Goal: Information Seeking & Learning: Learn about a topic

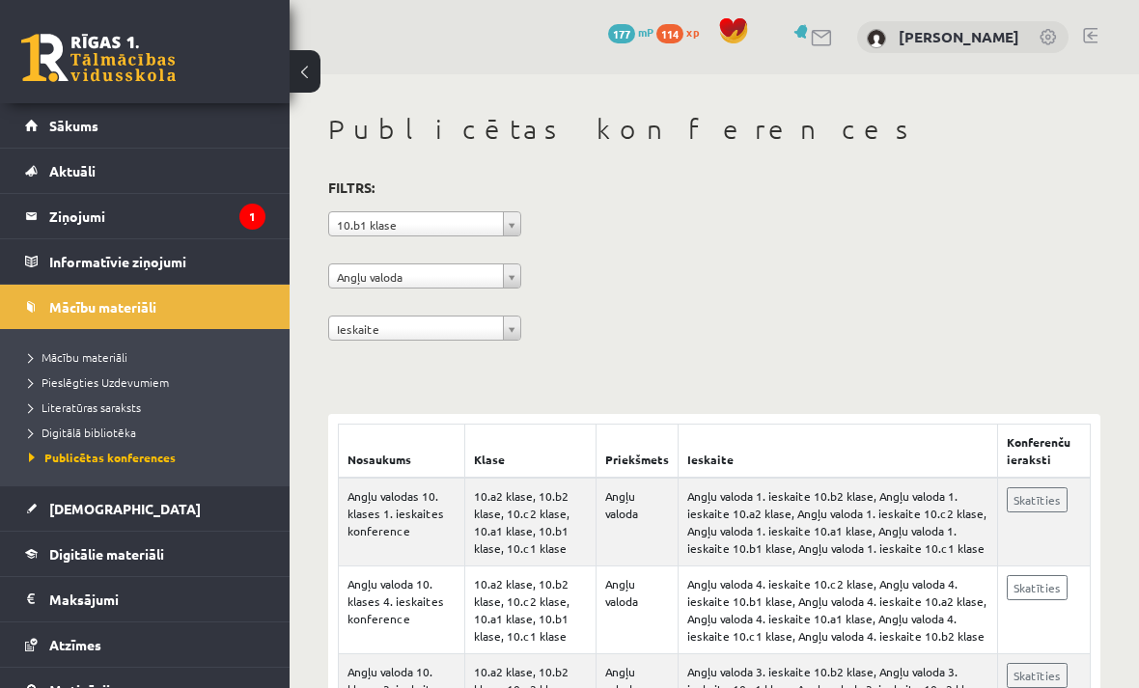
scroll to position [289, 0]
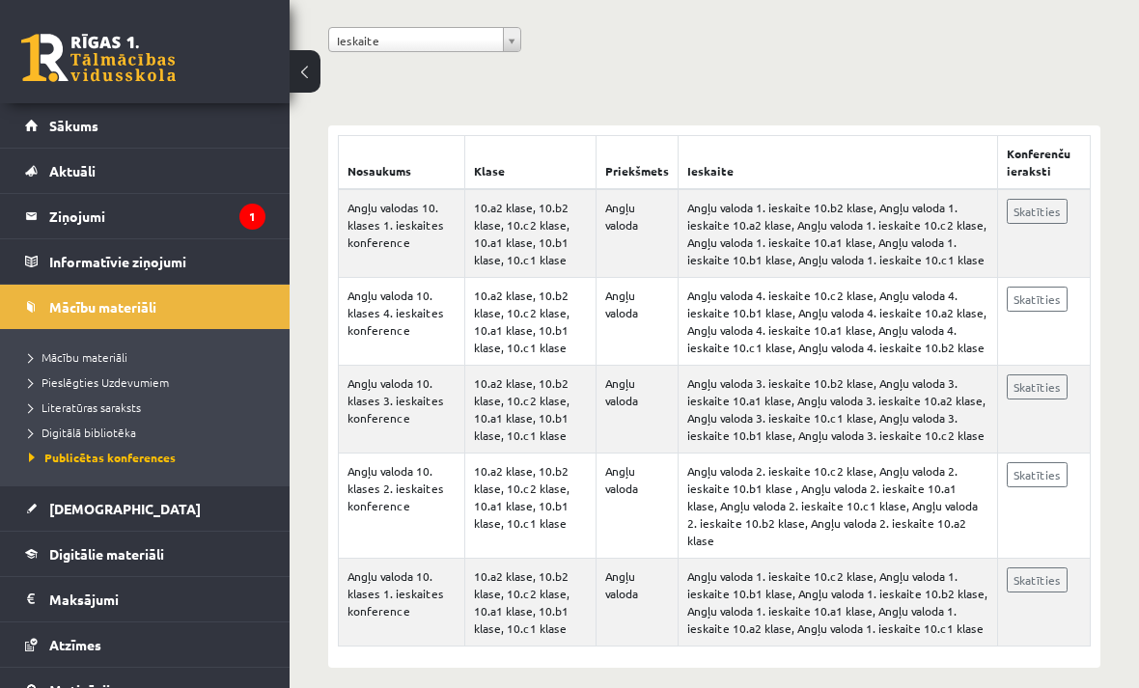
click at [87, 510] on span "[DEMOGRAPHIC_DATA]" at bounding box center [125, 508] width 152 height 17
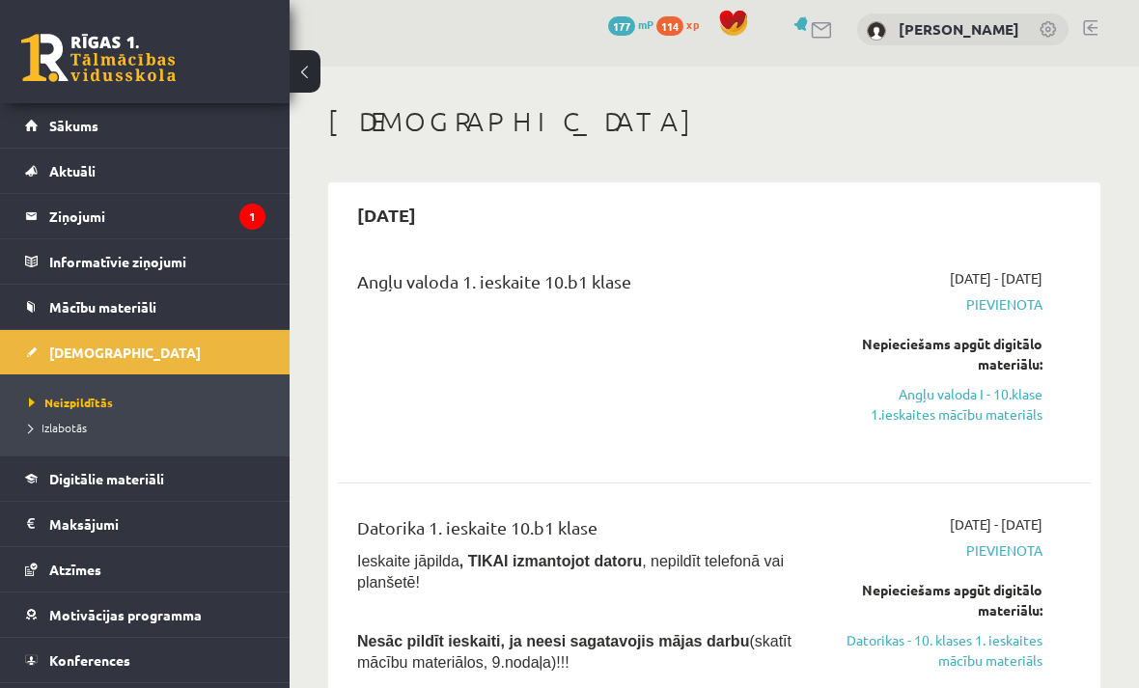
scroll to position [9, 0]
click at [980, 404] on link "Angļu valoda I - 10.klase 1.ieskaites mācību materiāls" at bounding box center [938, 403] width 210 height 41
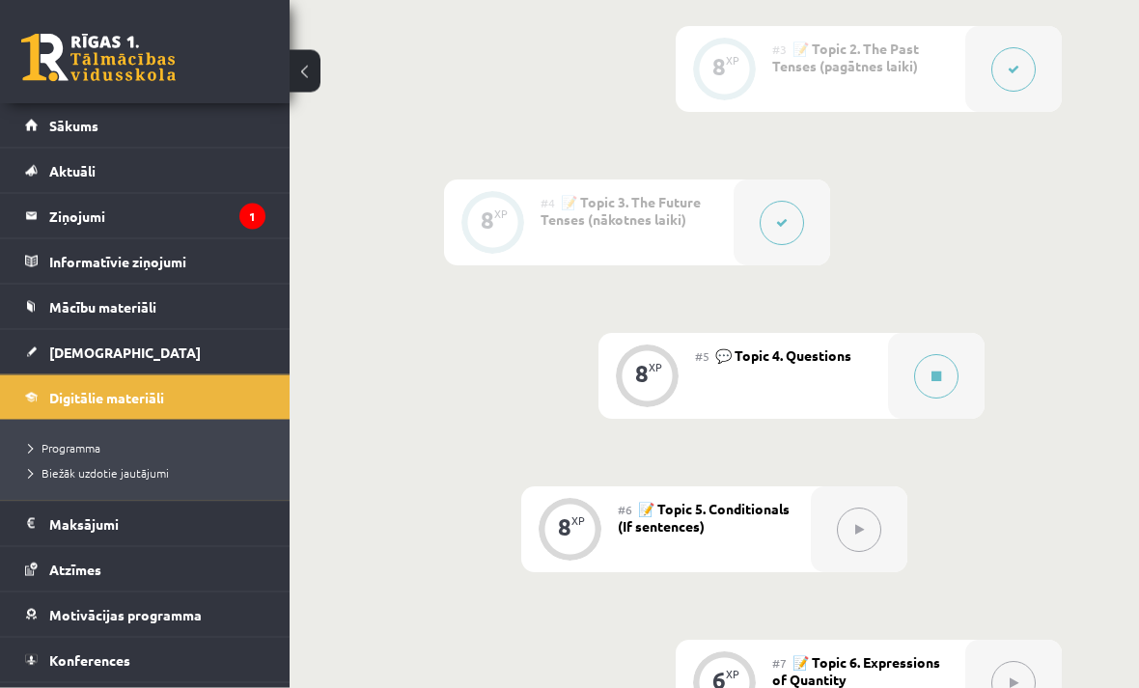
scroll to position [960, 0]
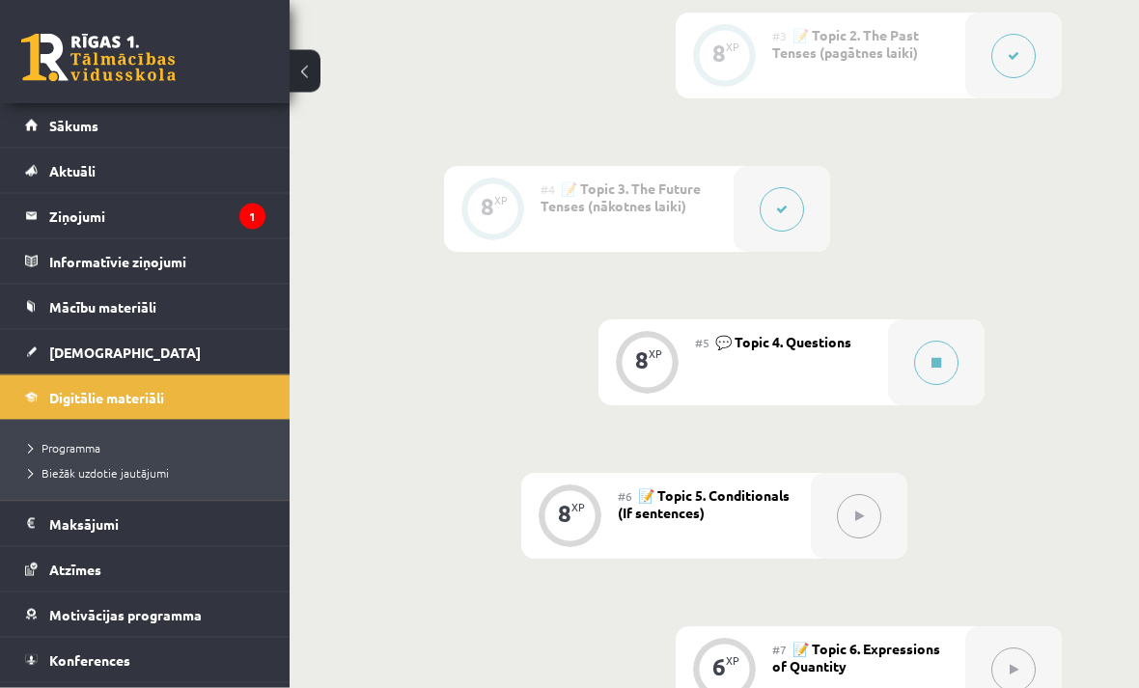
click at [922, 356] on button at bounding box center [936, 364] width 44 height 44
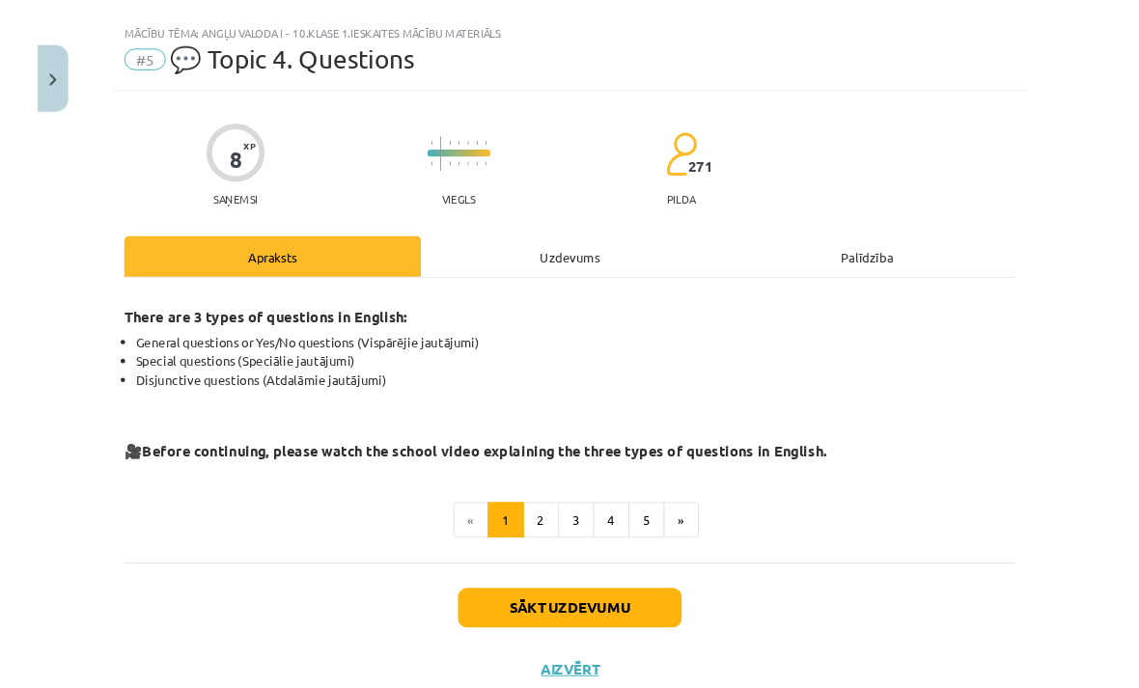
scroll to position [961, 0]
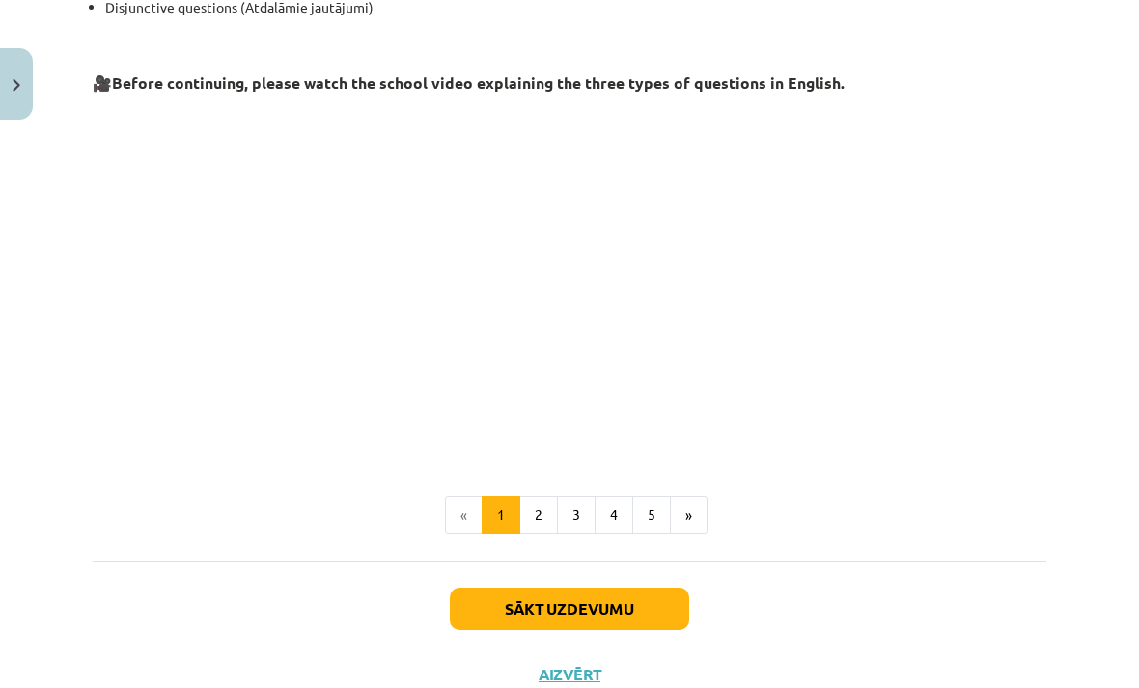
click at [548, 522] on button "2" at bounding box center [539, 515] width 39 height 39
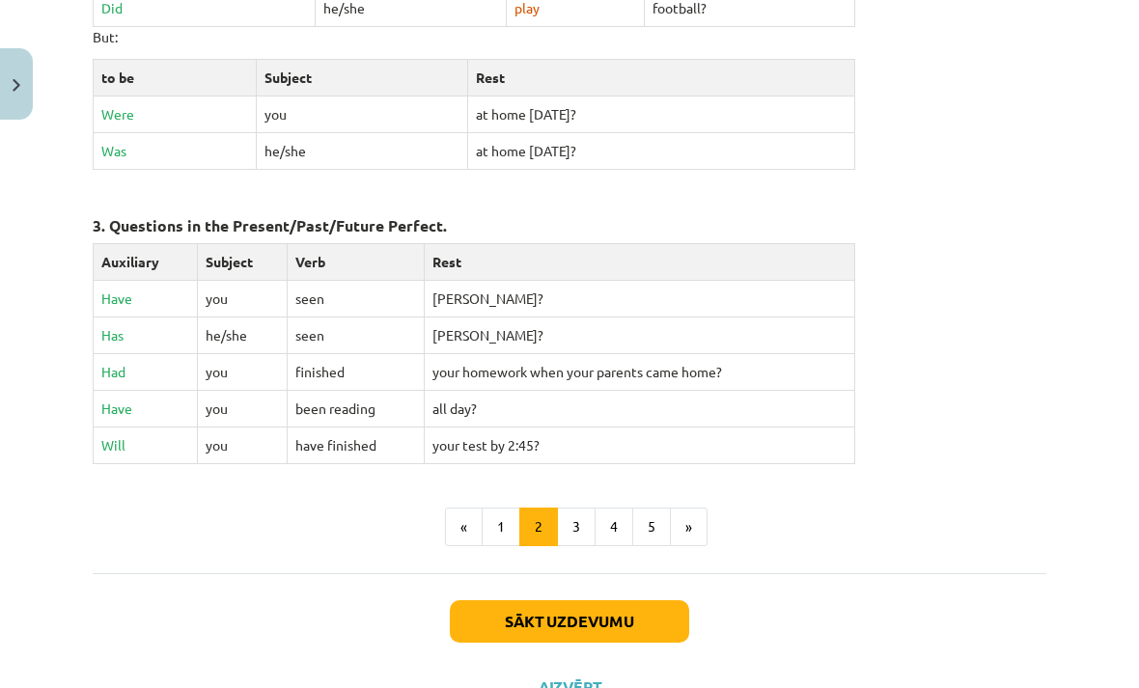
scroll to position [877, 0]
click at [586, 518] on button "3" at bounding box center [576, 528] width 39 height 39
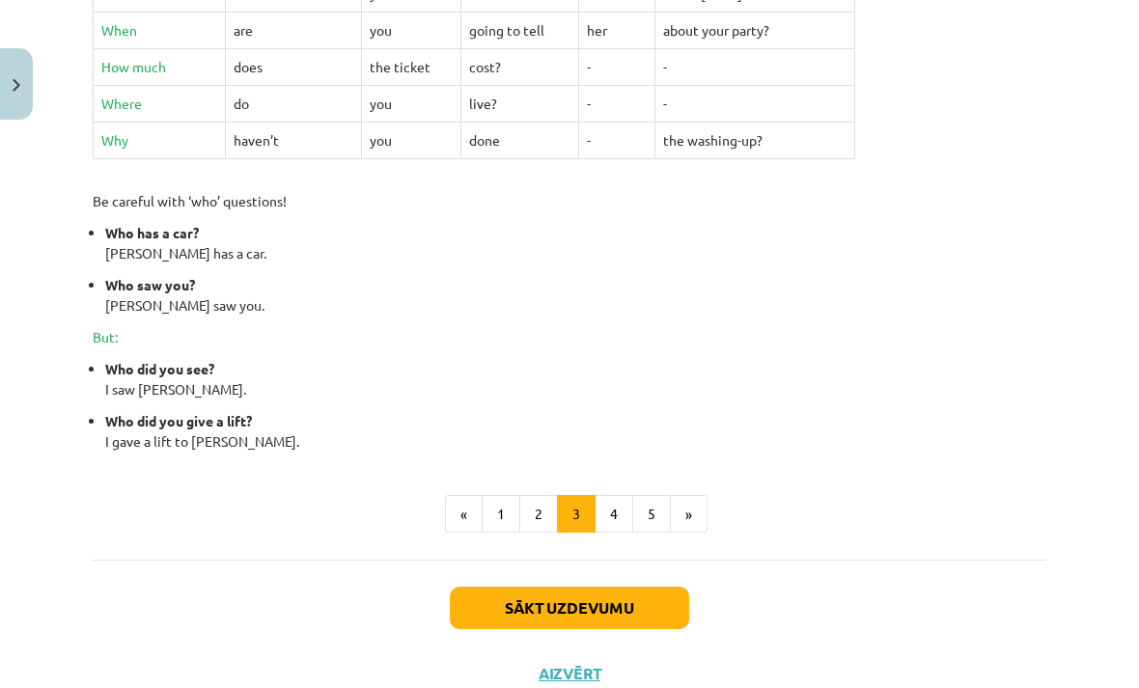
scroll to position [808, 0]
click at [605, 527] on button "4" at bounding box center [614, 515] width 39 height 39
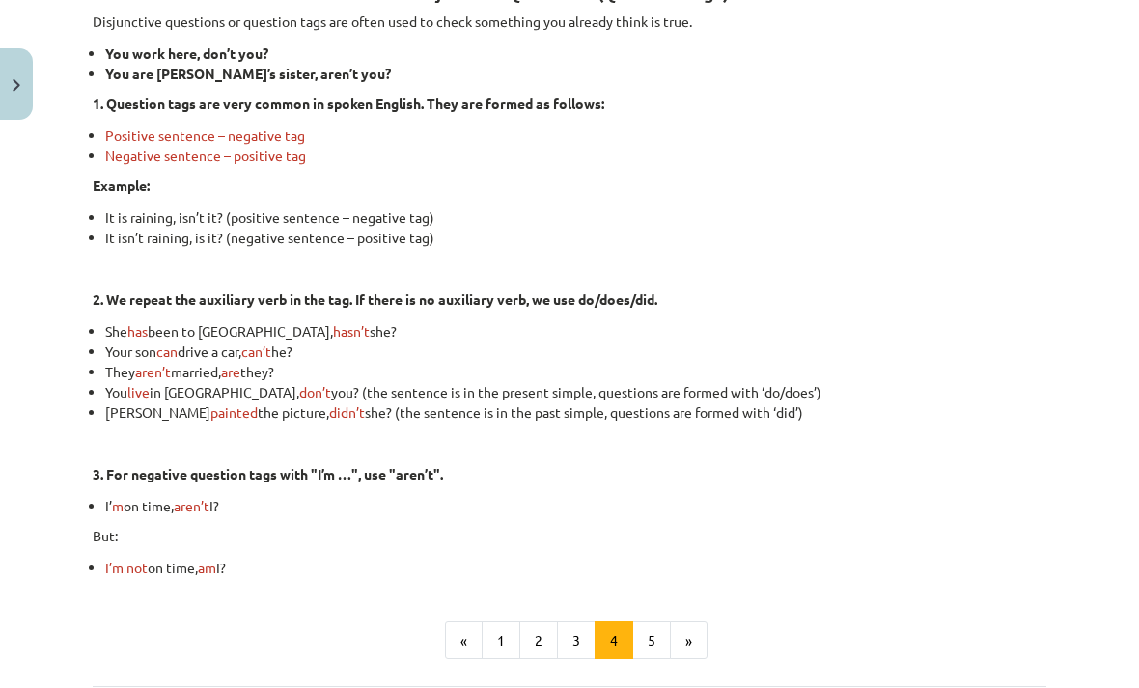
scroll to position [388, 0]
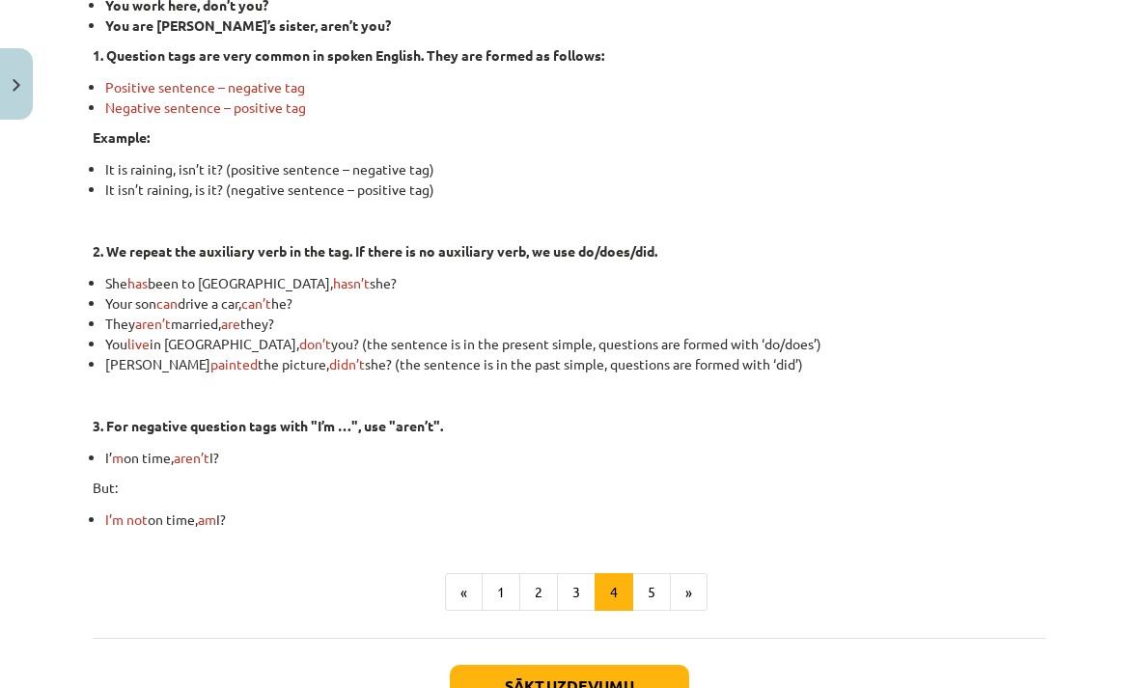
click at [649, 596] on button "5" at bounding box center [651, 593] width 39 height 39
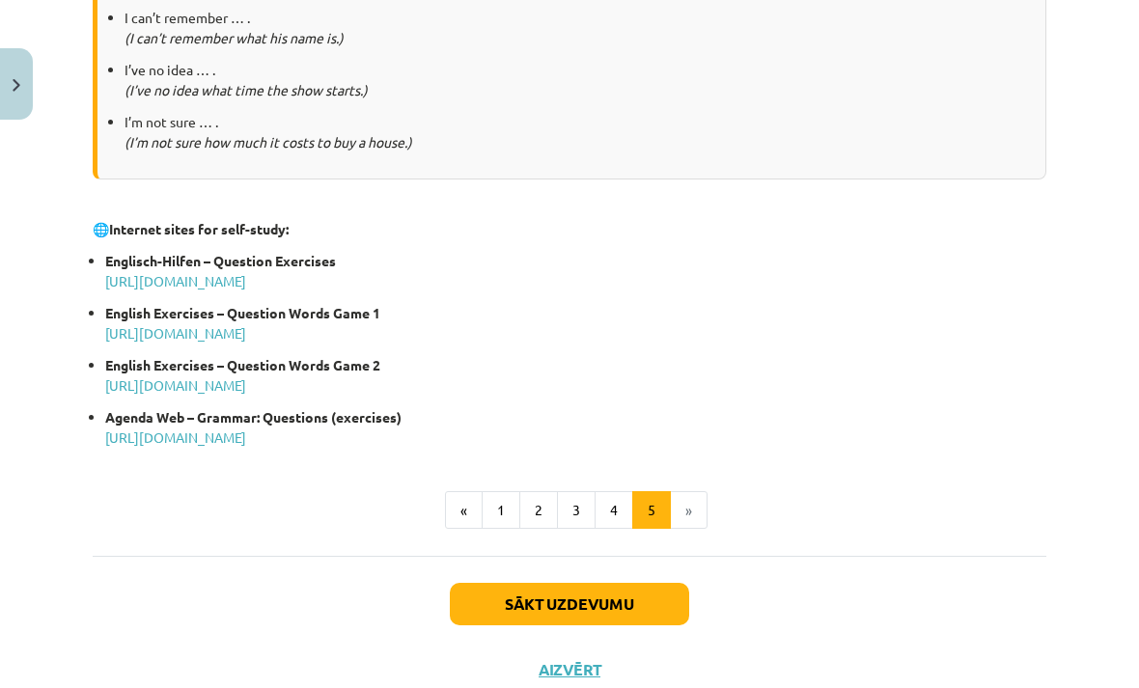
scroll to position [979, 0]
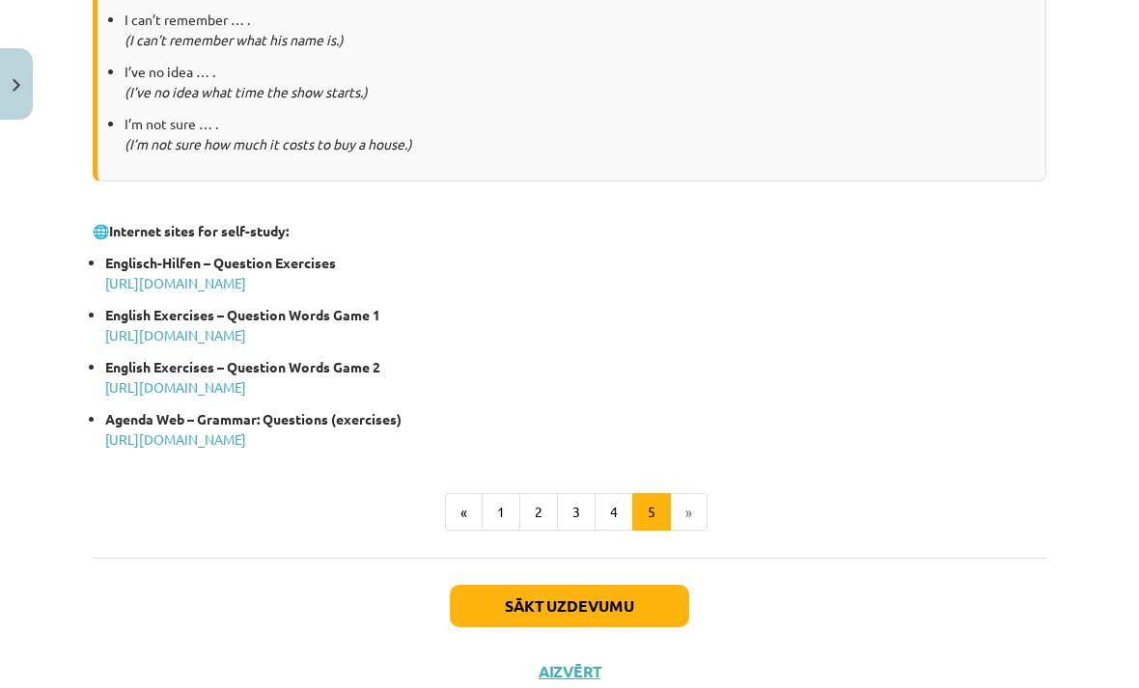
click at [621, 599] on button "Sākt uzdevumu" at bounding box center [569, 606] width 239 height 42
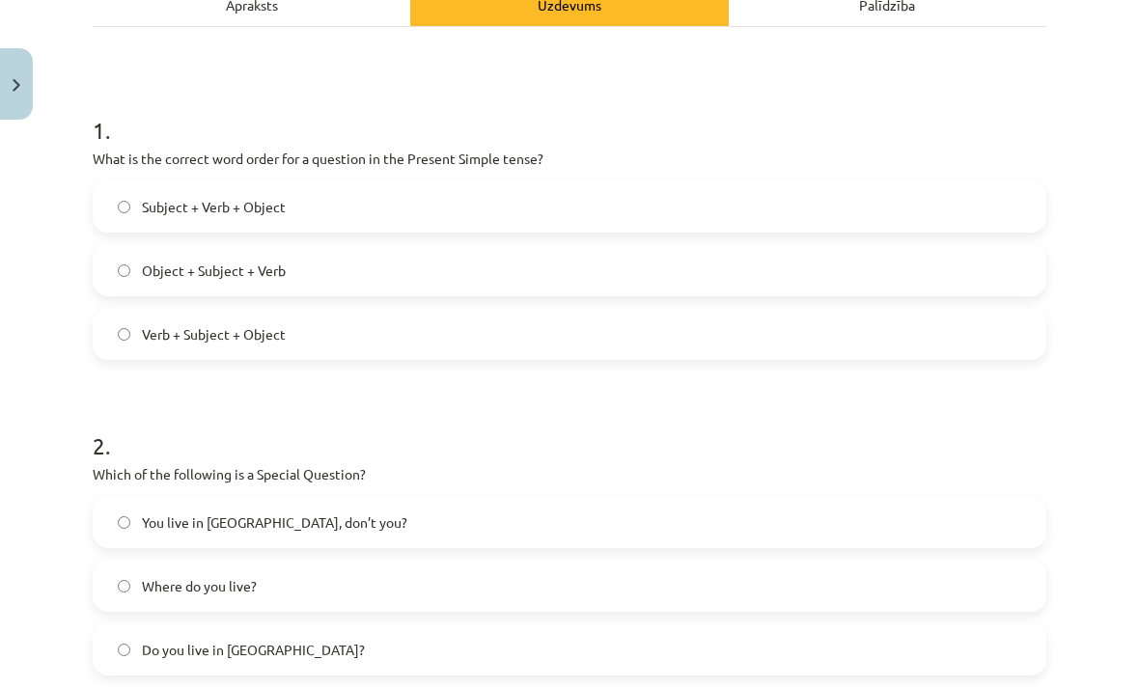
scroll to position [298, 0]
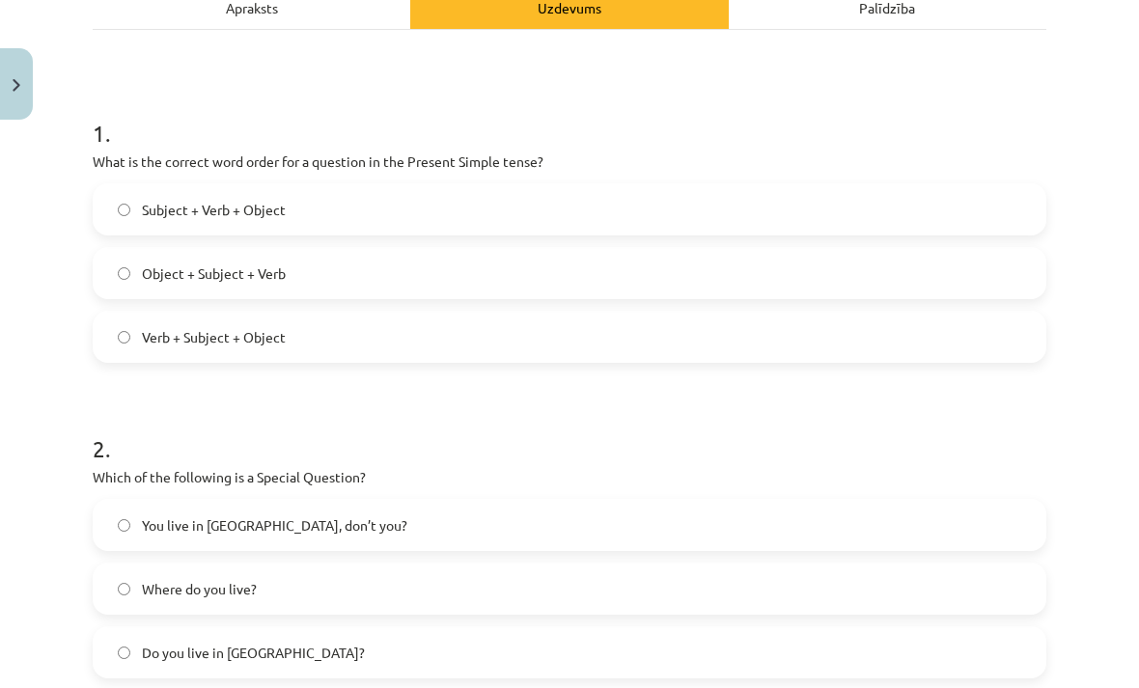
click at [493, 287] on label "Object + Subject + Verb" at bounding box center [570, 273] width 950 height 48
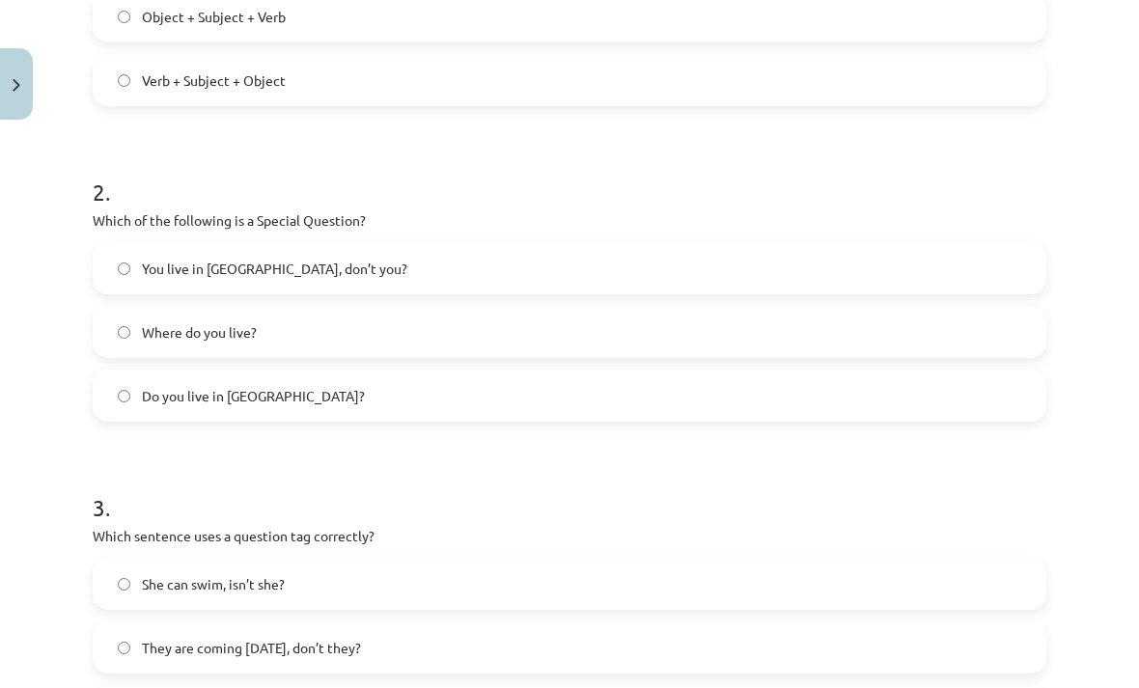
scroll to position [555, 0]
click at [311, 349] on label "Where do you live?" at bounding box center [570, 332] width 950 height 48
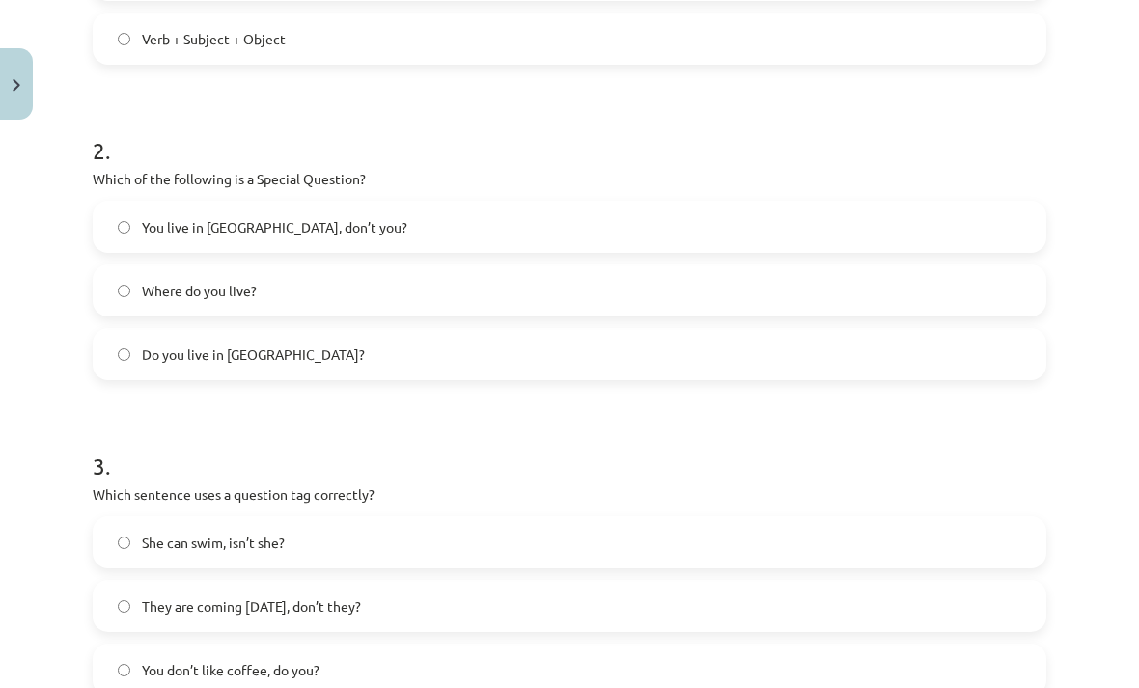
scroll to position [597, 0]
click at [345, 354] on label "Do you live in Riga?" at bounding box center [570, 354] width 950 height 48
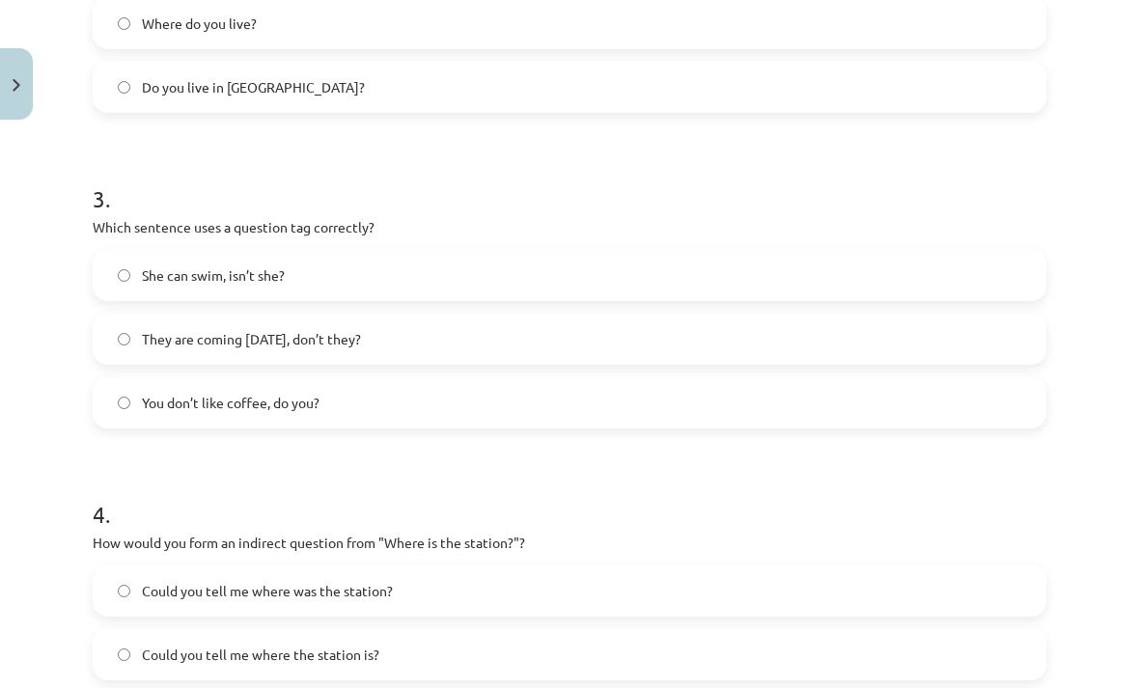
scroll to position [864, 0]
click at [405, 403] on label "You don’t like coffee, do you?" at bounding box center [570, 403] width 950 height 48
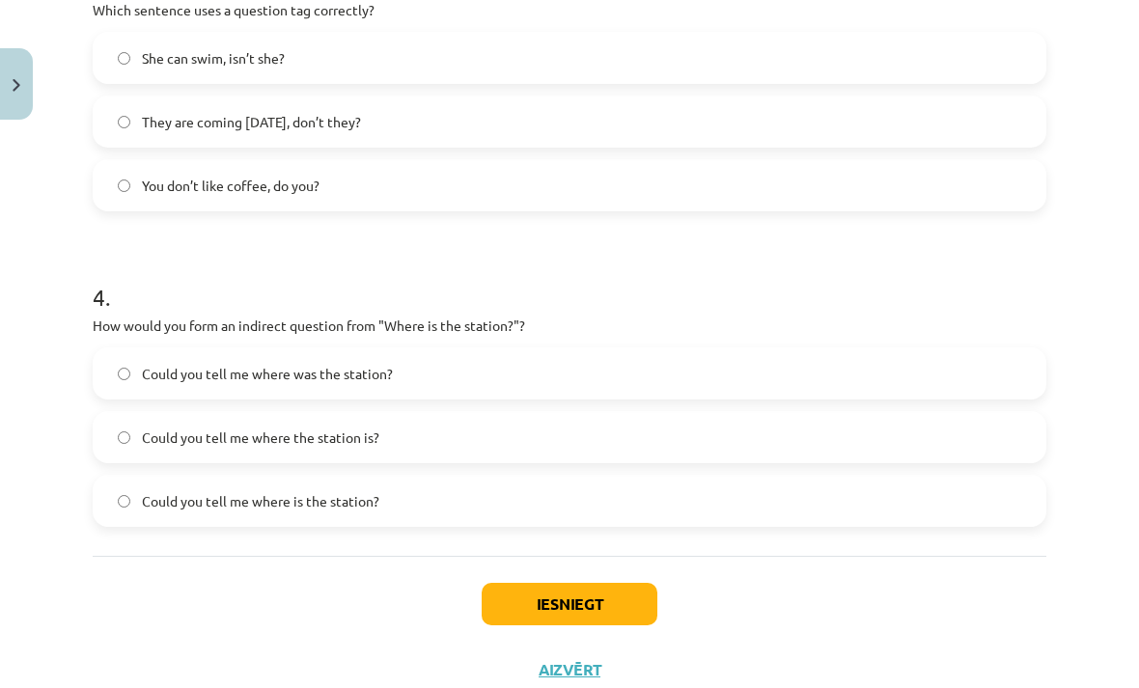
scroll to position [1081, 0]
click at [339, 447] on span "Could you tell me where the station is?" at bounding box center [261, 439] width 238 height 20
click at [548, 608] on button "Iesniegt" at bounding box center [570, 605] width 176 height 42
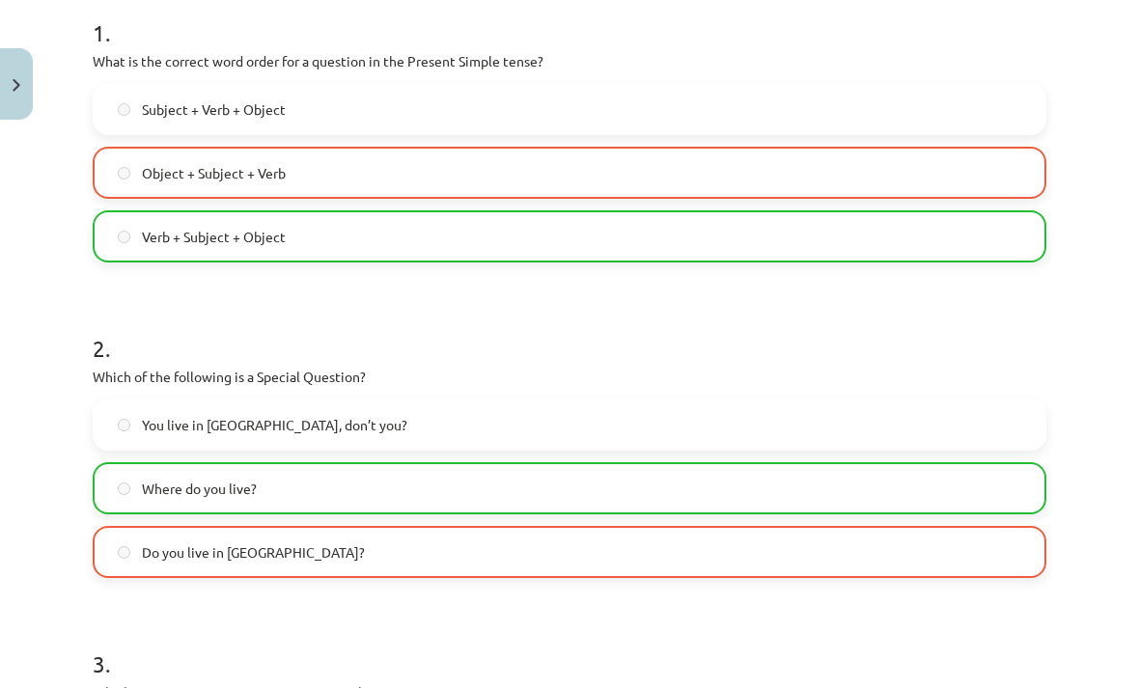
scroll to position [399, 0]
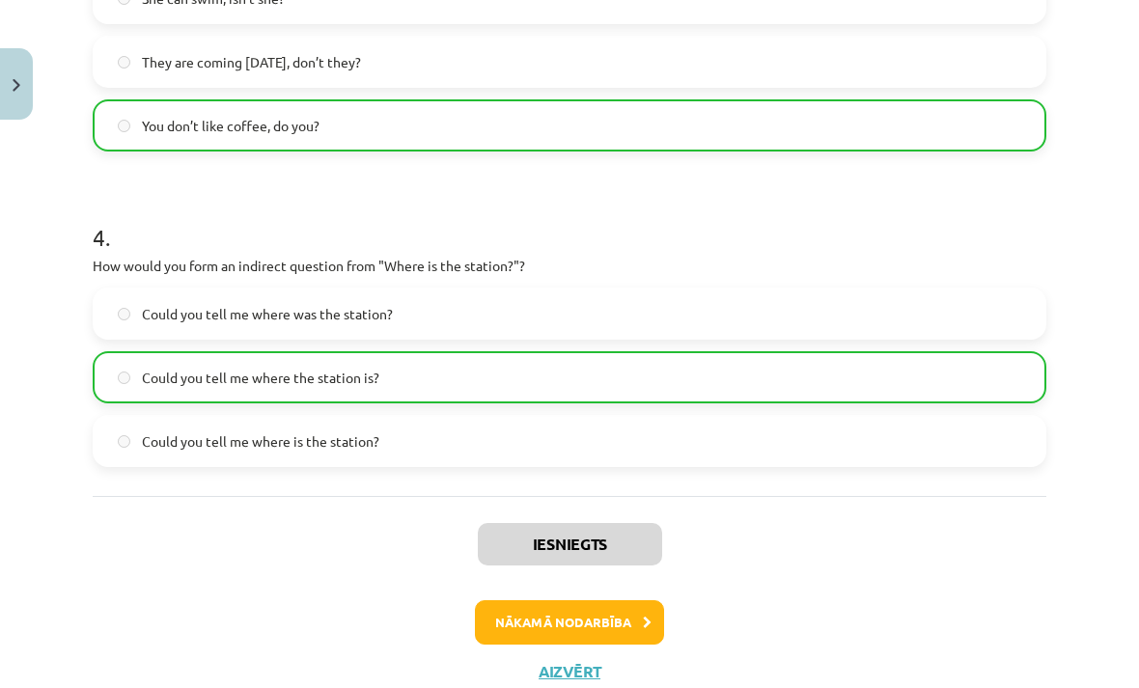
click at [582, 621] on button "Nākamā nodarbība" at bounding box center [569, 623] width 189 height 44
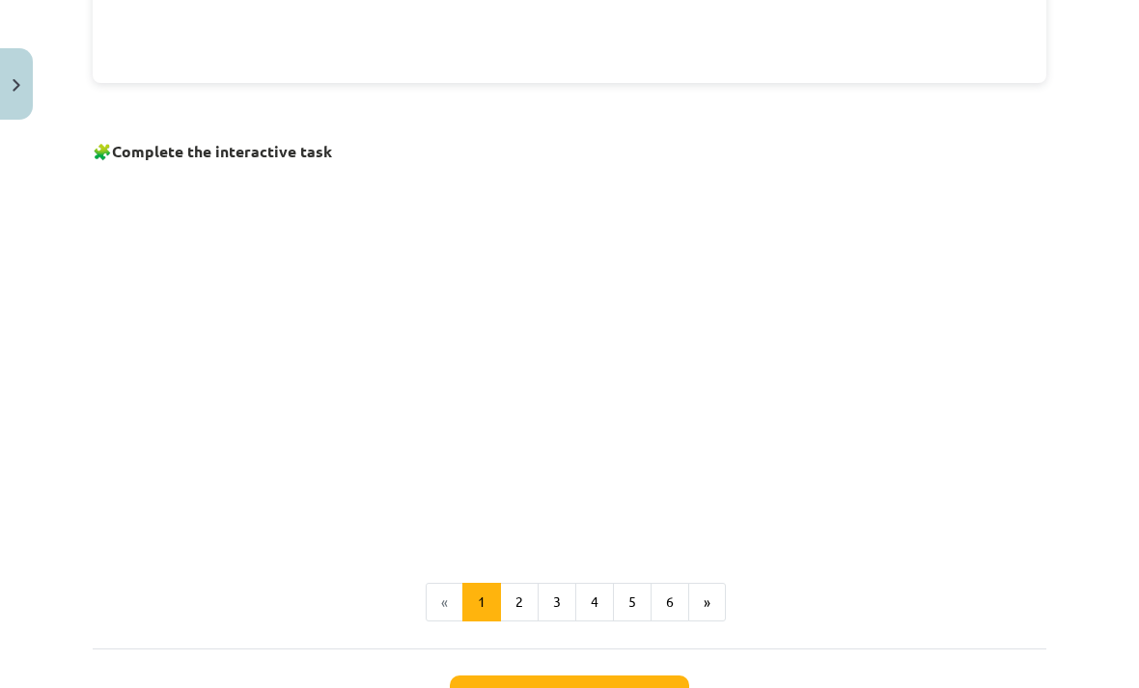
scroll to position [1193, 0]
click at [523, 603] on button "2" at bounding box center [519, 602] width 39 height 39
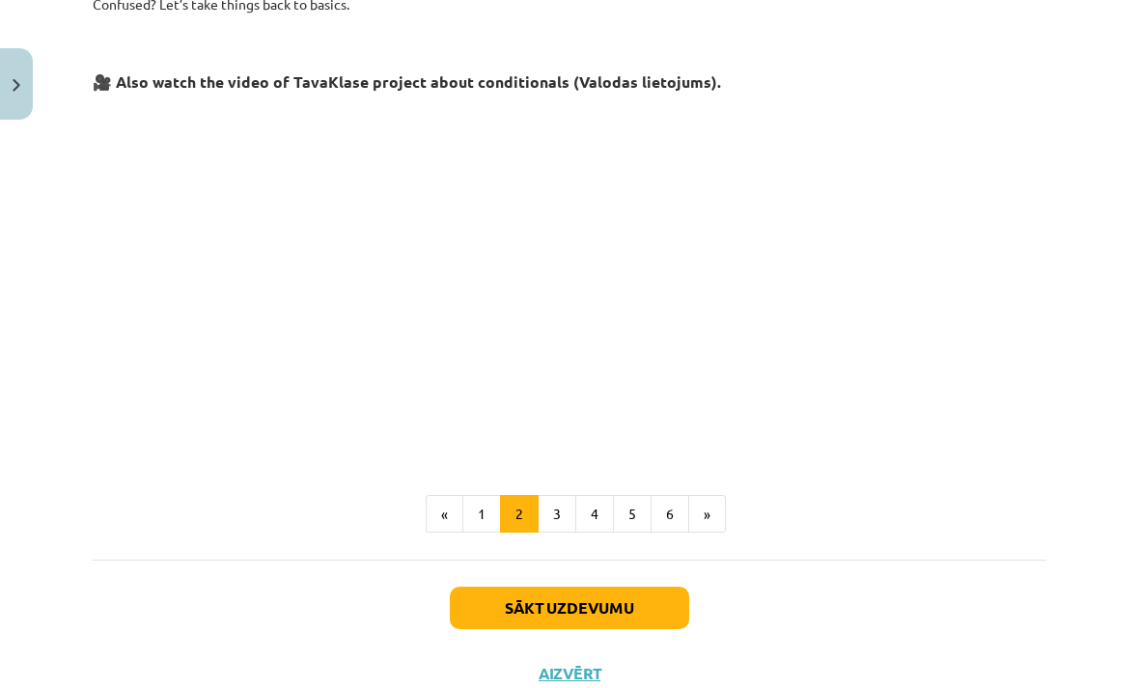
scroll to position [810, 0]
click at [553, 511] on button "3" at bounding box center [557, 514] width 39 height 39
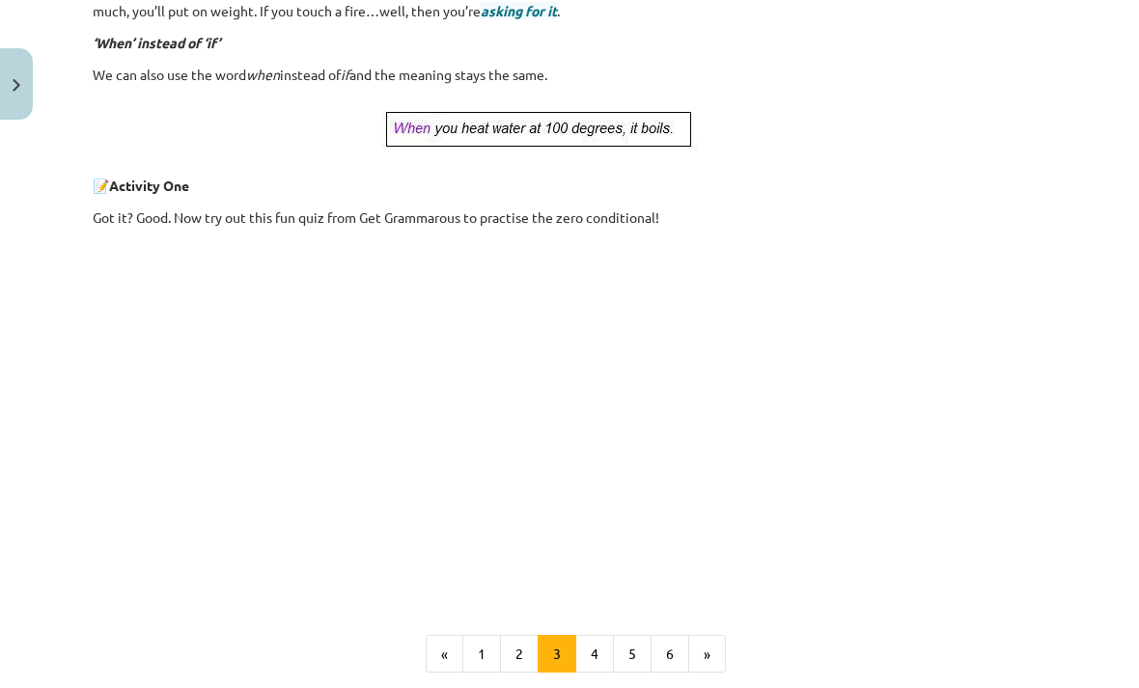
scroll to position [680, 0]
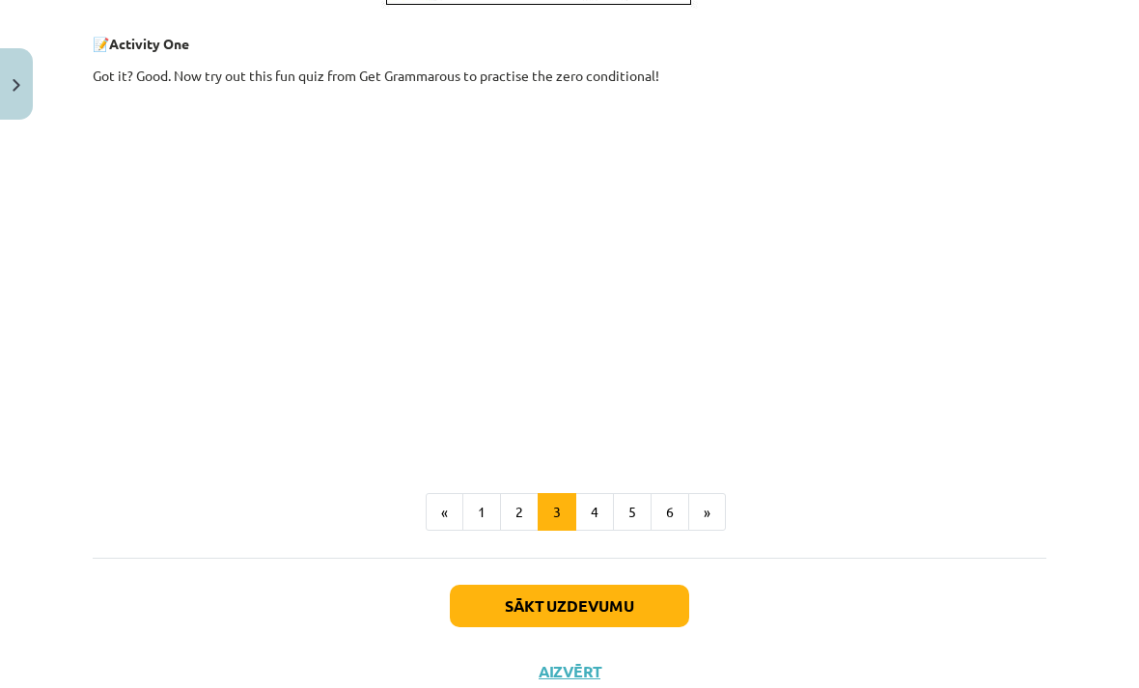
click at [606, 520] on button "4" at bounding box center [595, 512] width 39 height 39
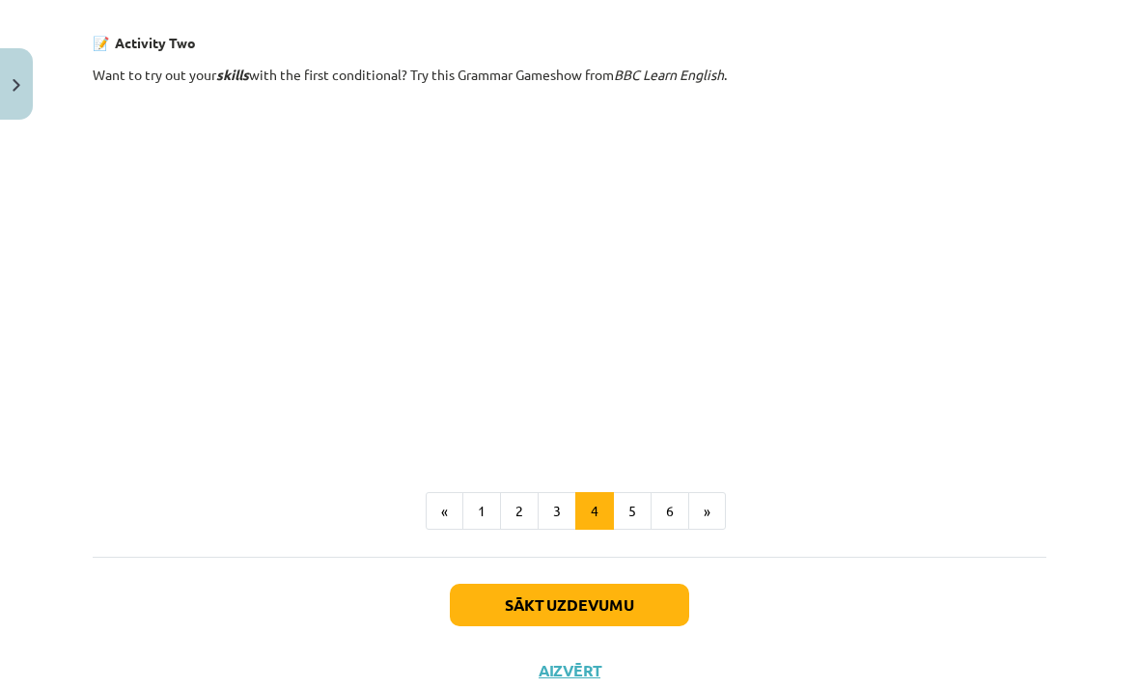
scroll to position [1248, 0]
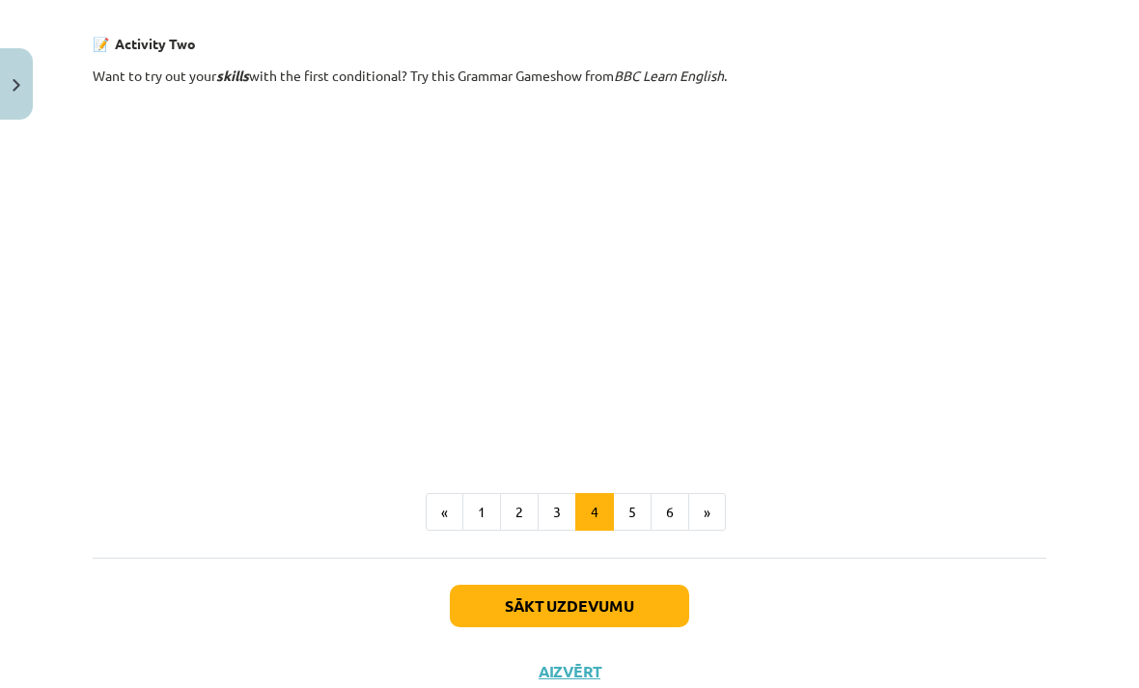
click at [625, 504] on button "5" at bounding box center [632, 512] width 39 height 39
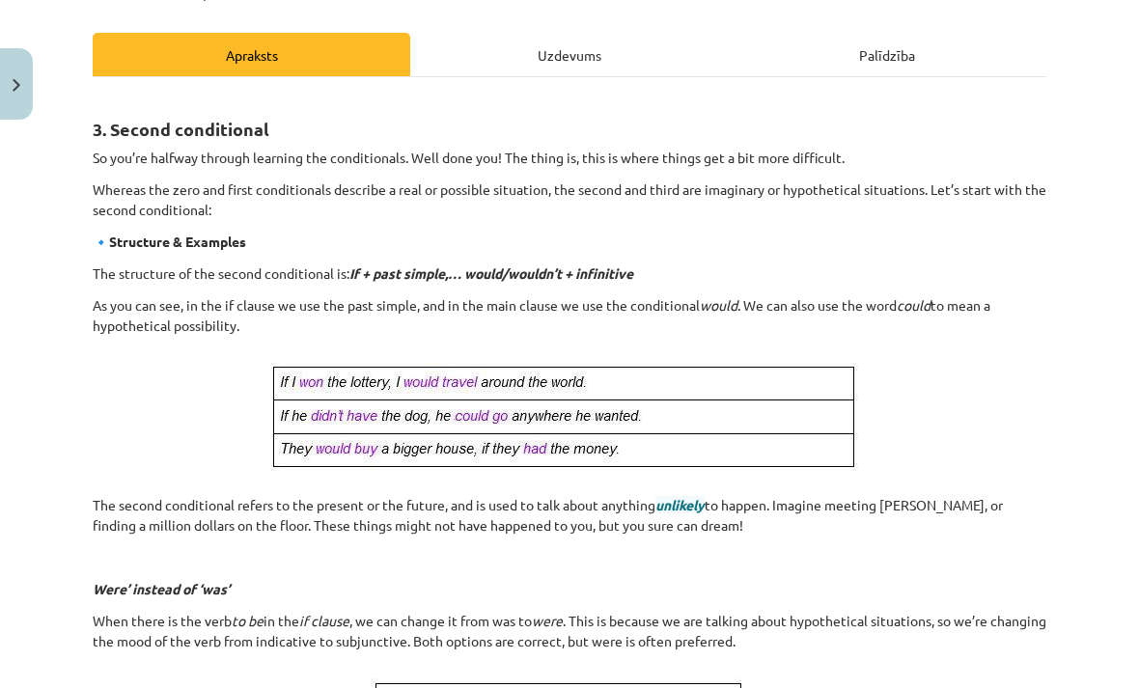
scroll to position [253, 0]
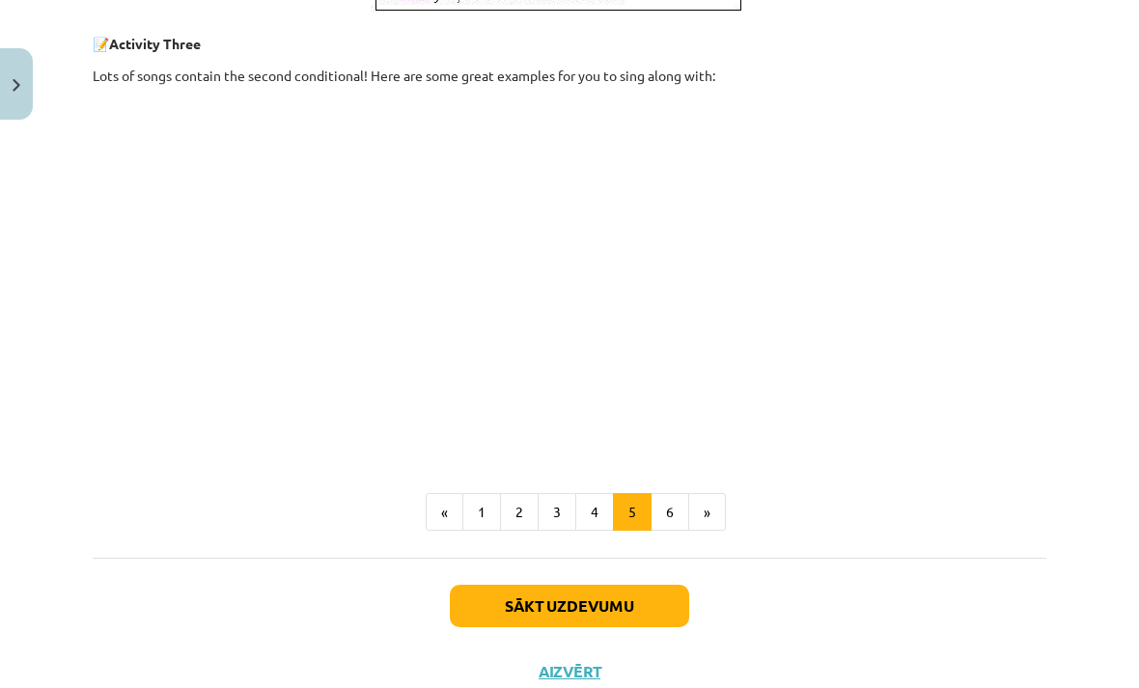
click at [681, 509] on button "6" at bounding box center [670, 512] width 39 height 39
click at [638, 614] on button "Sākt uzdevumu" at bounding box center [569, 606] width 239 height 42
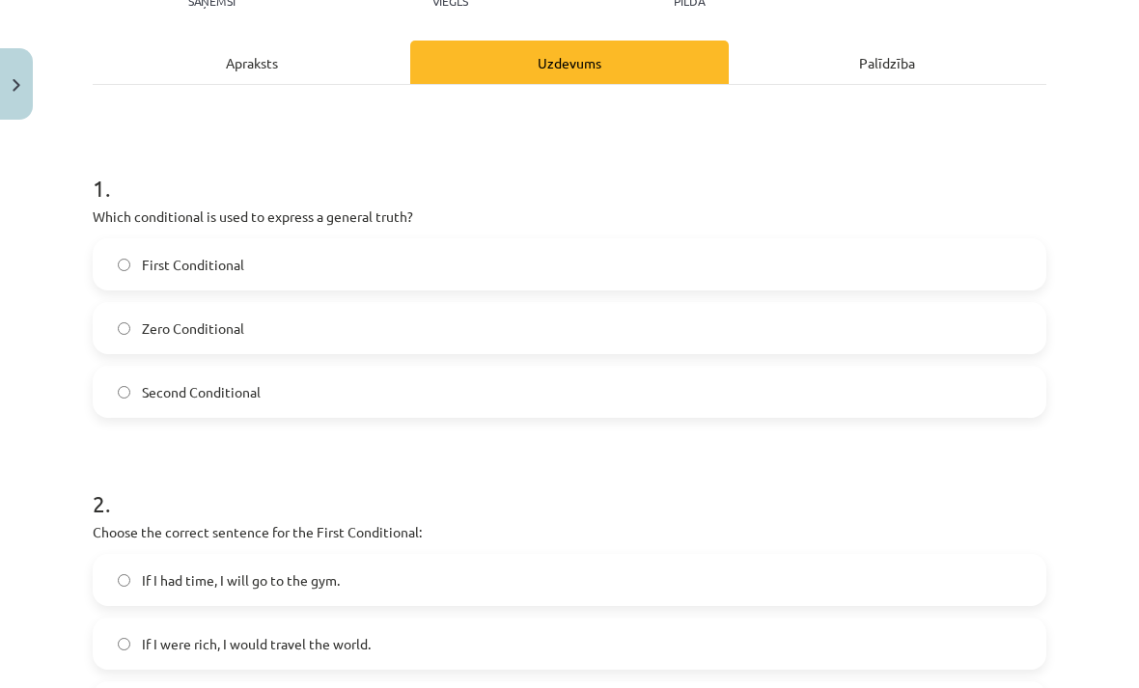
scroll to position [243, 0]
click at [152, 343] on label "Zero Conditional" at bounding box center [570, 328] width 950 height 48
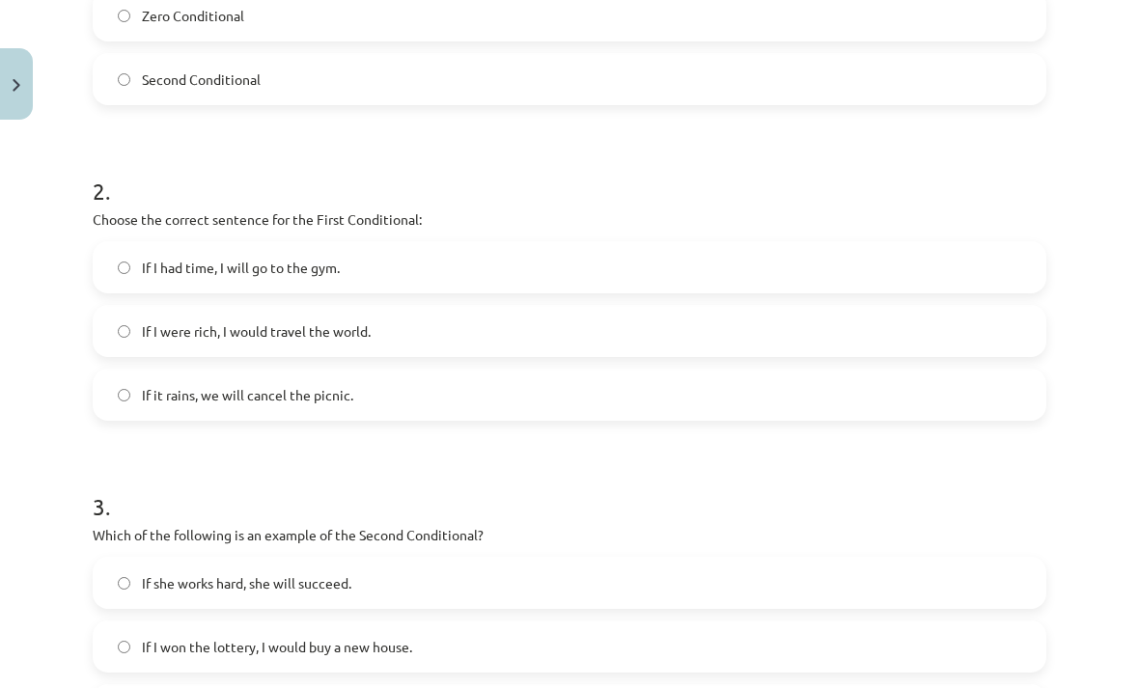
scroll to position [556, 0]
click at [148, 413] on label "If it rains, we will cancel the picnic." at bounding box center [570, 395] width 950 height 48
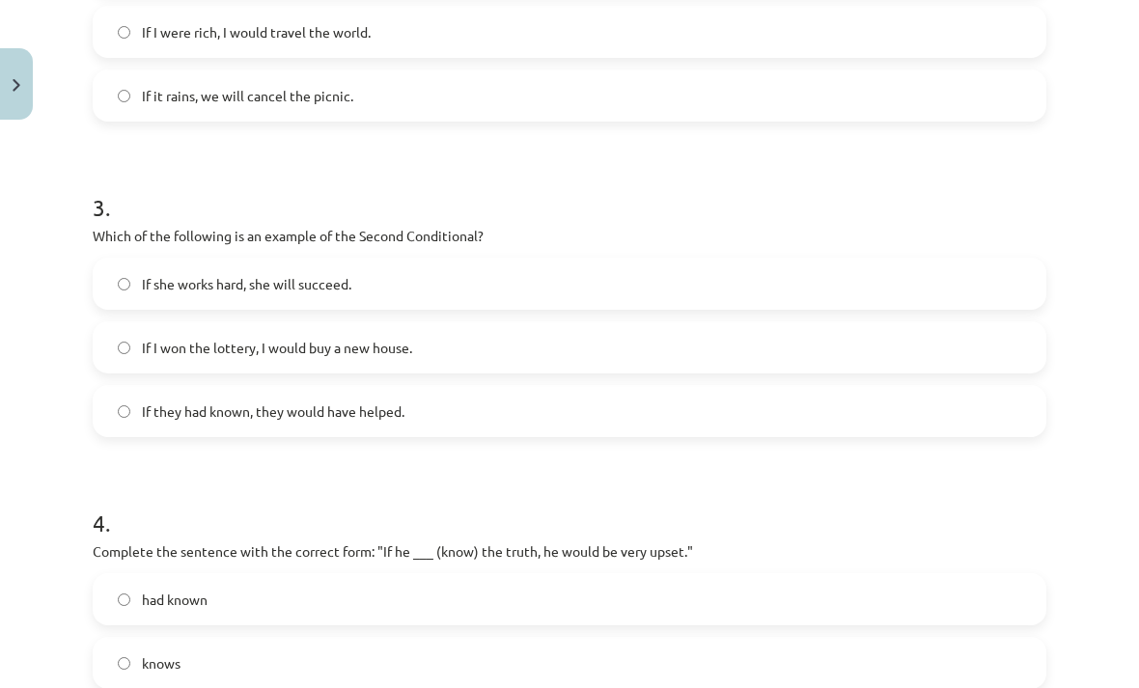
scroll to position [856, 0]
click at [108, 345] on label "If I won the lottery, I would buy a new house." at bounding box center [570, 347] width 950 height 48
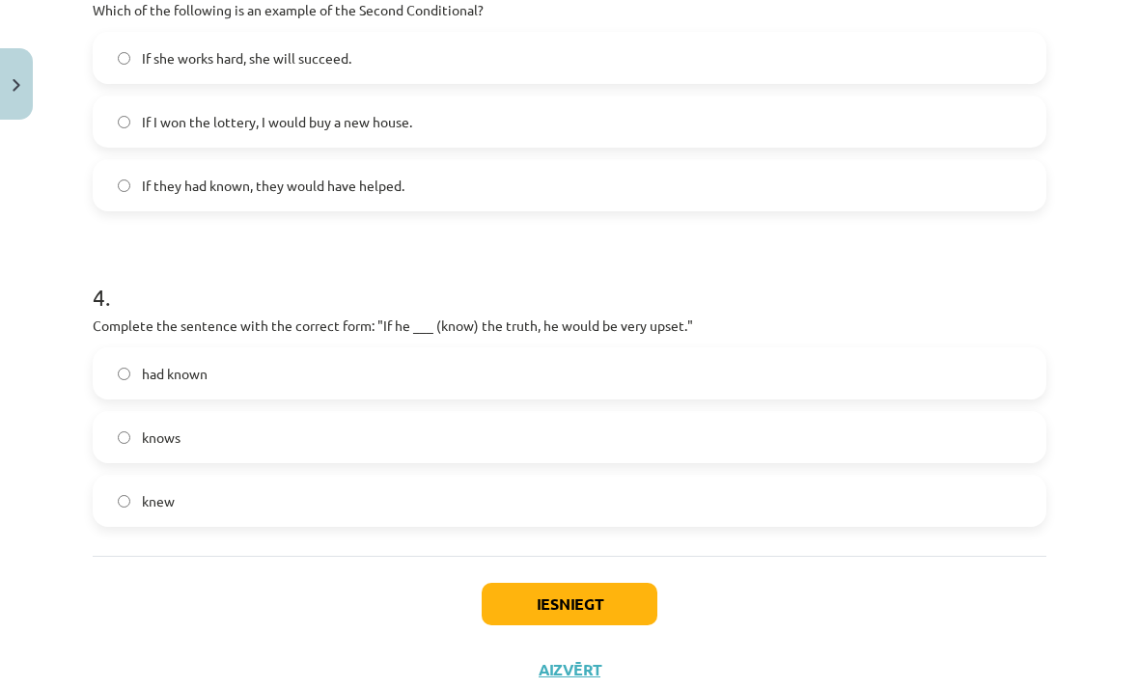
scroll to position [1081, 0]
click at [617, 603] on button "Iesniegt" at bounding box center [570, 605] width 176 height 42
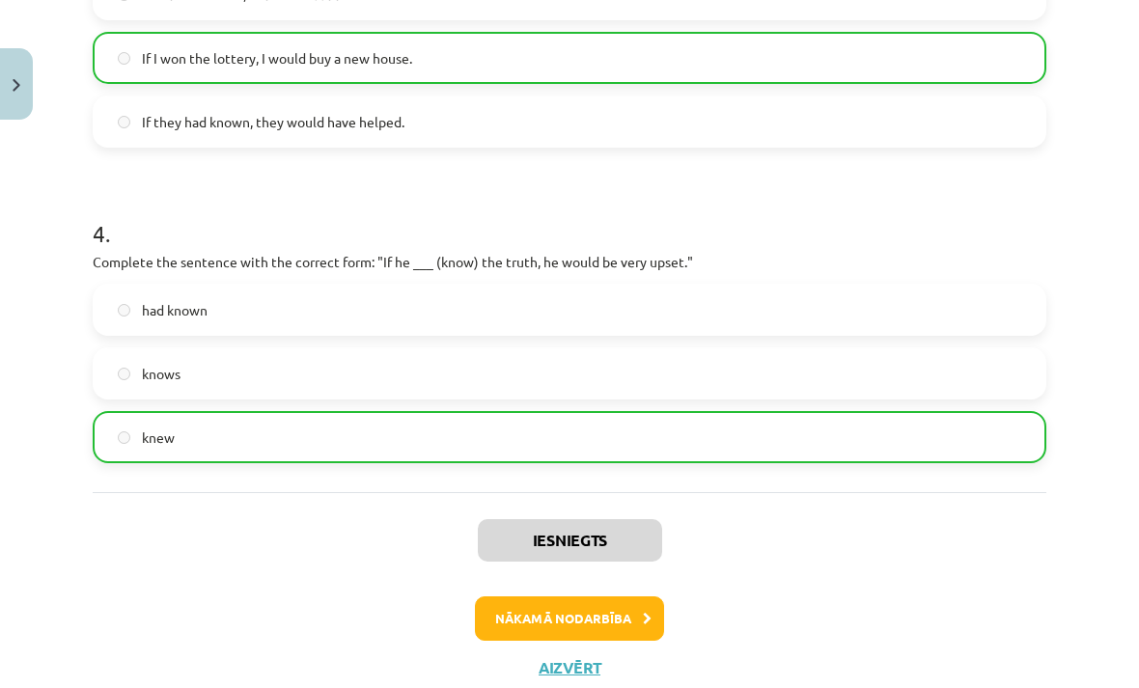
scroll to position [1141, 0]
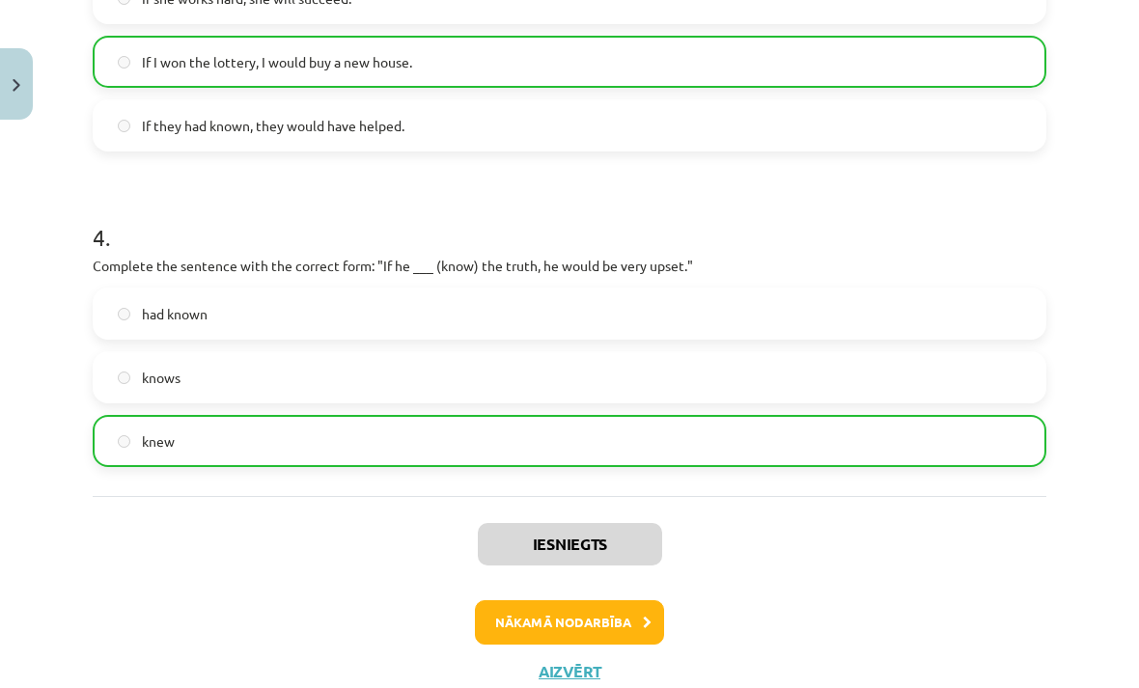
click at [1003, 268] on p "Complete the sentence with the correct form: "If he ___ (know) the truth, he wo…" at bounding box center [570, 266] width 954 height 20
click at [614, 613] on button "Nākamā nodarbība" at bounding box center [569, 623] width 189 height 44
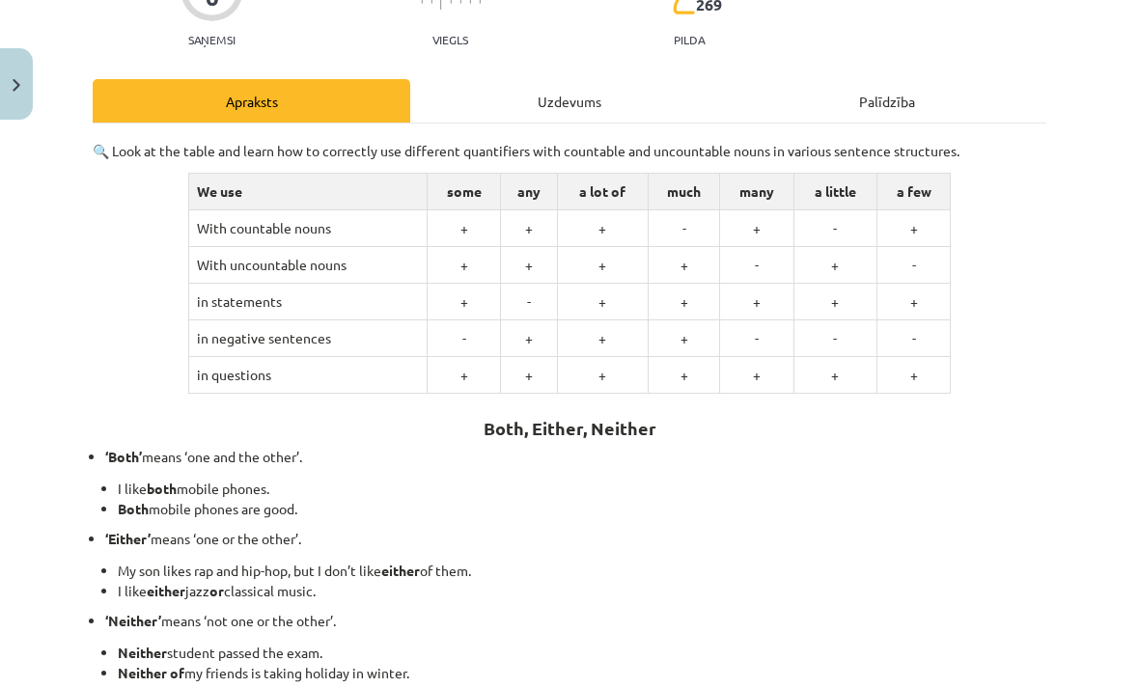
scroll to position [206, 0]
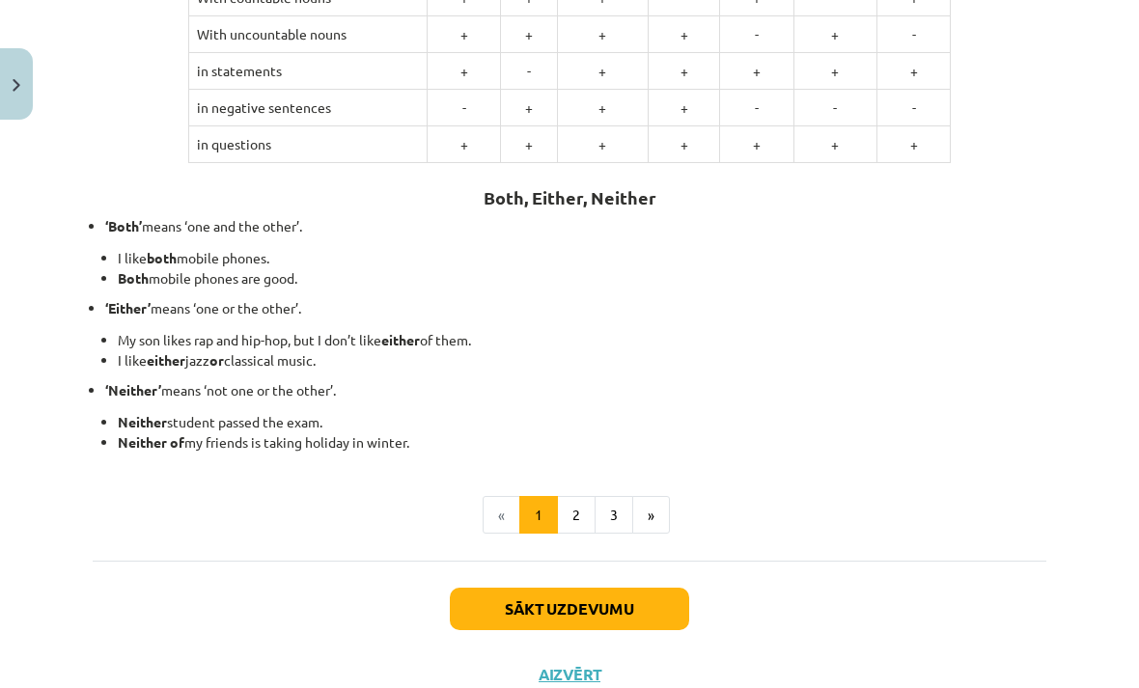
click at [581, 503] on button "2" at bounding box center [576, 515] width 39 height 39
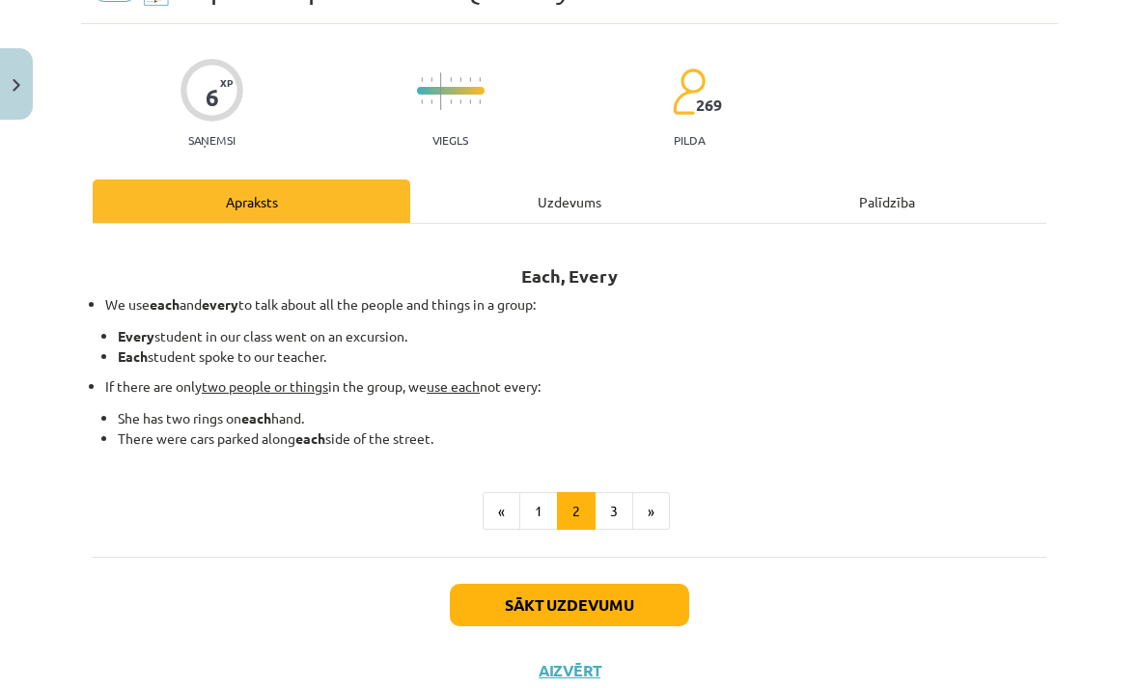
scroll to position [103, 0]
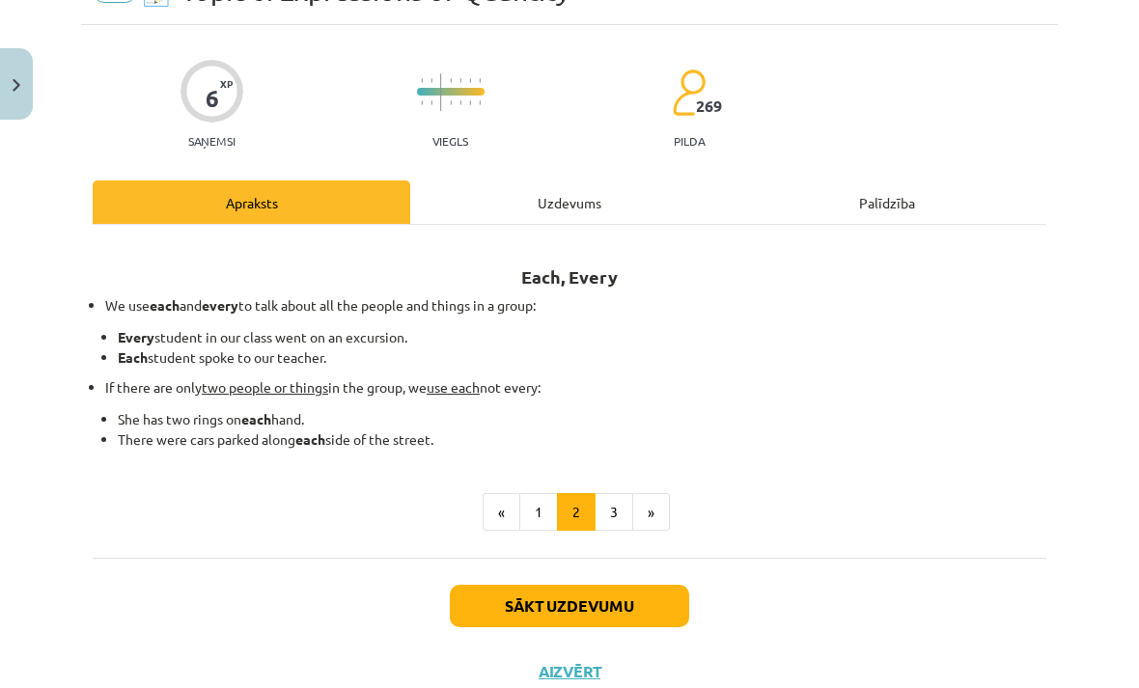
click at [617, 497] on button "3" at bounding box center [614, 512] width 39 height 39
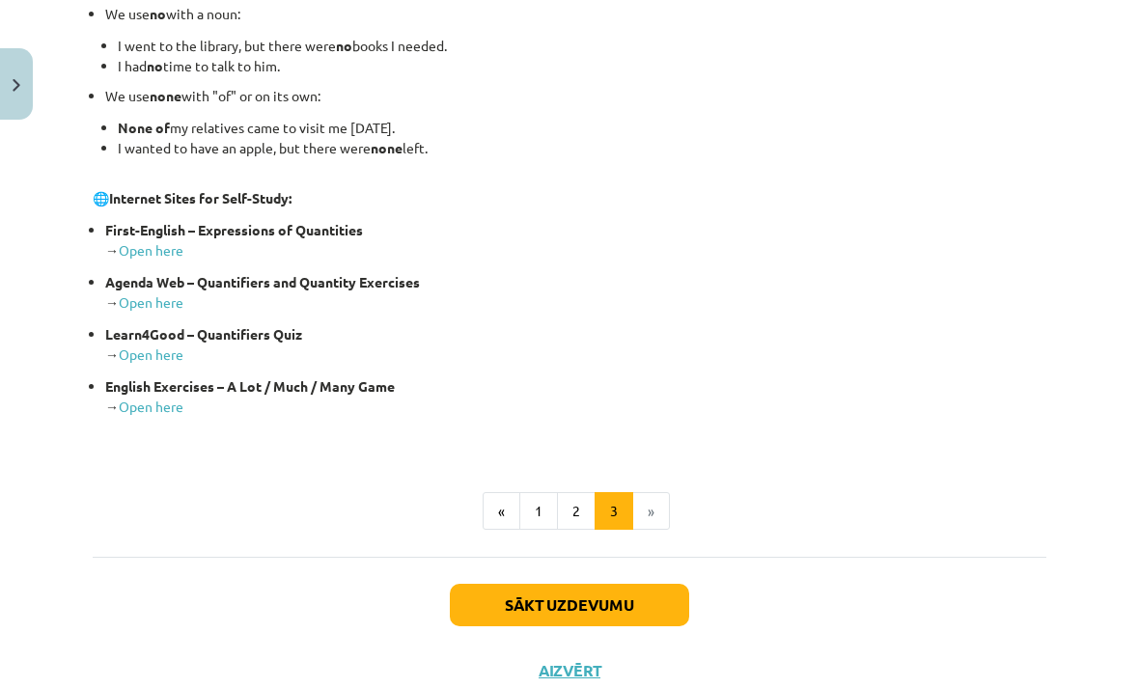
scroll to position [394, 0]
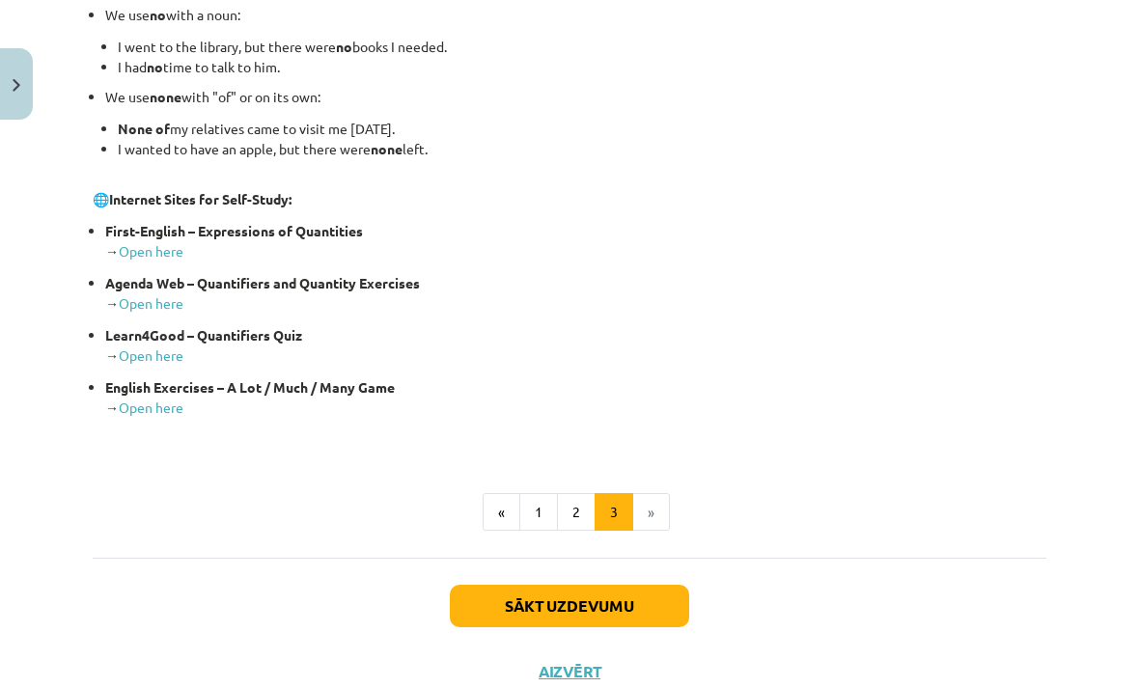
click at [521, 585] on button "Sākt uzdevumu" at bounding box center [569, 606] width 239 height 42
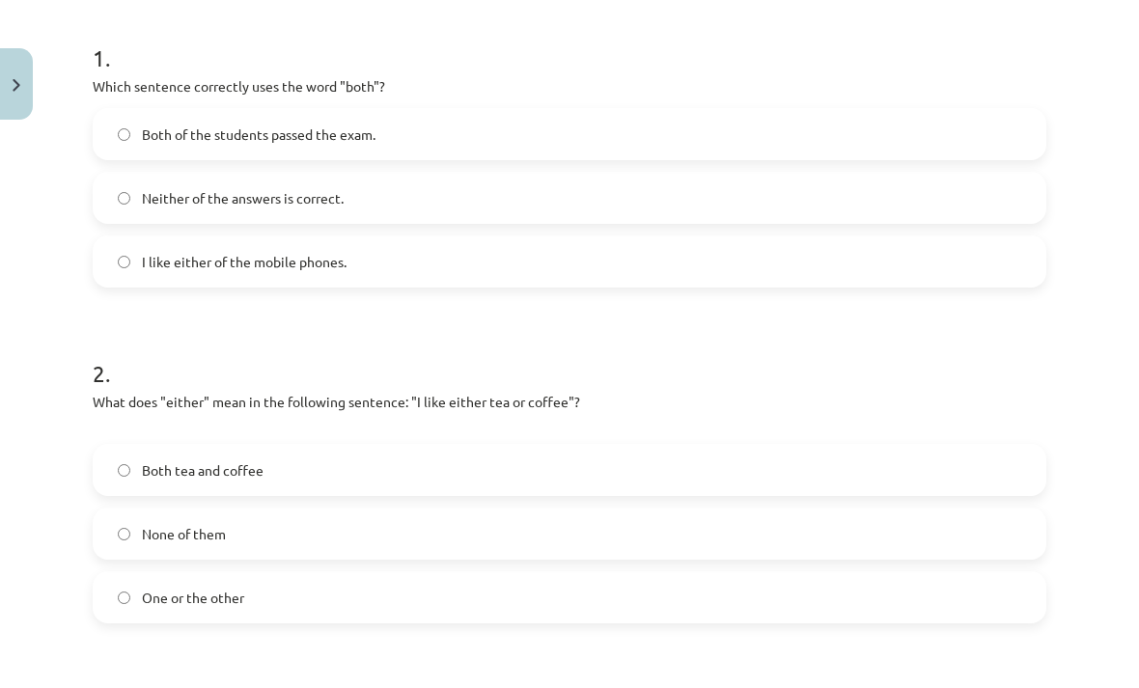
scroll to position [374, 0]
click at [157, 140] on span "Both of the students passed the exam." at bounding box center [259, 135] width 234 height 20
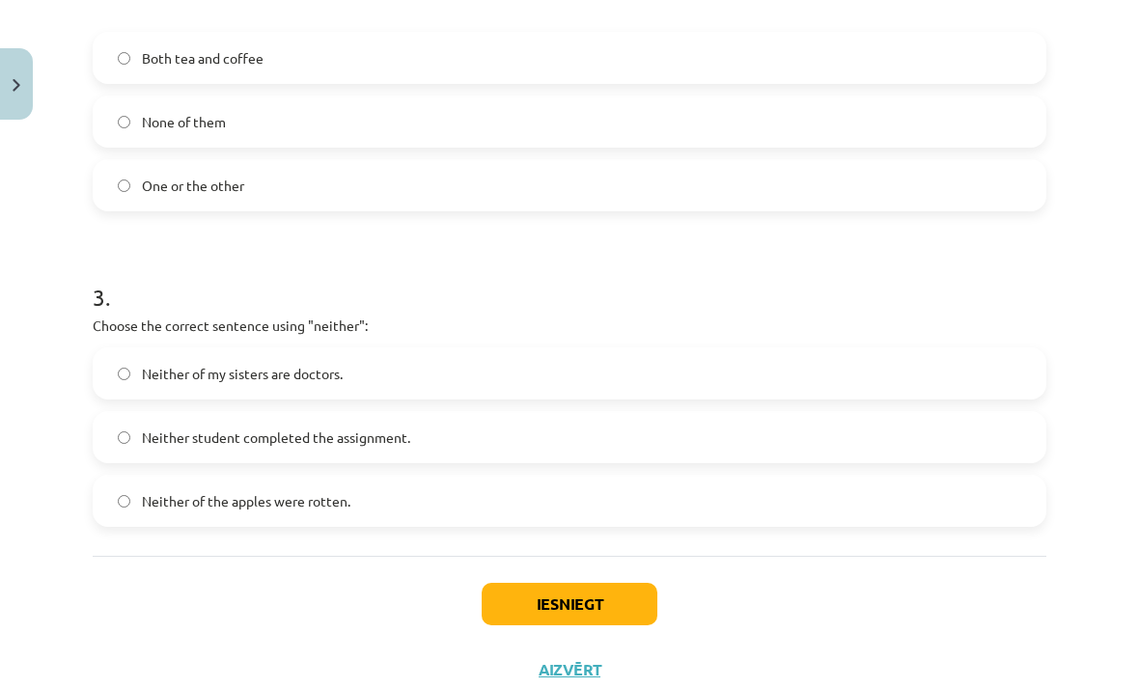
scroll to position [785, 0]
click at [118, 361] on label "Neither of my sisters are doctors." at bounding box center [570, 375] width 950 height 48
click at [615, 606] on button "Iesniegt" at bounding box center [570, 605] width 176 height 42
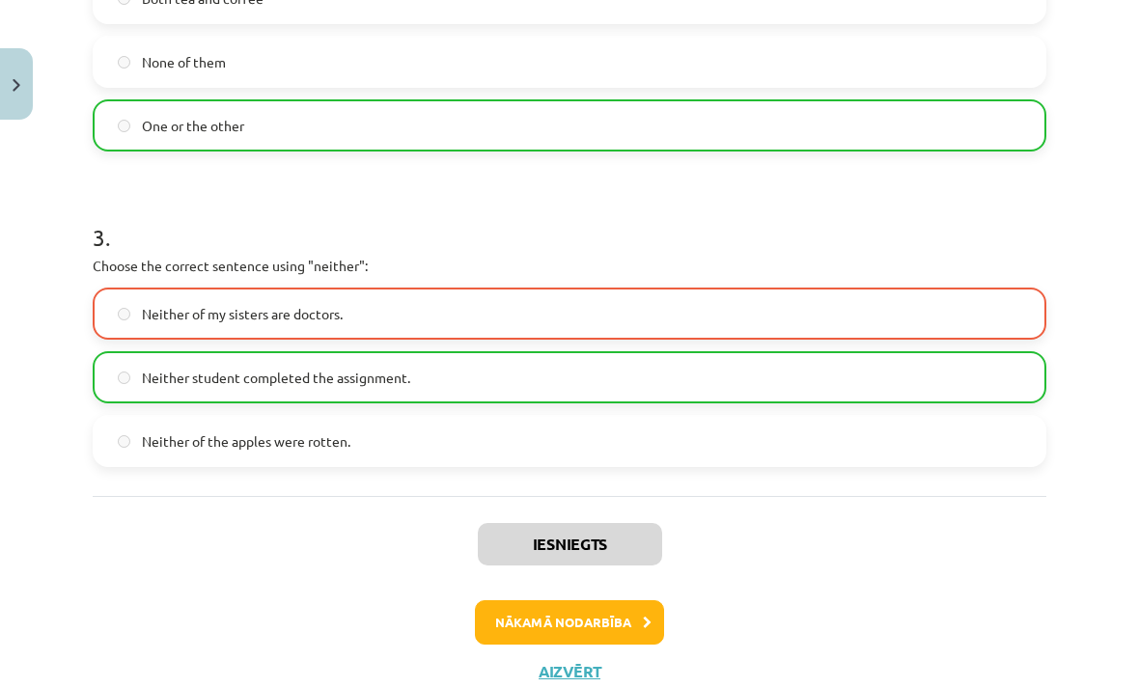
click at [608, 609] on button "Nākamā nodarbība" at bounding box center [569, 623] width 189 height 44
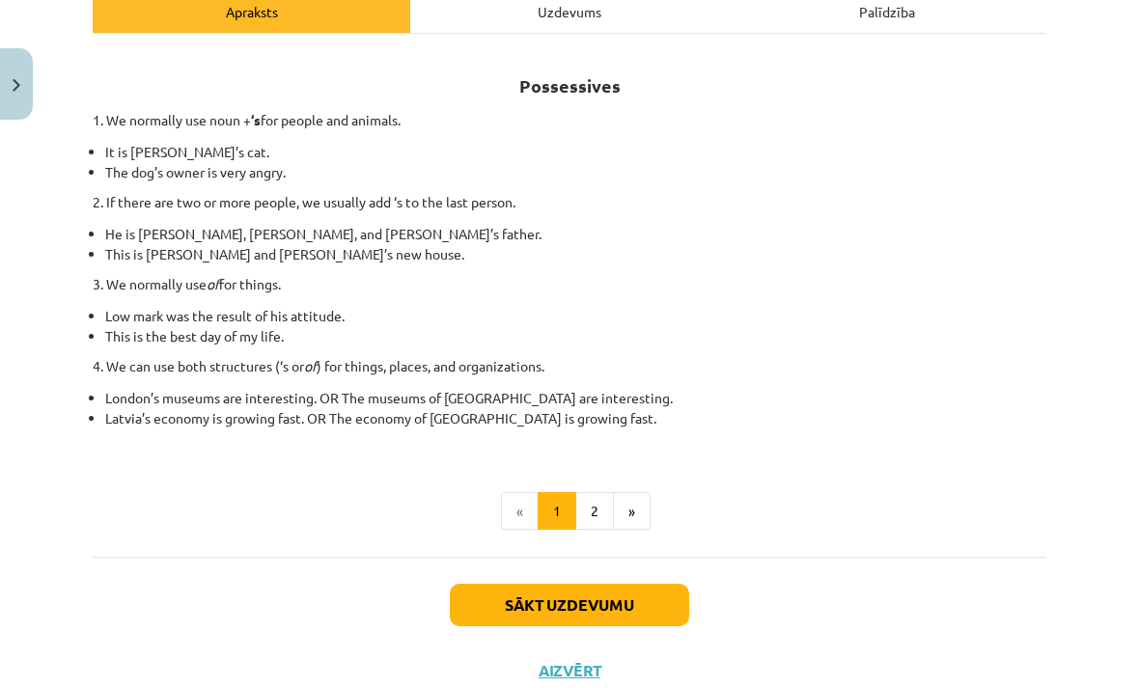
scroll to position [294, 0]
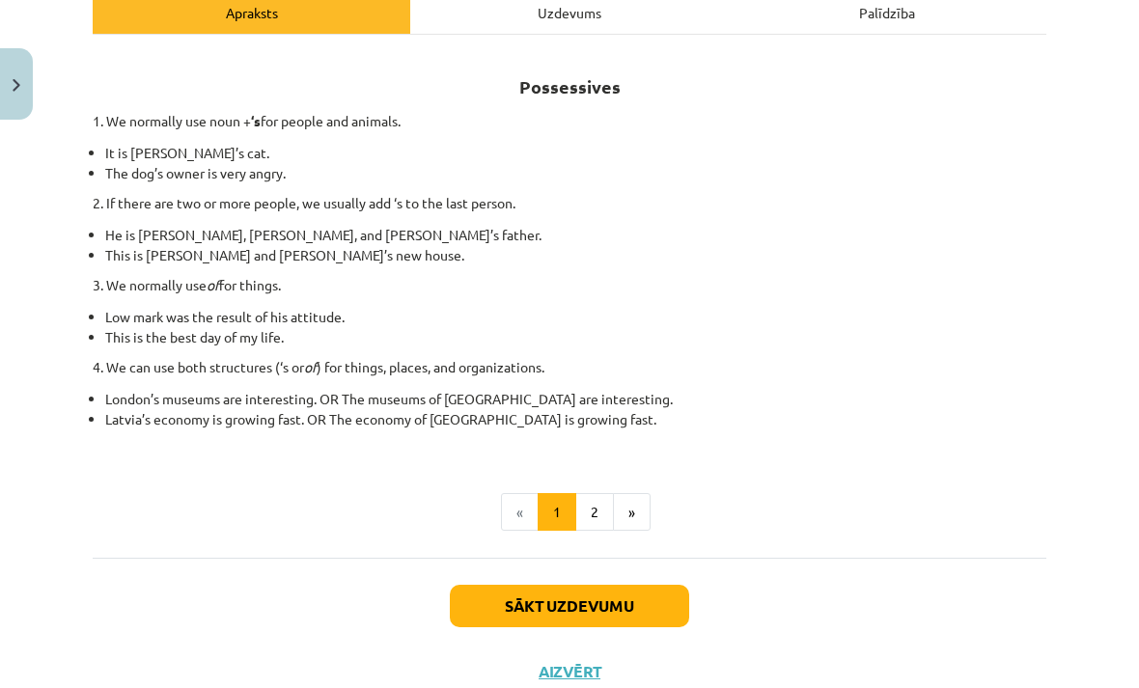
click at [599, 517] on button "2" at bounding box center [595, 512] width 39 height 39
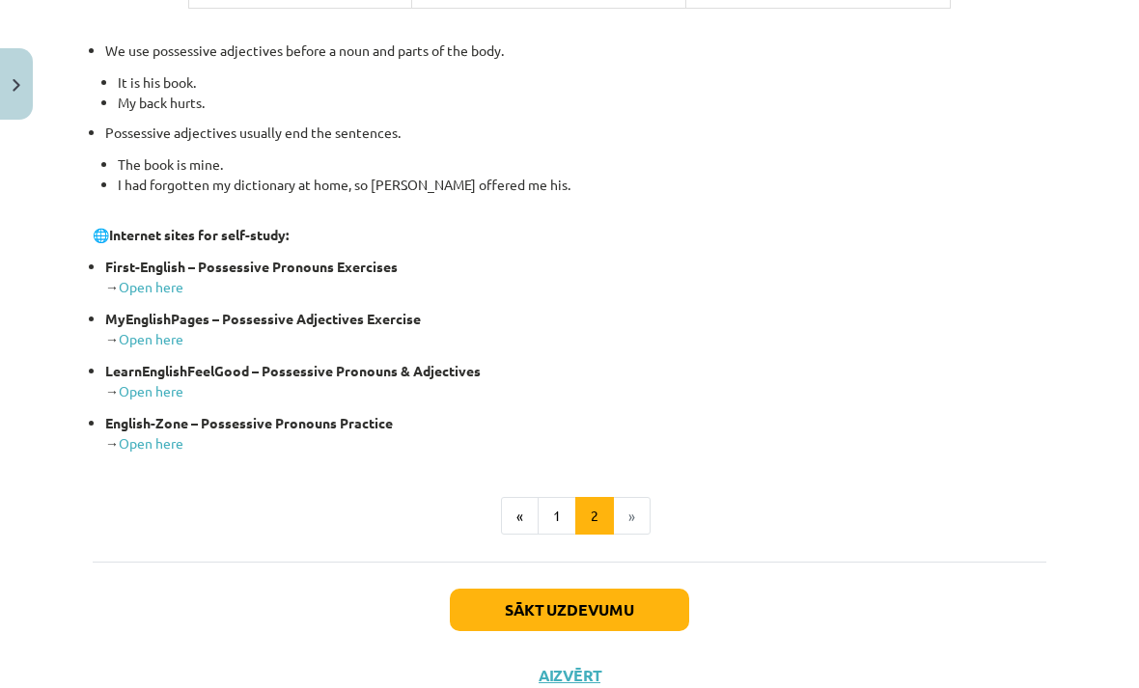
scroll to position [720, 0]
click at [590, 590] on button "Sākt uzdevumu" at bounding box center [569, 611] width 239 height 42
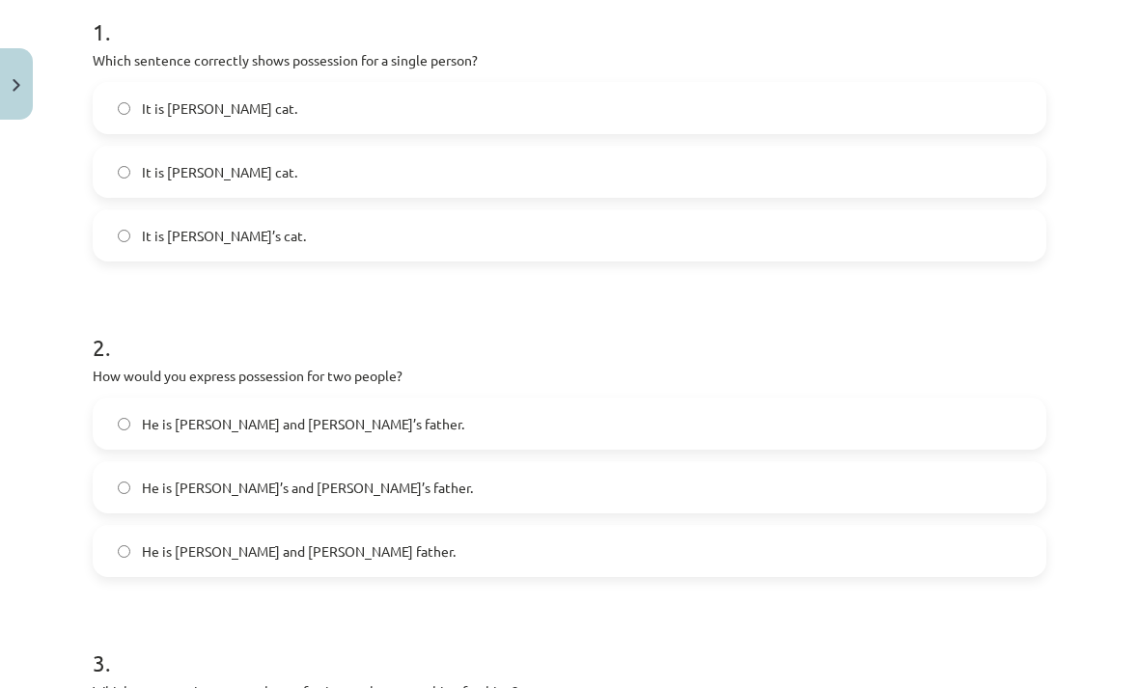
scroll to position [401, 0]
click at [112, 241] on label "It is Jane’s cat." at bounding box center [570, 235] width 950 height 48
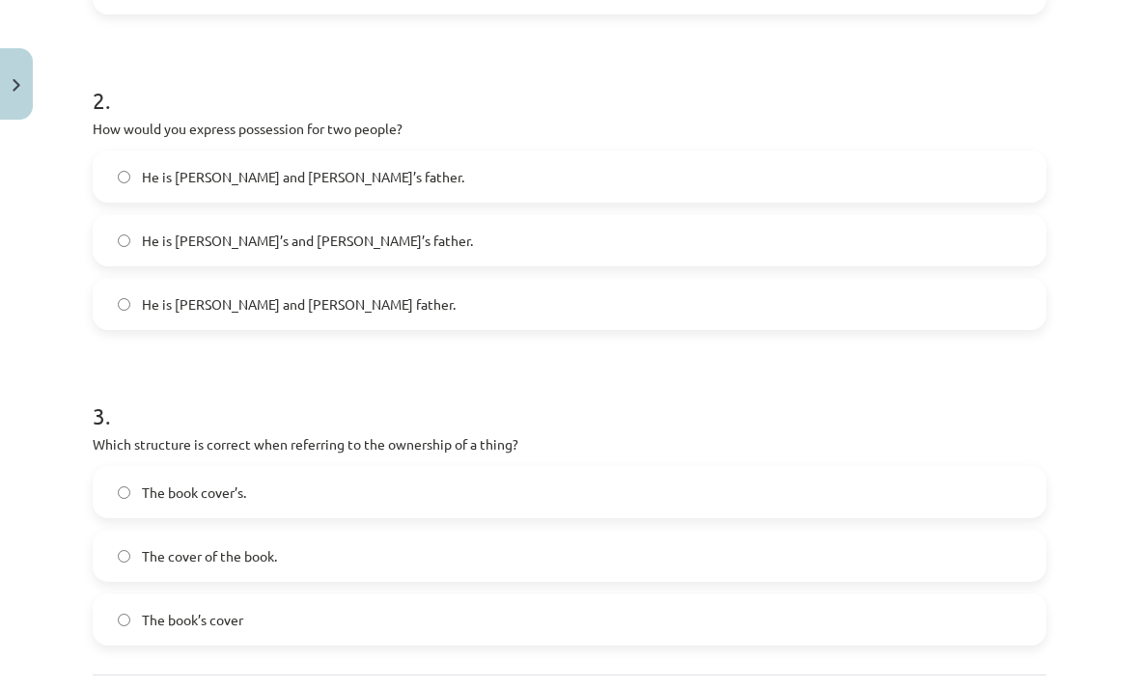
scroll to position [647, 0]
click at [116, 184] on label "He is Alice and James’s father." at bounding box center [570, 177] width 950 height 48
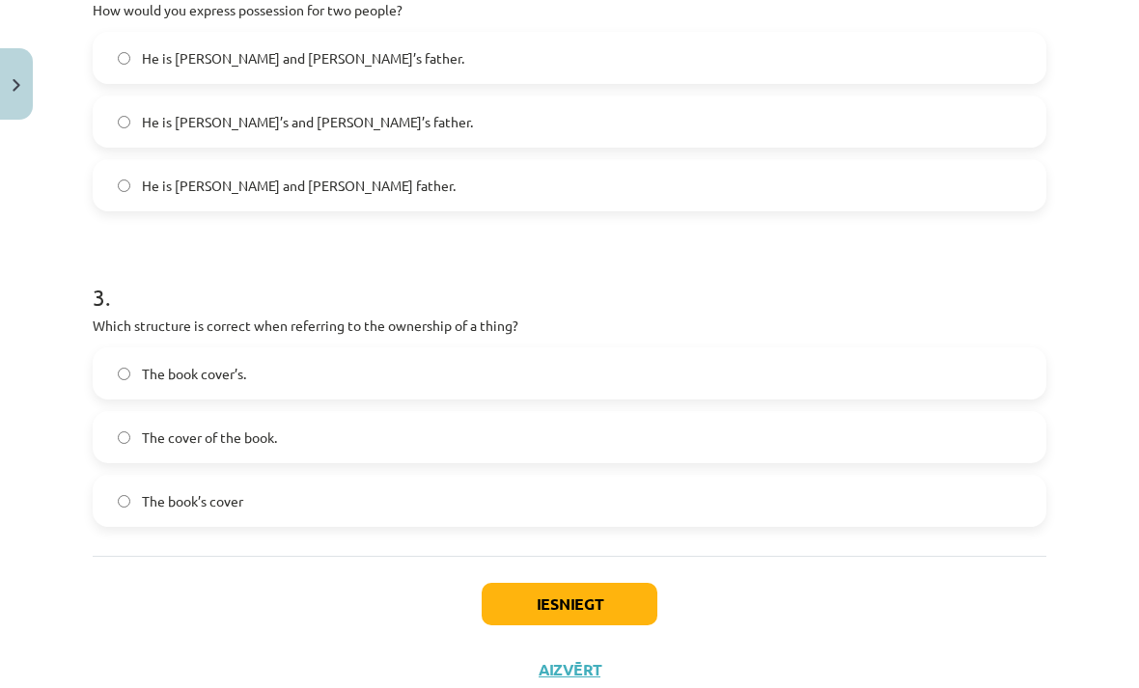
scroll to position [765, 0]
click at [161, 438] on span "The cover of the book." at bounding box center [209, 439] width 135 height 20
click at [580, 596] on button "Iesniegt" at bounding box center [570, 605] width 176 height 42
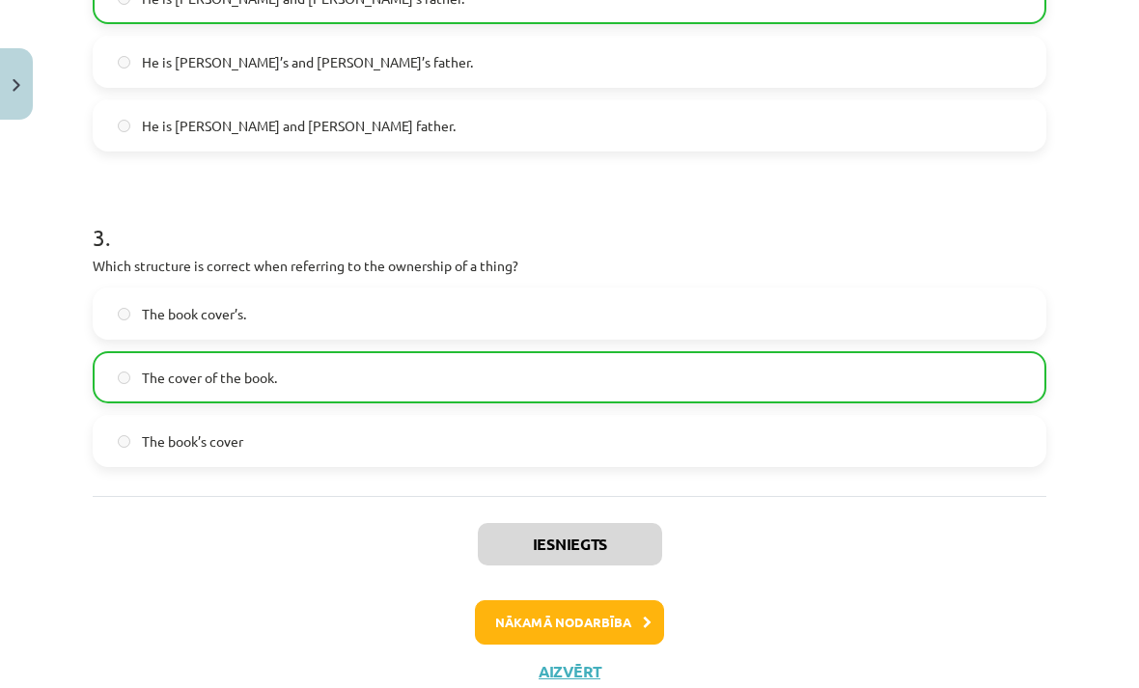
click at [594, 615] on button "Nākamā nodarbība" at bounding box center [569, 623] width 189 height 44
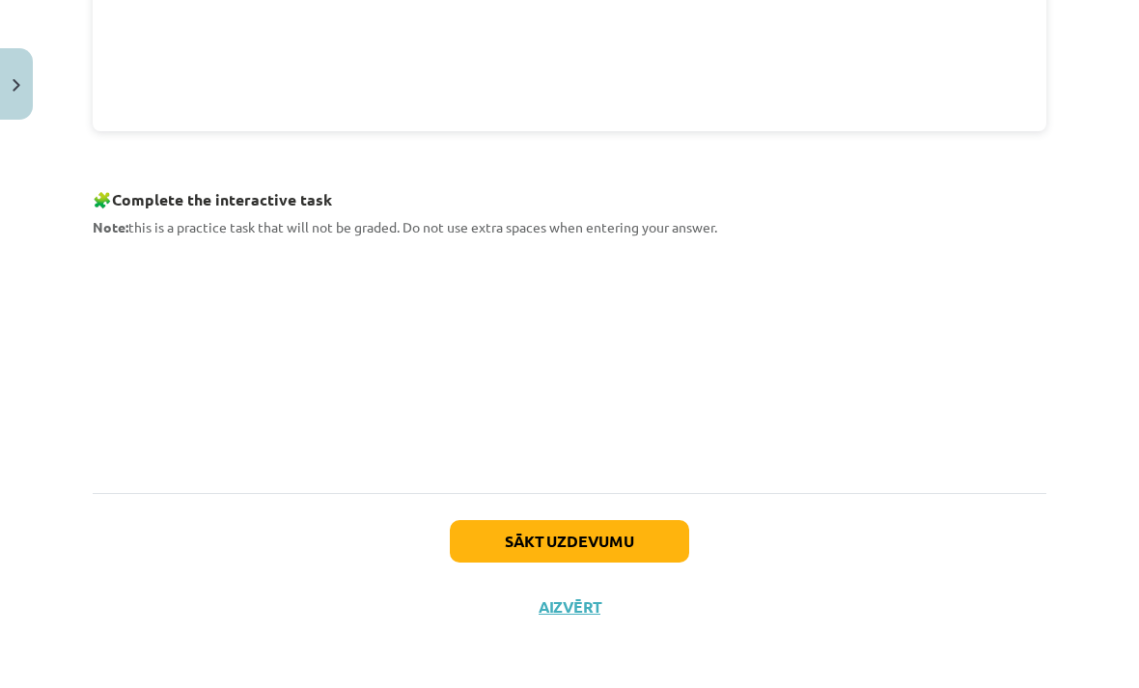
scroll to position [806, 0]
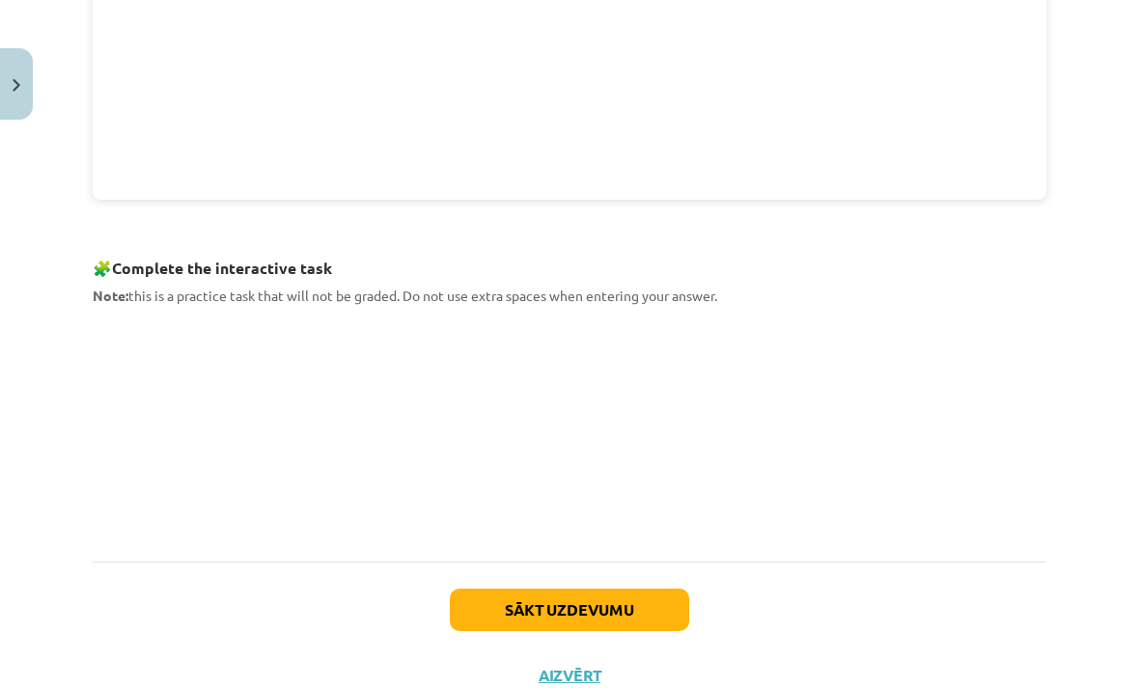
click at [573, 599] on button "Sākt uzdevumu" at bounding box center [569, 610] width 239 height 42
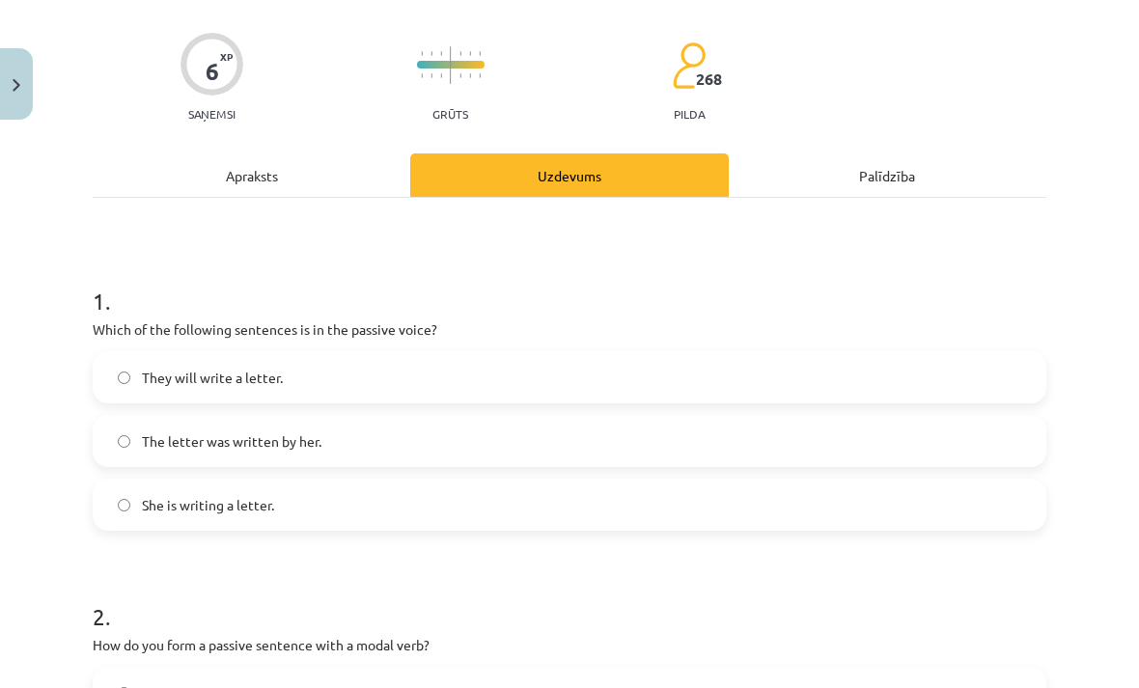
scroll to position [130, 0]
click at [309, 441] on span "The letter was written by her." at bounding box center [232, 442] width 180 height 20
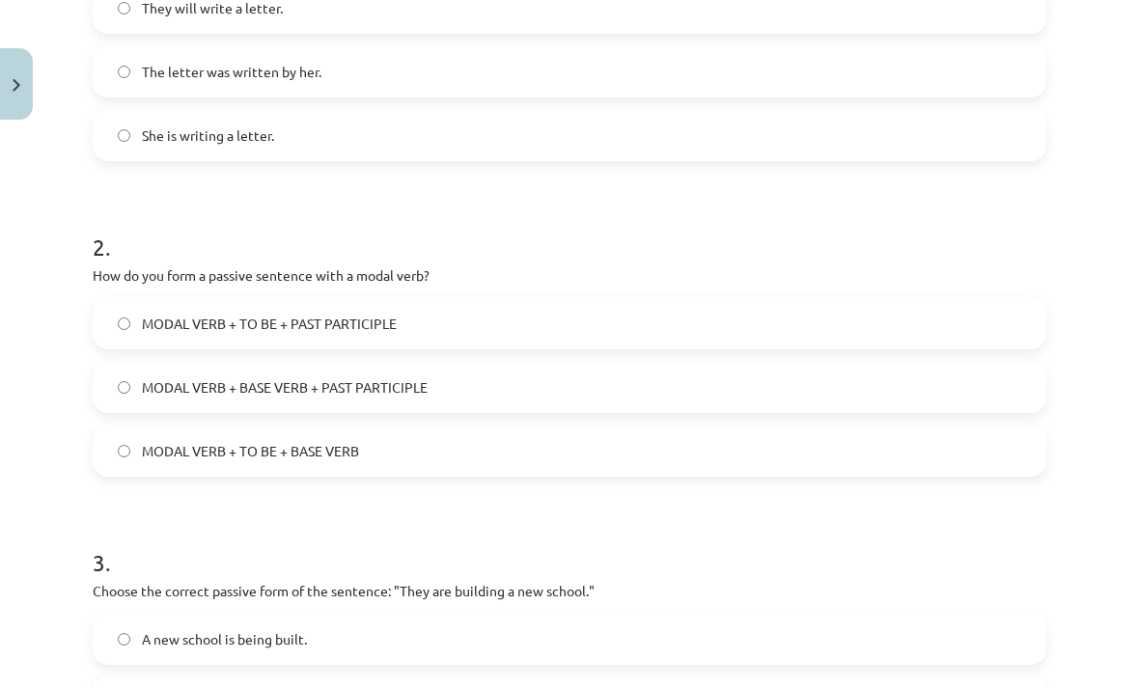
scroll to position [500, 0]
click at [100, 447] on label "MODAL VERB + TO BE + BASE VERB" at bounding box center [570, 451] width 950 height 48
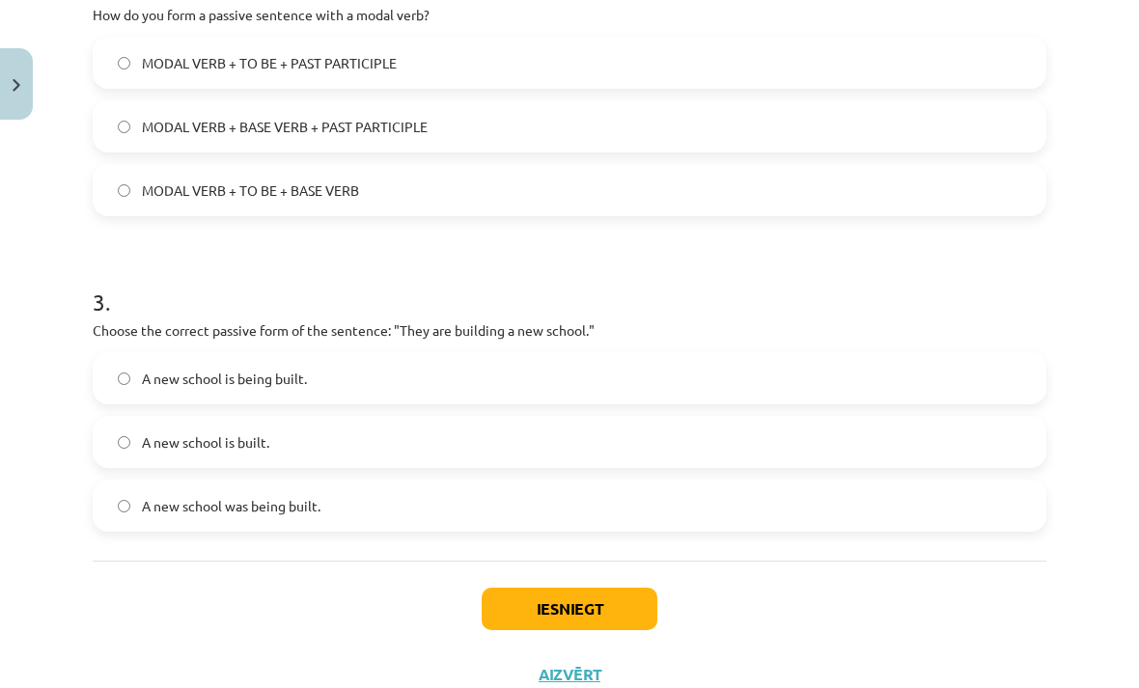
scroll to position [761, 0]
click at [172, 363] on label "A new school is being built." at bounding box center [570, 378] width 950 height 48
click at [537, 607] on button "Iesniegt" at bounding box center [570, 609] width 176 height 42
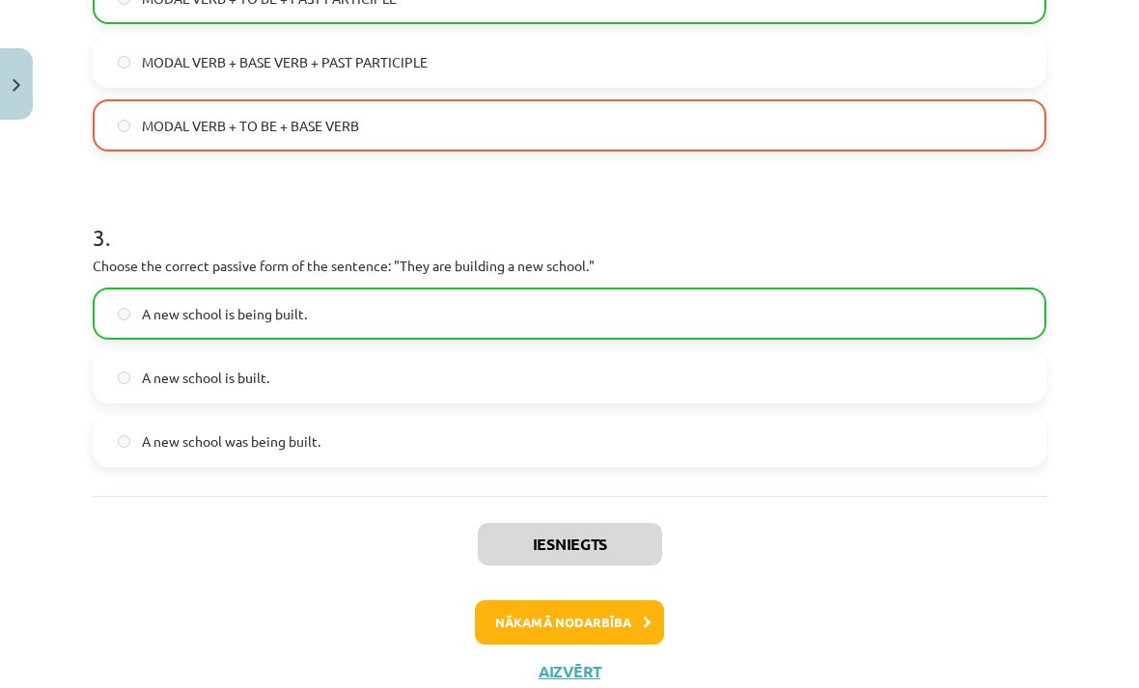
click at [539, 612] on button "Nākamā nodarbība" at bounding box center [569, 623] width 189 height 44
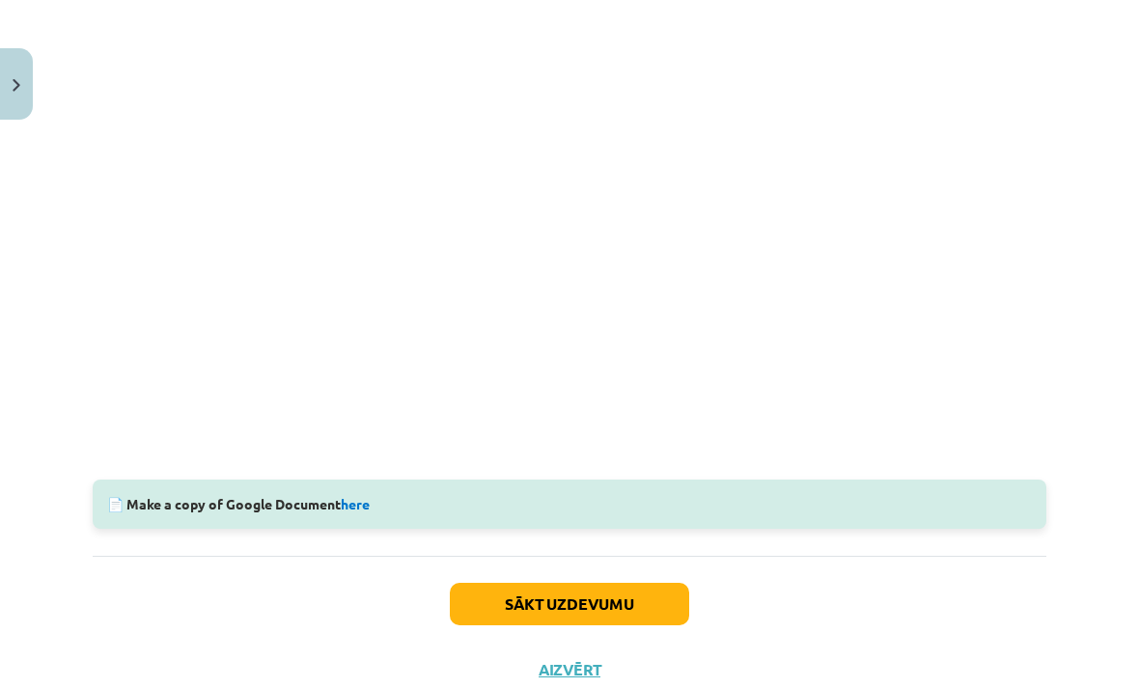
scroll to position [494, 0]
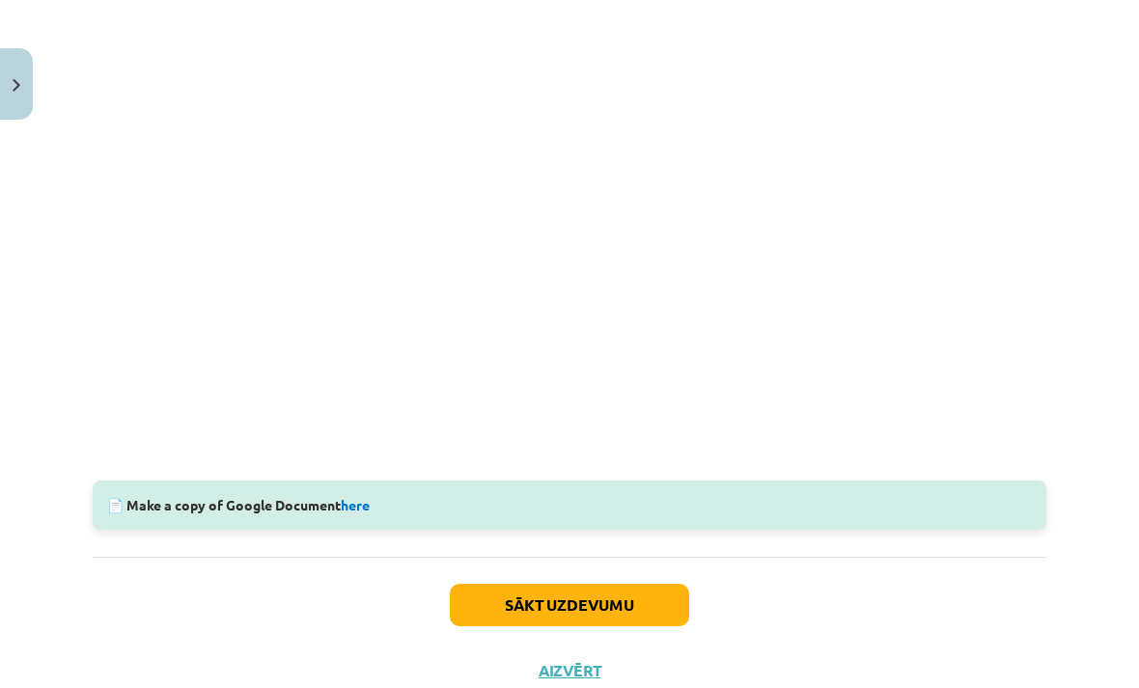
click at [485, 604] on button "Sākt uzdevumu" at bounding box center [569, 605] width 239 height 42
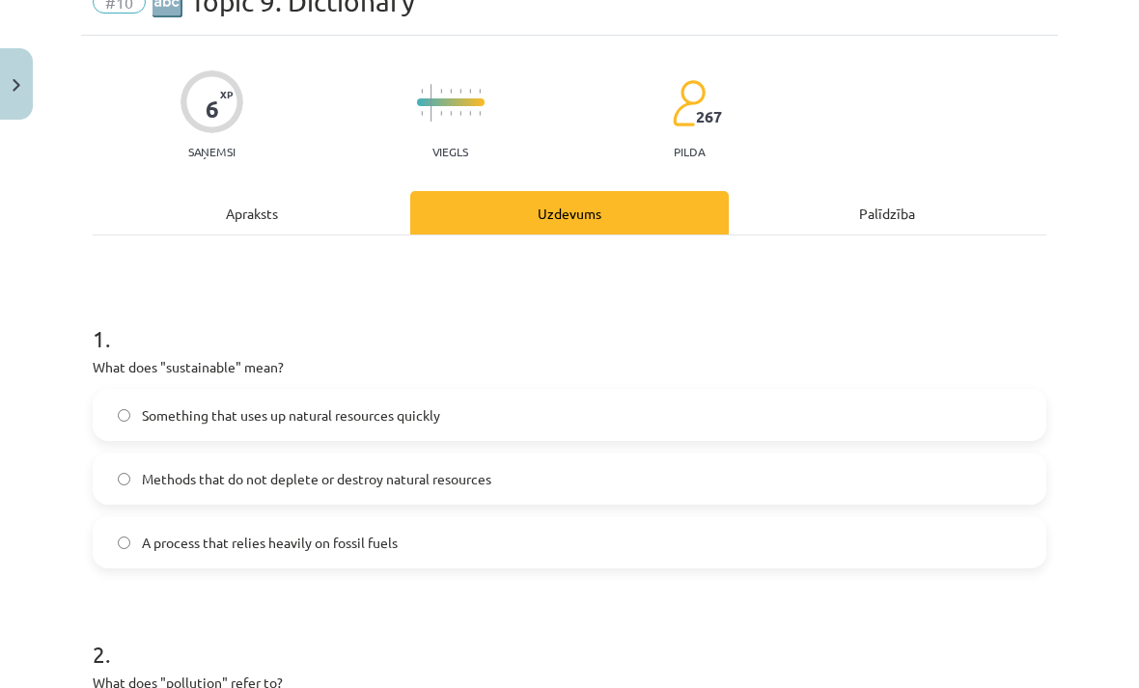
scroll to position [48, 0]
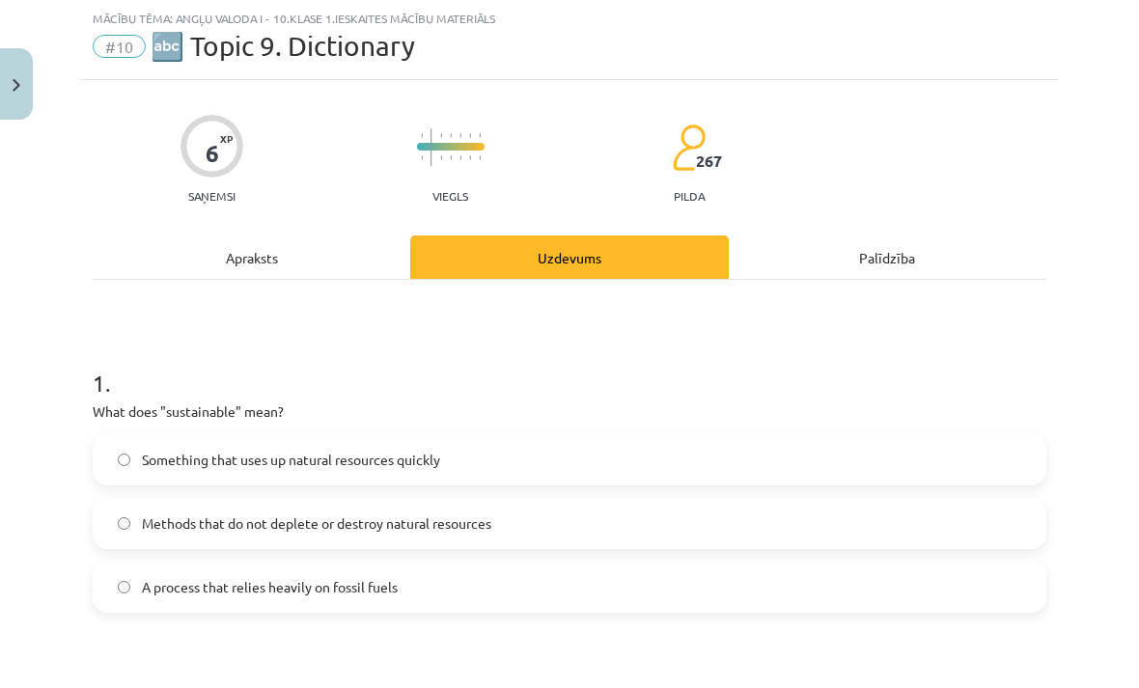
click at [251, 537] on label "Methods that do not deplete or destroy natural resources" at bounding box center [570, 523] width 950 height 48
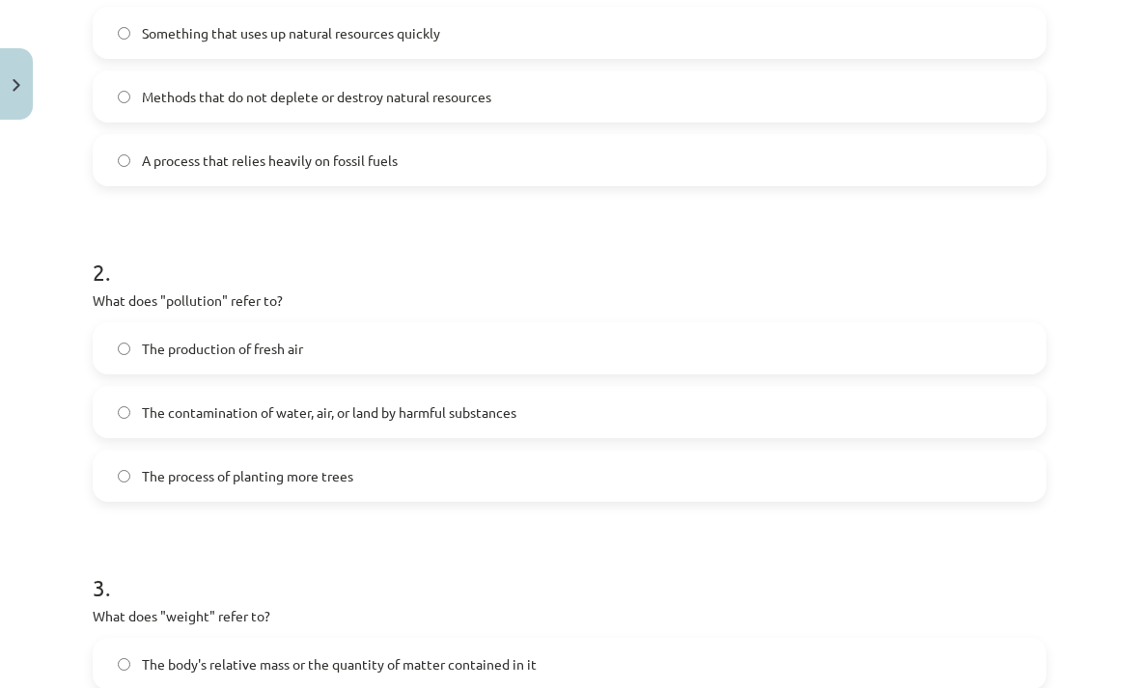
scroll to position [477, 0]
click at [159, 414] on span "The contamination of water, air, or land by harmful substances" at bounding box center [329, 411] width 375 height 20
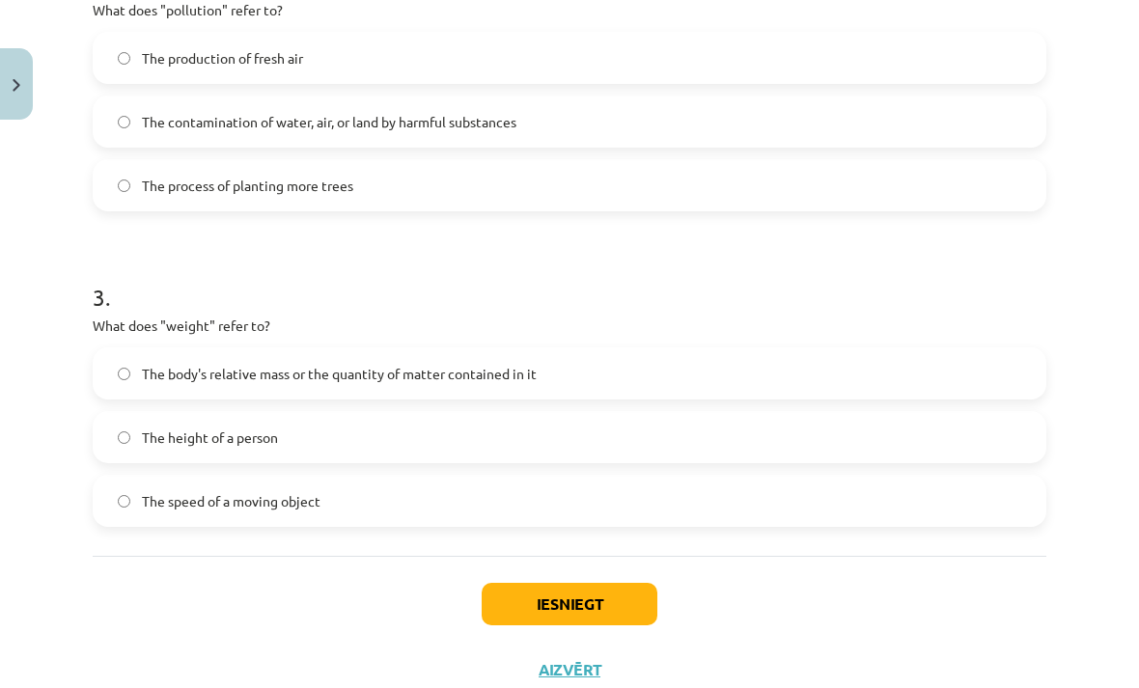
scroll to position [765, 0]
click at [213, 397] on label "The body's relative mass or the quantity of matter contained in it" at bounding box center [570, 375] width 950 height 48
click at [536, 611] on button "Iesniegt" at bounding box center [570, 605] width 176 height 42
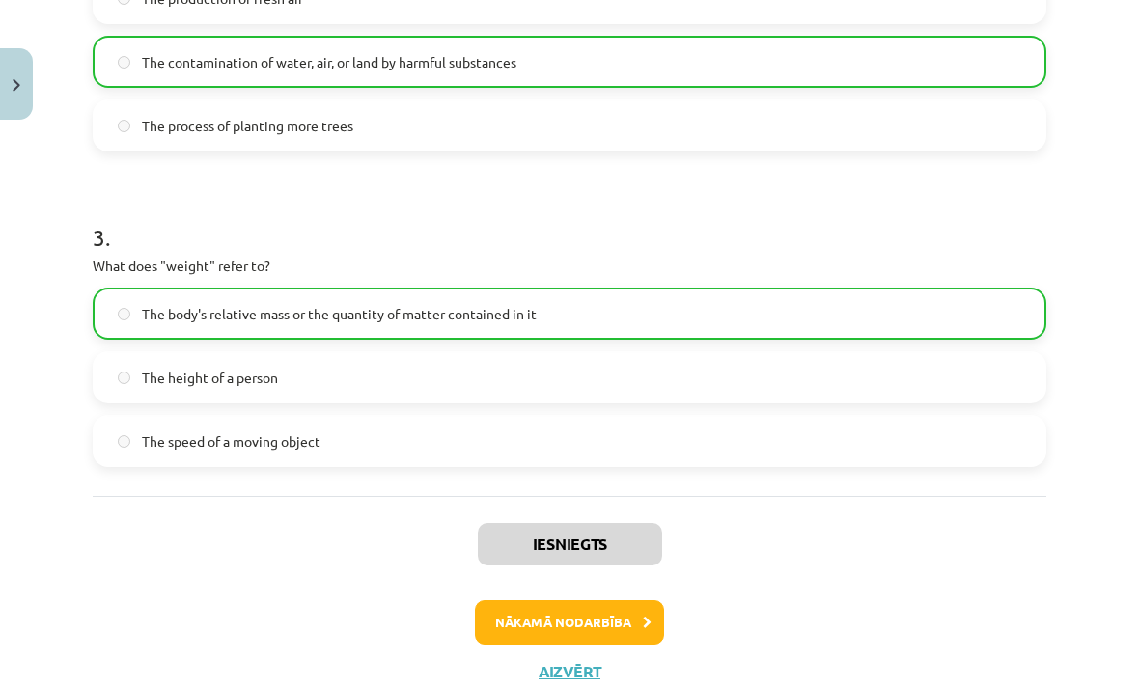
scroll to position [826, 0]
click at [499, 629] on button "Nākamā nodarbība" at bounding box center [569, 623] width 189 height 44
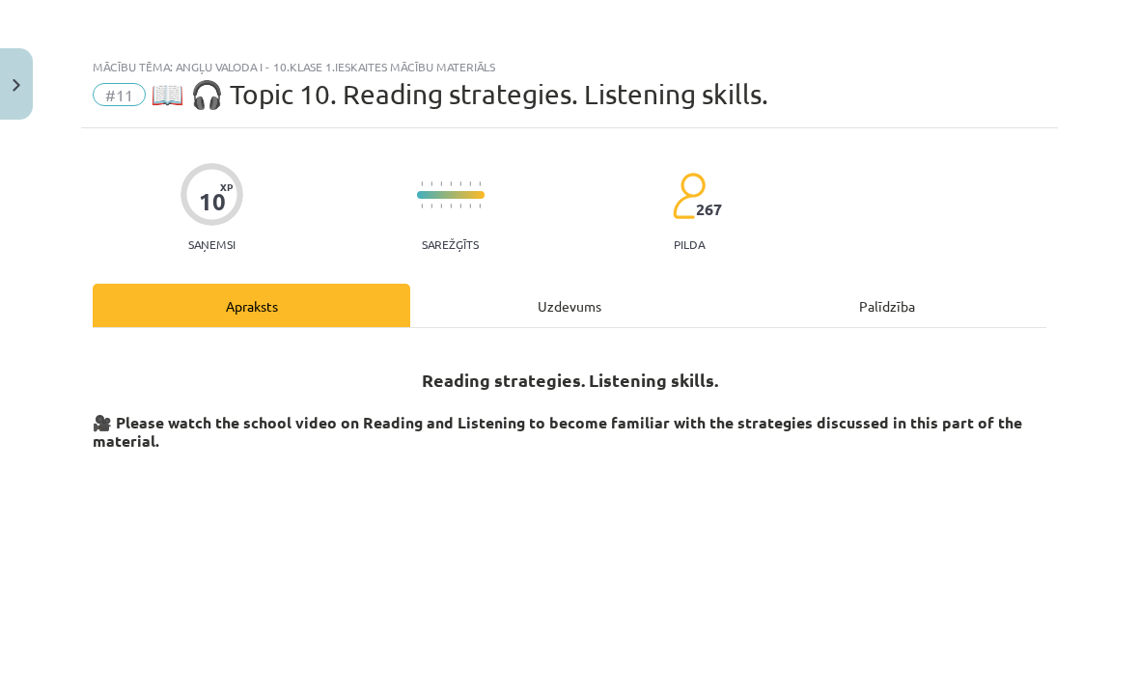
scroll to position [0, 0]
click at [19, 87] on img "Close" at bounding box center [17, 85] width 8 height 13
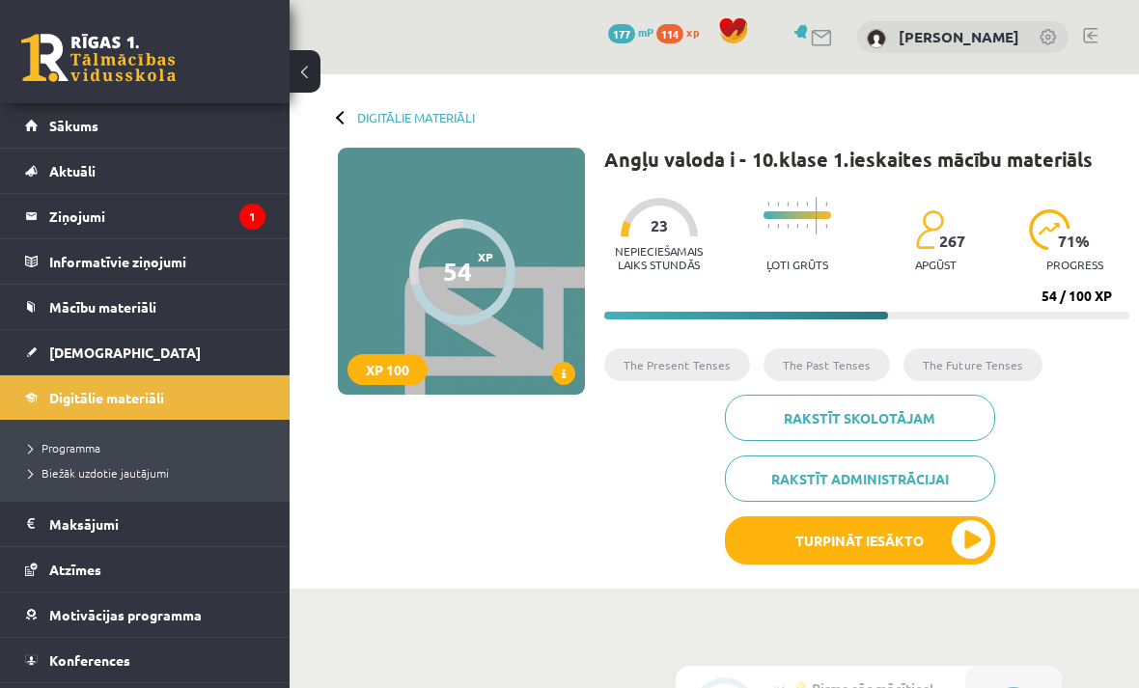
click at [437, 99] on div "Digitālie materiāli 54 XP XP 100 54 / 100 XP Angļu valoda i - 10.klase 1.ieskai…" at bounding box center [715, 331] width 850 height 515
click at [437, 119] on link "Digitālie materiāli" at bounding box center [416, 117] width 118 height 14
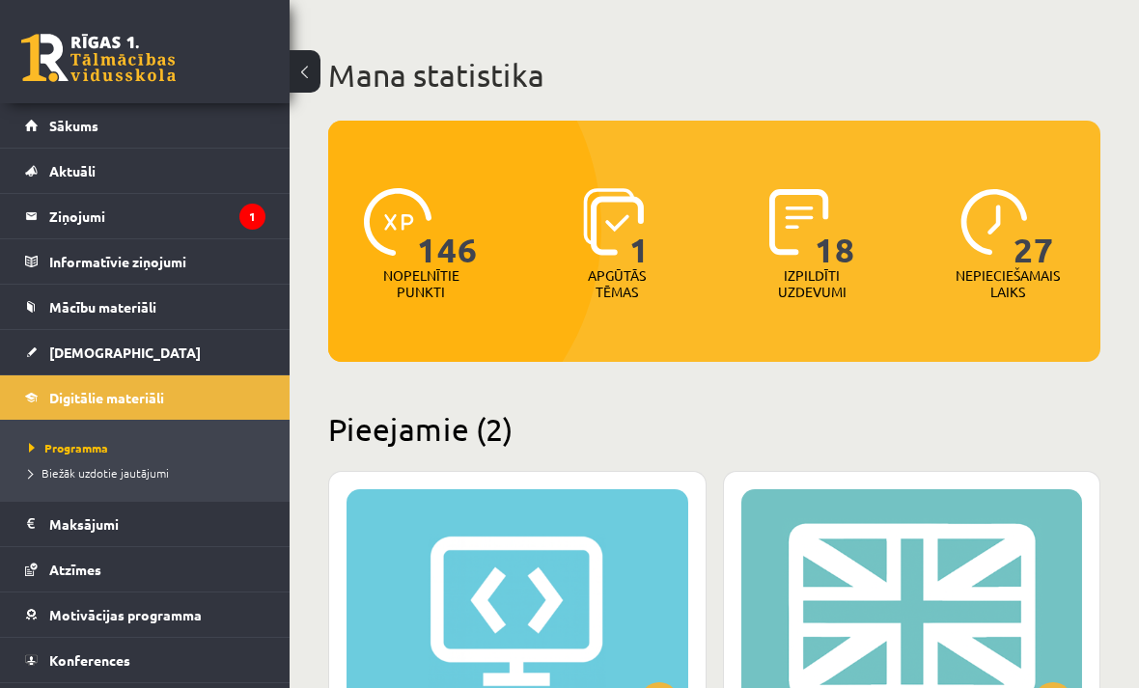
scroll to position [81, 0]
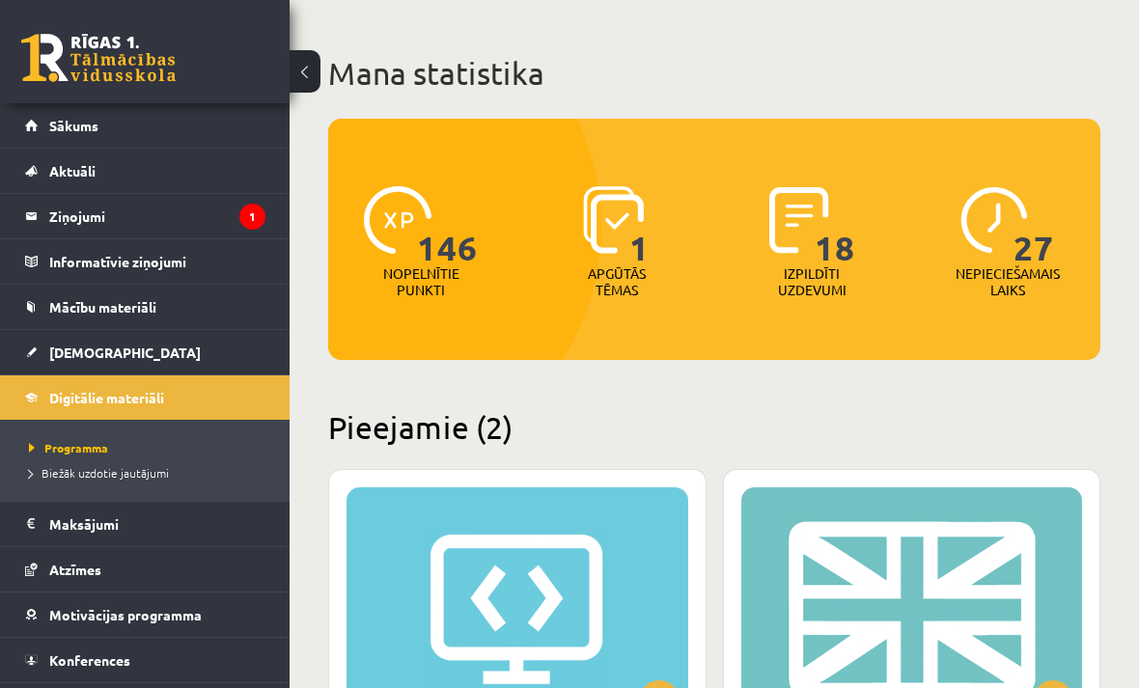
click at [1013, 220] on img at bounding box center [995, 220] width 68 height 68
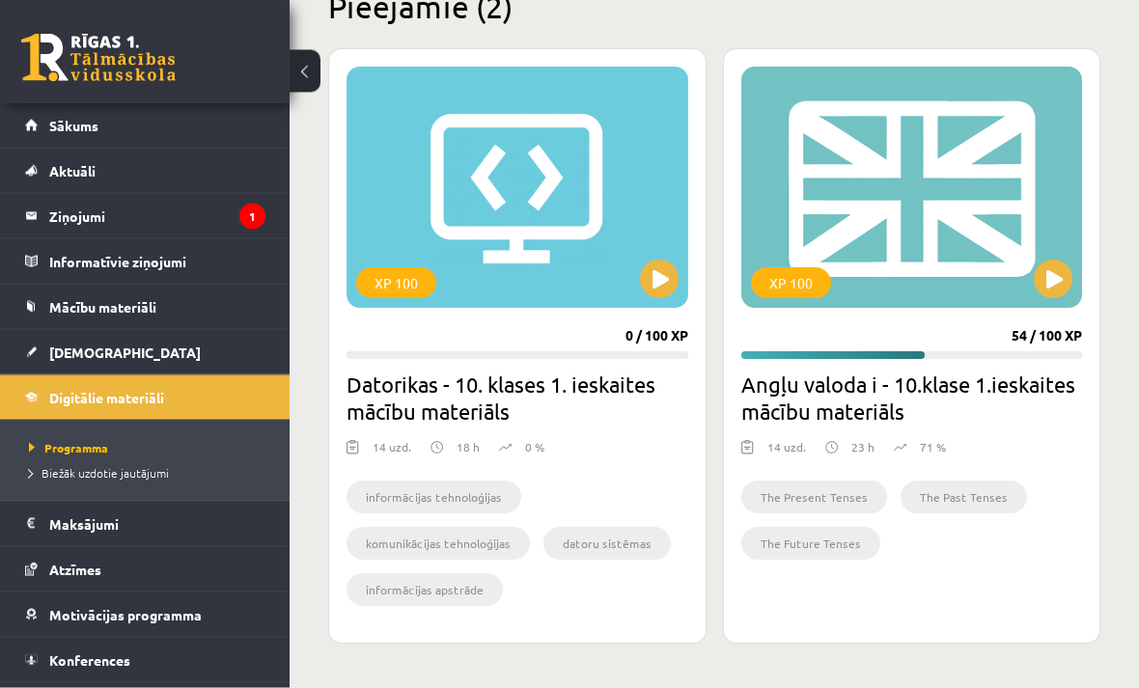
scroll to position [502, 0]
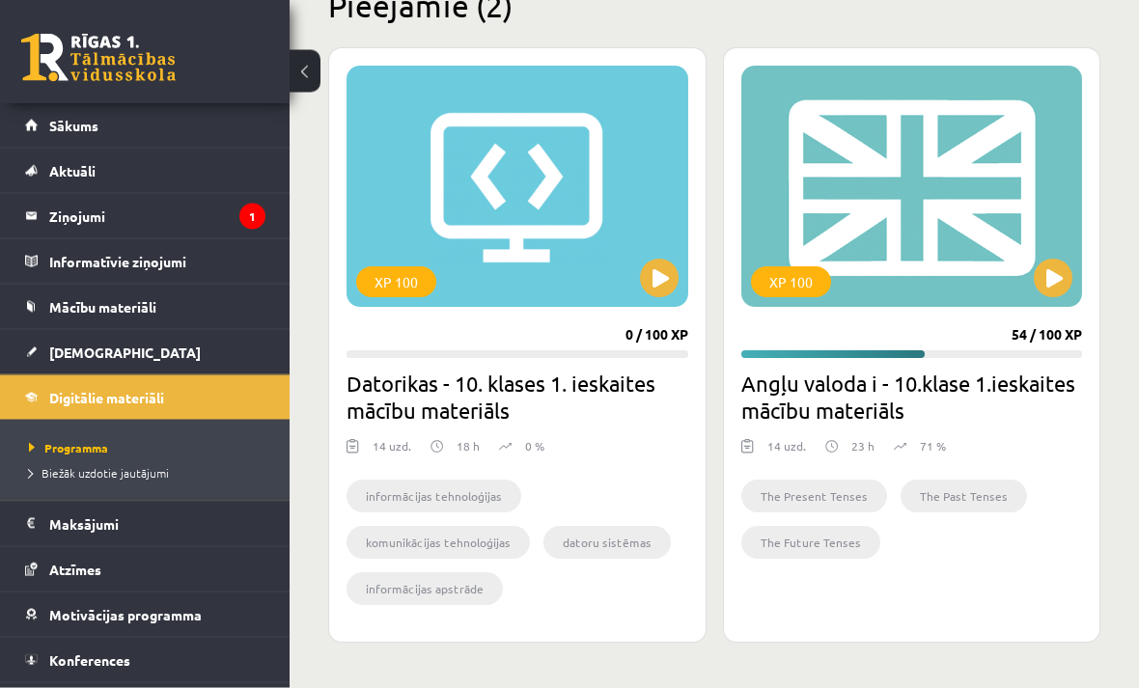
click at [669, 281] on button at bounding box center [659, 279] width 39 height 39
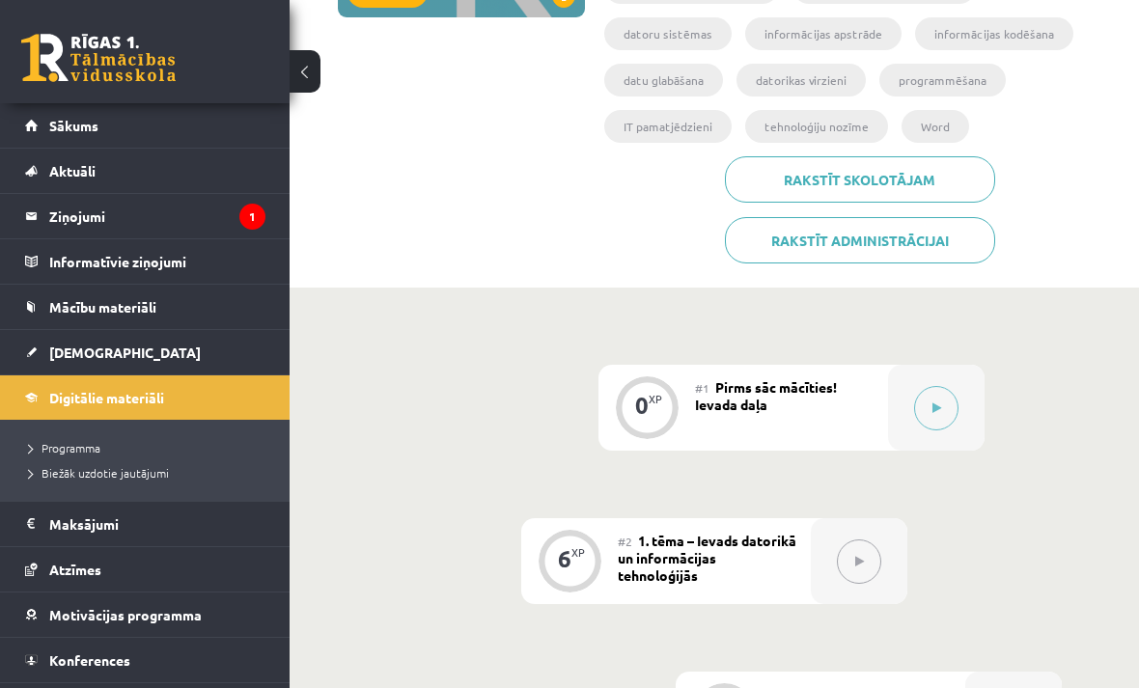
scroll to position [377, 0]
click at [939, 398] on button at bounding box center [936, 409] width 44 height 44
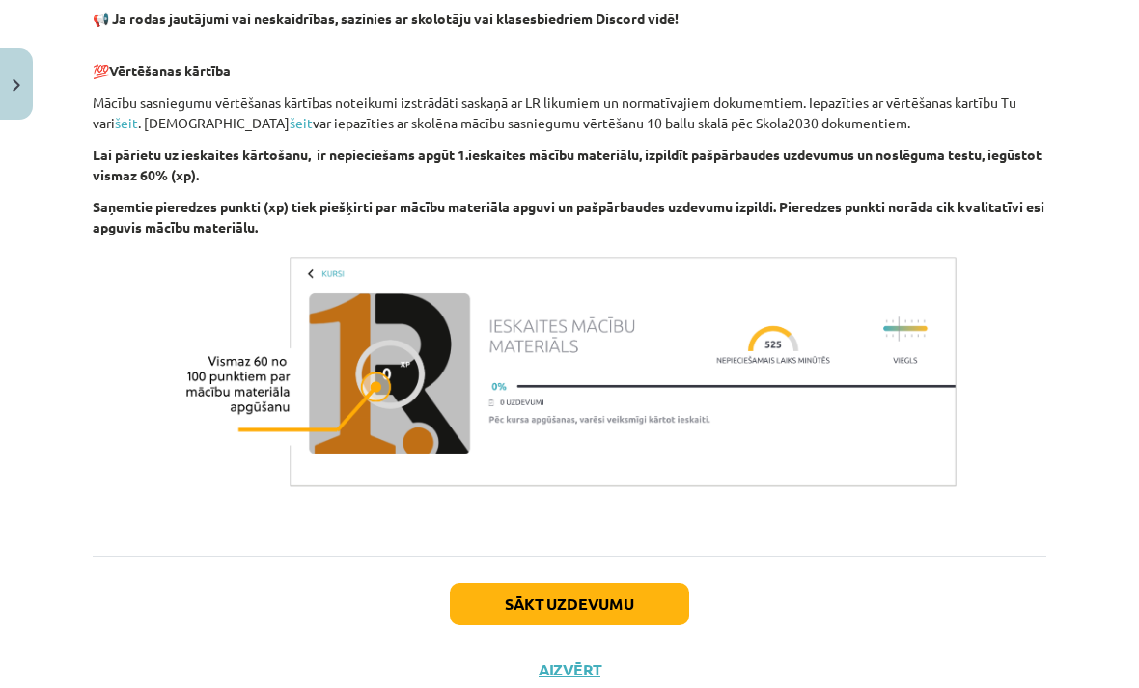
scroll to position [1296, 0]
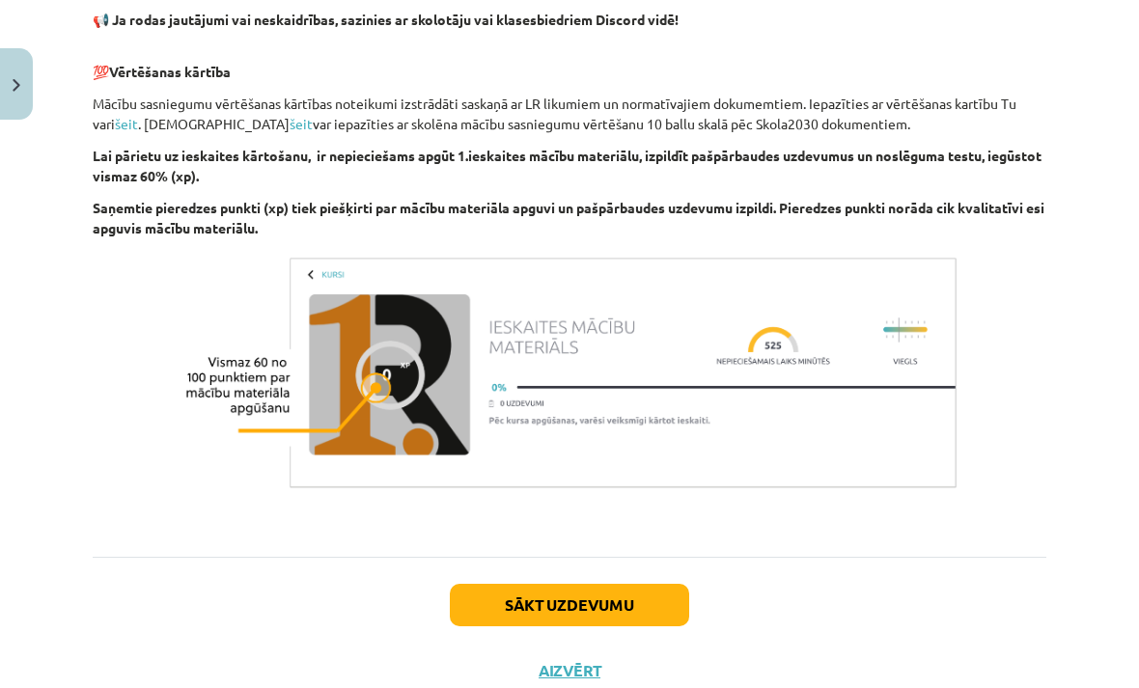
click at [645, 605] on button "Sākt uzdevumu" at bounding box center [569, 605] width 239 height 42
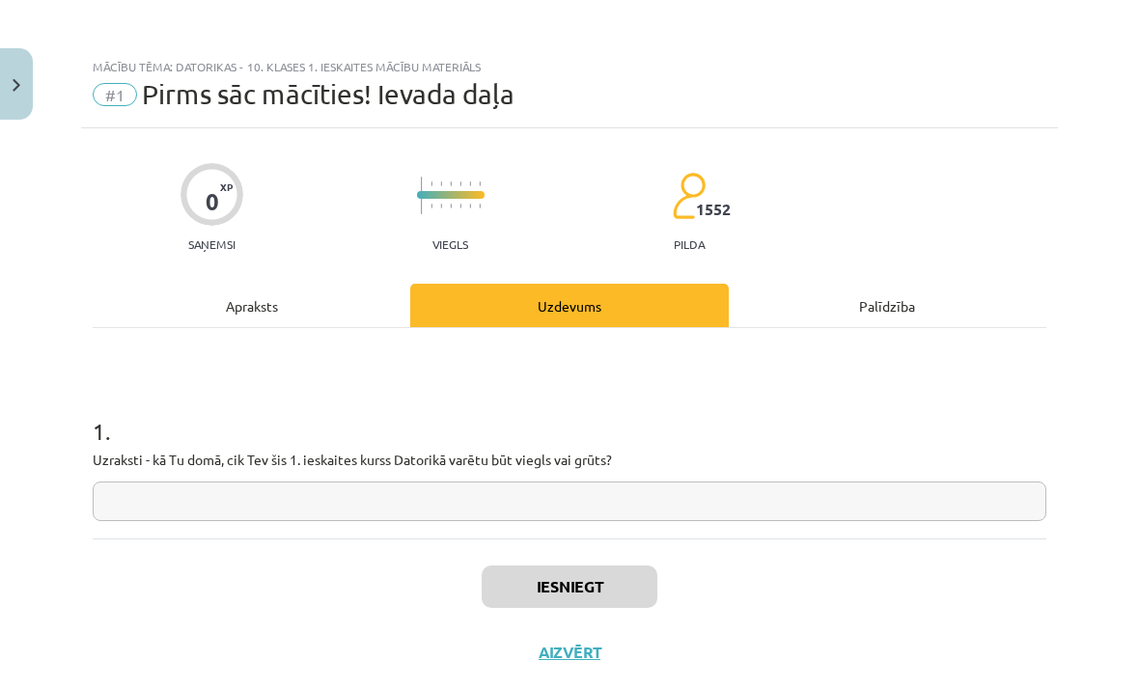
click at [708, 499] on input "text" at bounding box center [570, 502] width 954 height 40
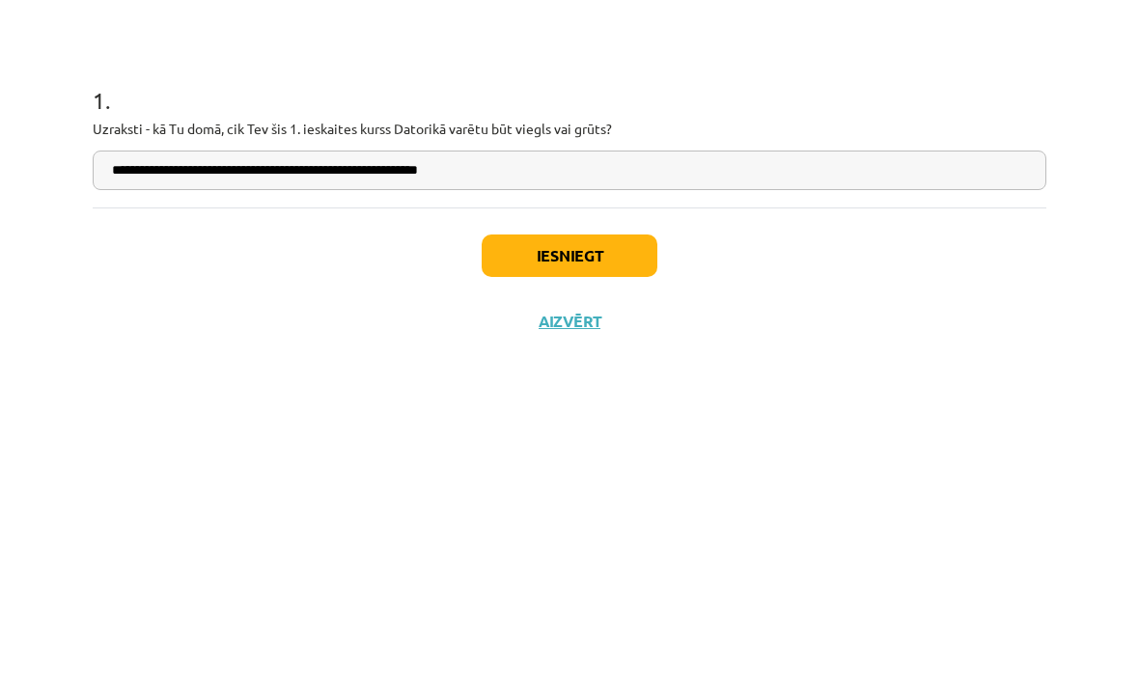
type input "**********"
click at [613, 566] on button "Iesniegt" at bounding box center [570, 587] width 176 height 42
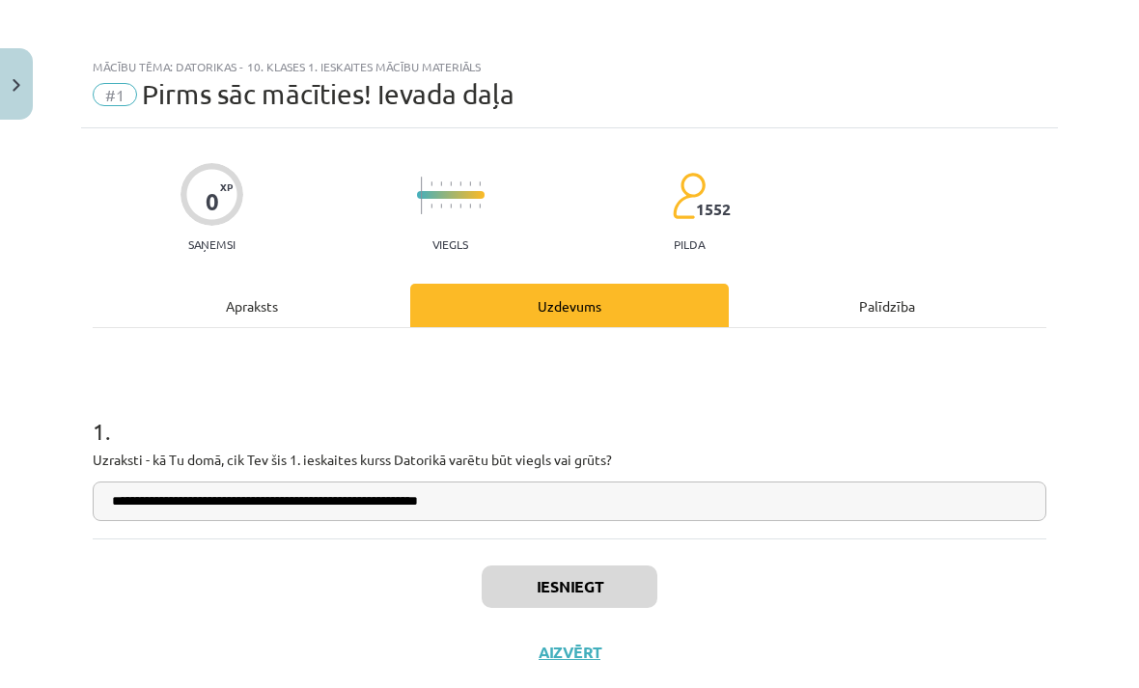
click at [572, 652] on button "Aizvērt" at bounding box center [569, 652] width 73 height 19
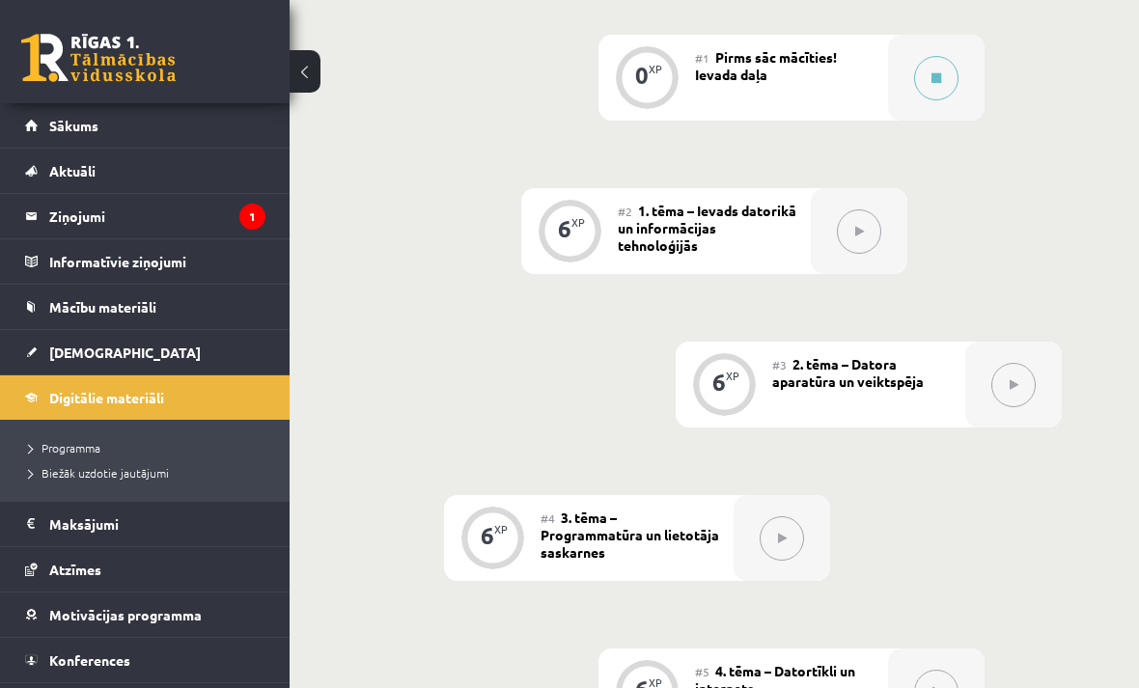
click at [937, 84] on button at bounding box center [936, 78] width 44 height 44
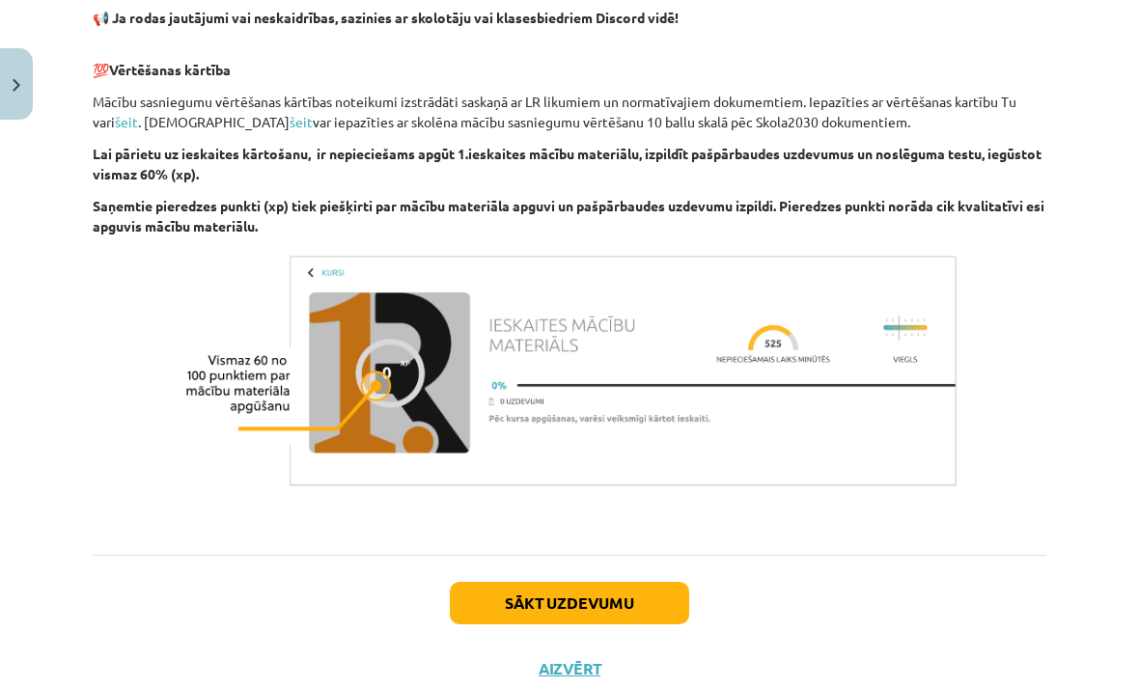
scroll to position [1296, 0]
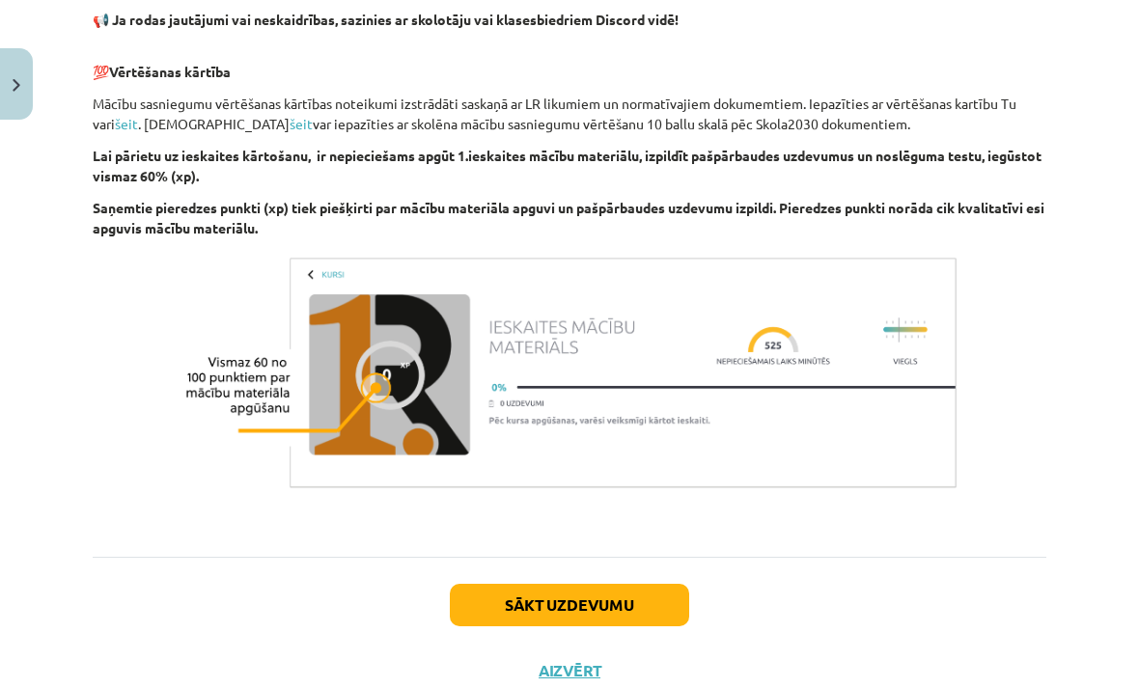
click at [617, 604] on button "Sākt uzdevumu" at bounding box center [569, 605] width 239 height 42
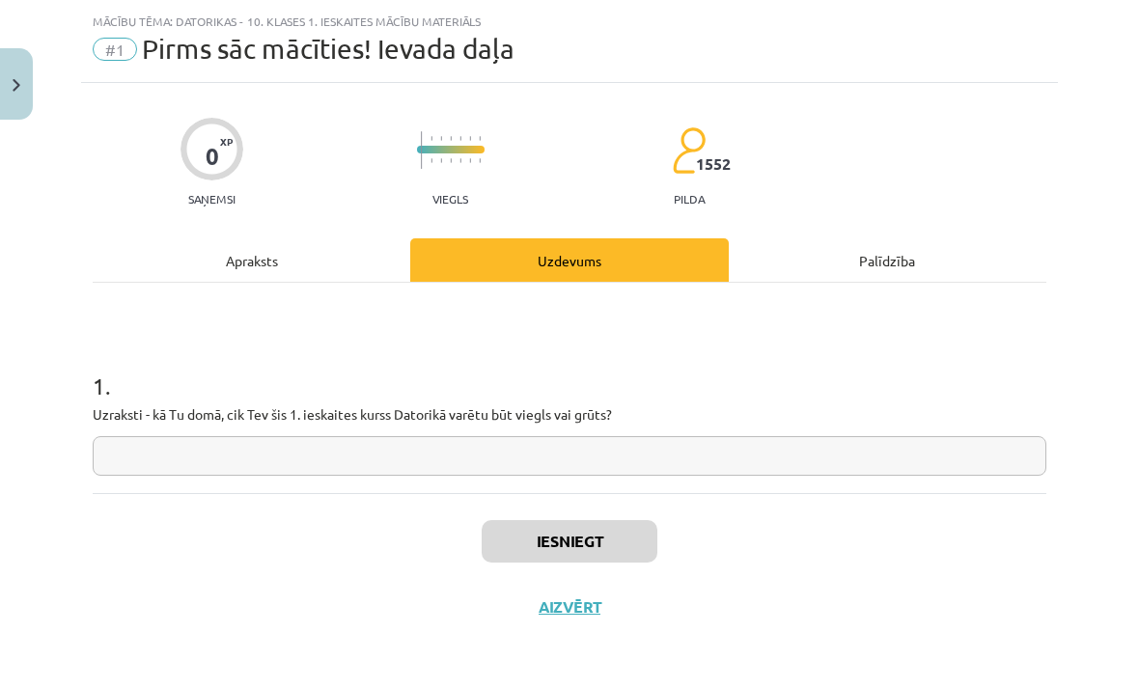
scroll to position [0, 0]
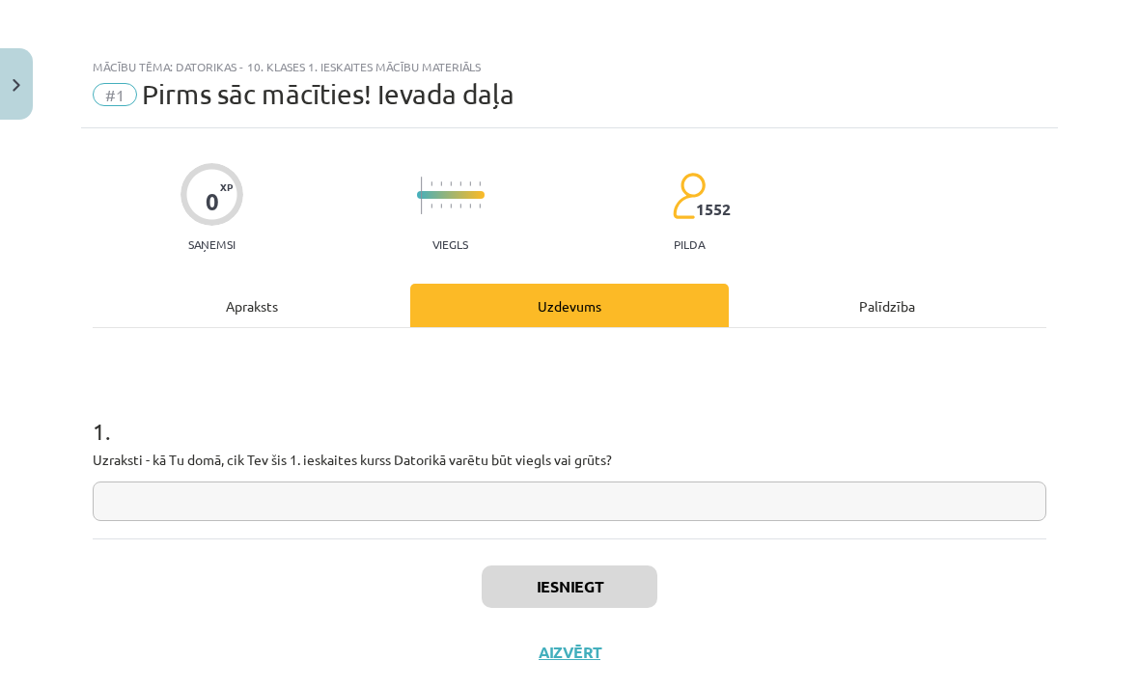
click at [629, 507] on input "text" at bounding box center [570, 502] width 954 height 40
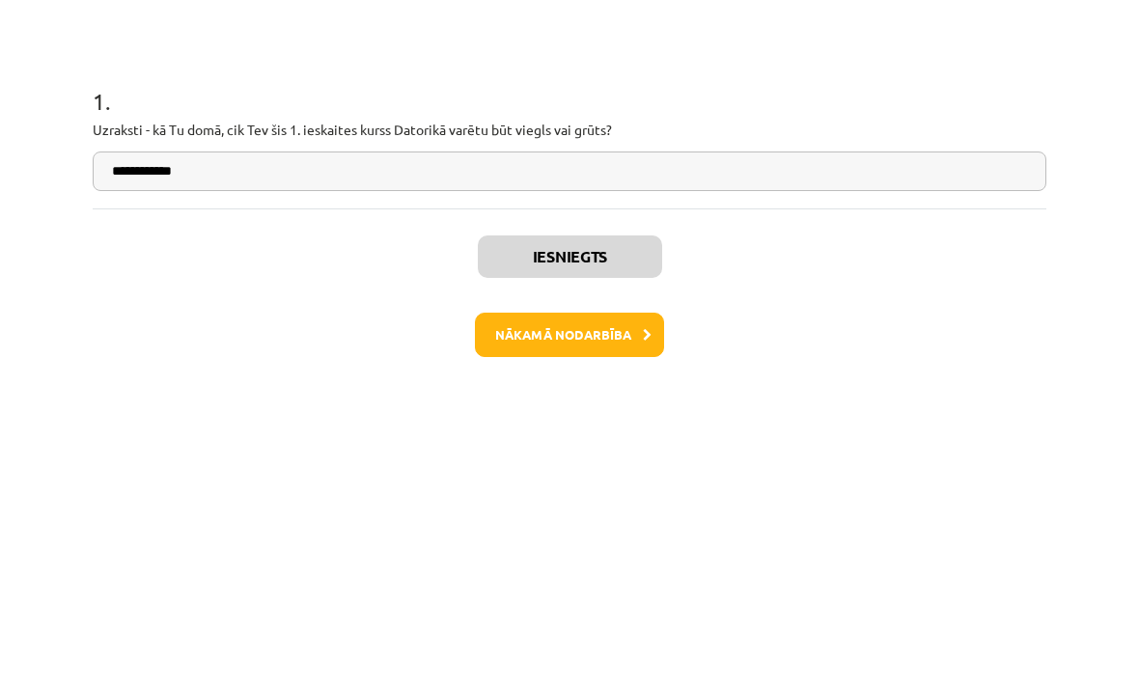
type input "**********"
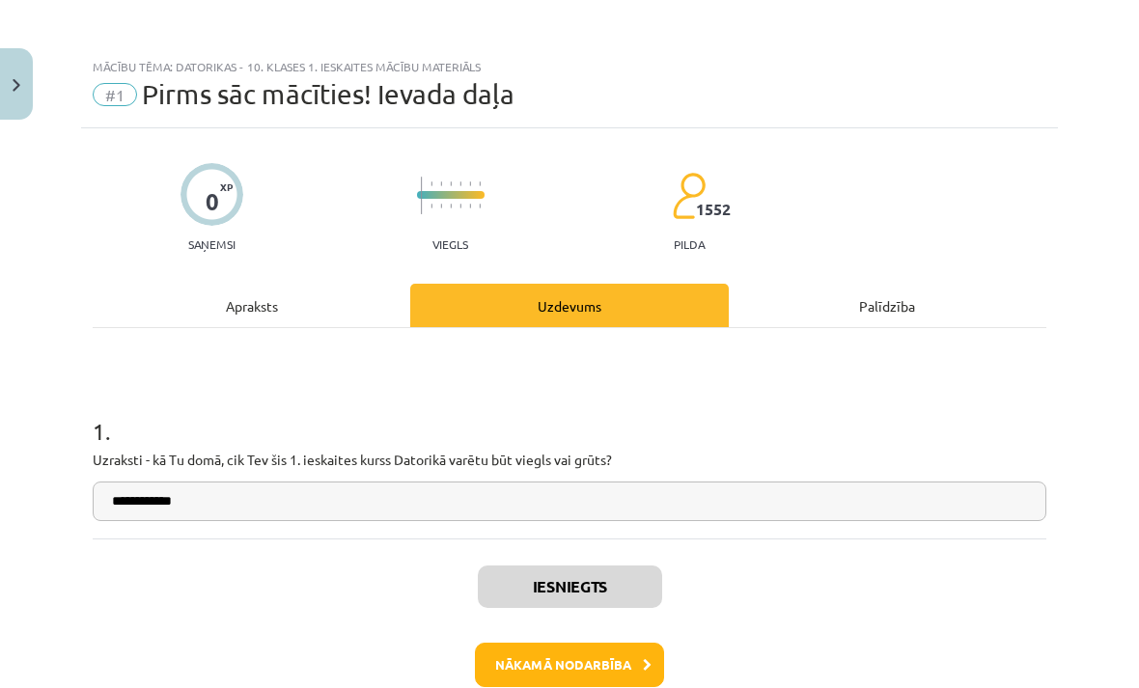
click at [902, 523] on div "**********" at bounding box center [570, 433] width 954 height 211
click at [628, 674] on button "Nākamā nodarbība" at bounding box center [569, 665] width 189 height 44
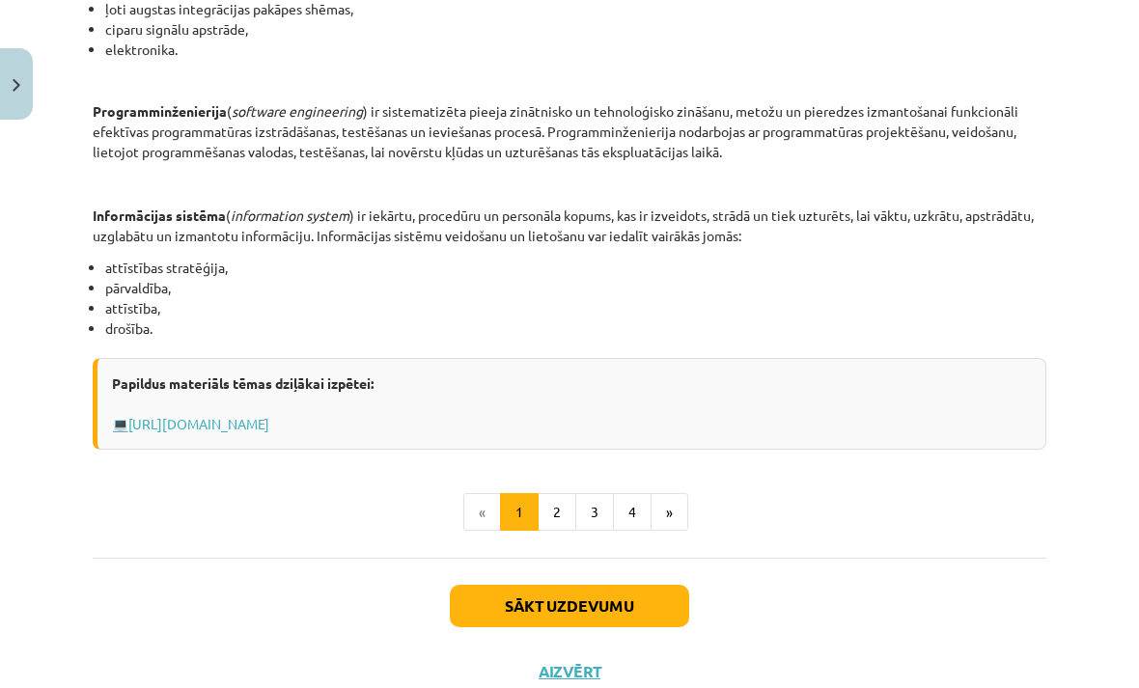
scroll to position [899, 0]
click at [269, 426] on link "Https://profizgl.lu.lv/mod/book/view.php?id=22319&chapterid=6858" at bounding box center [198, 424] width 141 height 17
click at [559, 513] on button "2" at bounding box center [557, 513] width 39 height 39
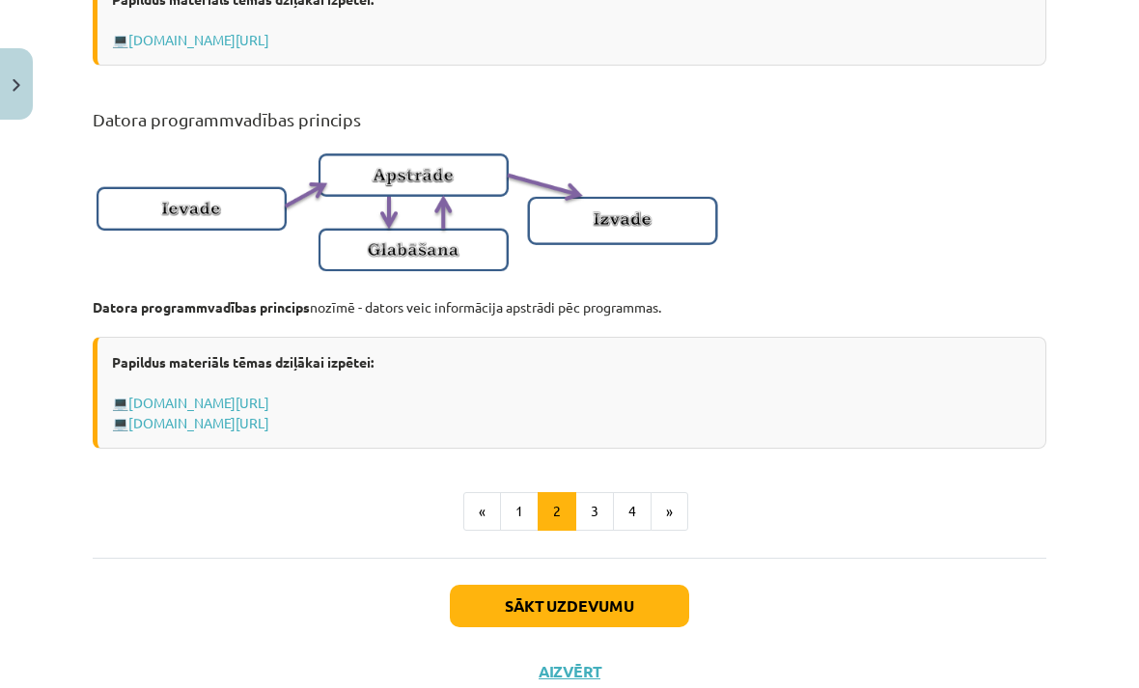
scroll to position [1222, 0]
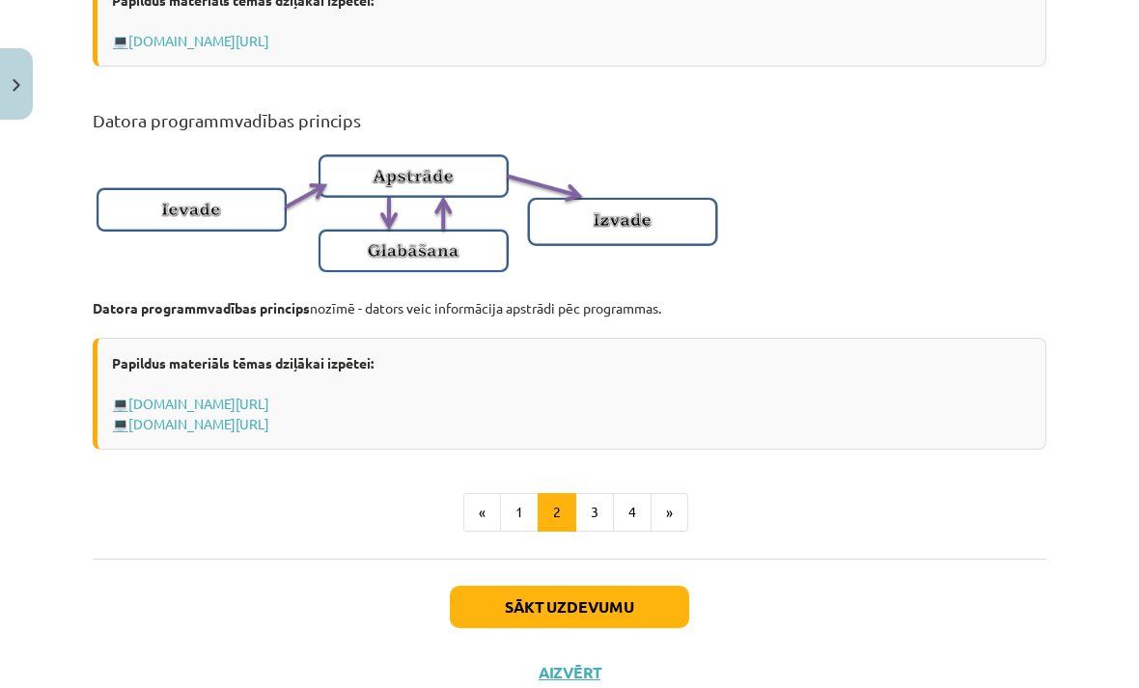
click at [597, 508] on button "3" at bounding box center [595, 512] width 39 height 39
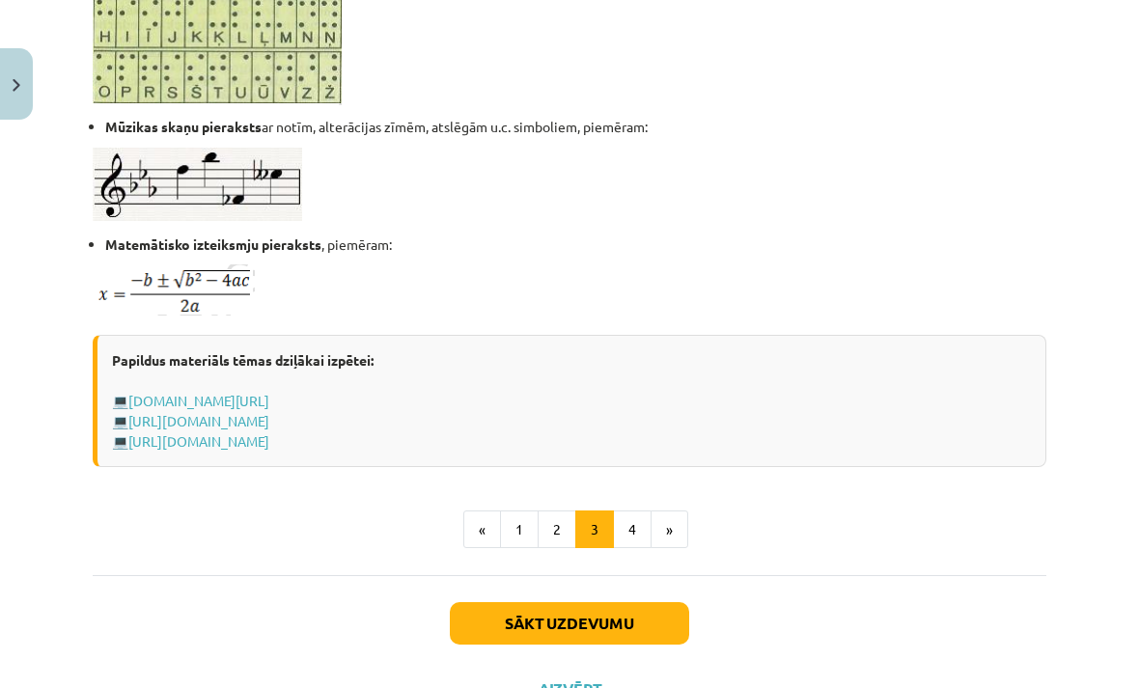
scroll to position [1192, 0]
click at [632, 535] on button "4" at bounding box center [632, 530] width 39 height 39
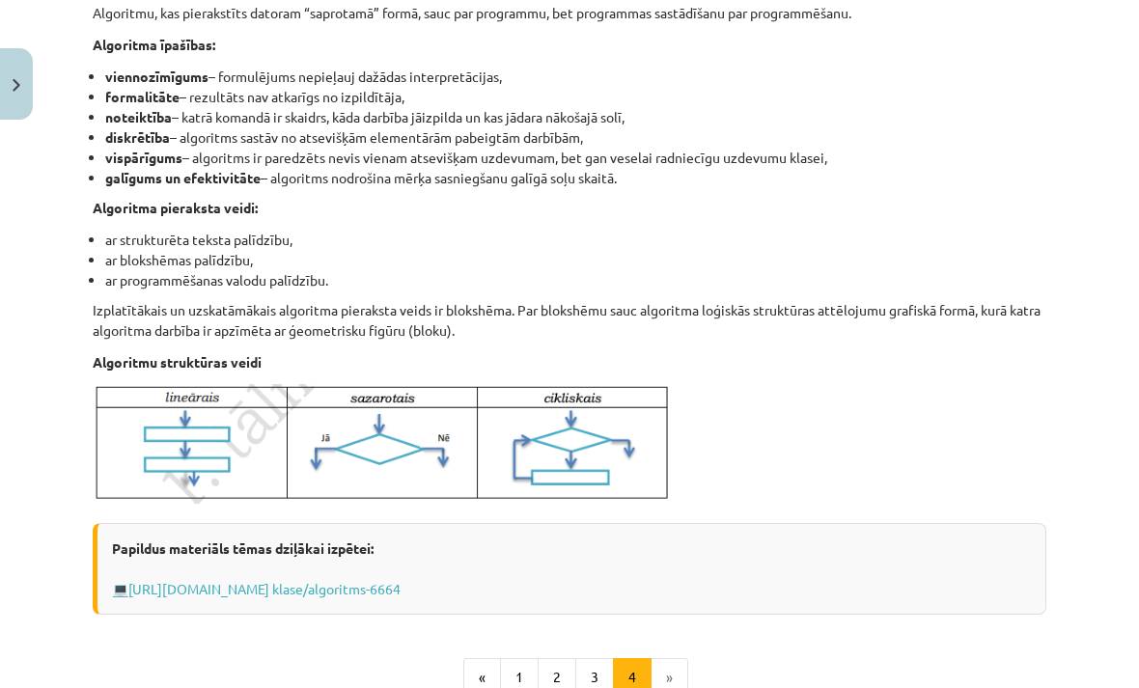
scroll to position [554, 0]
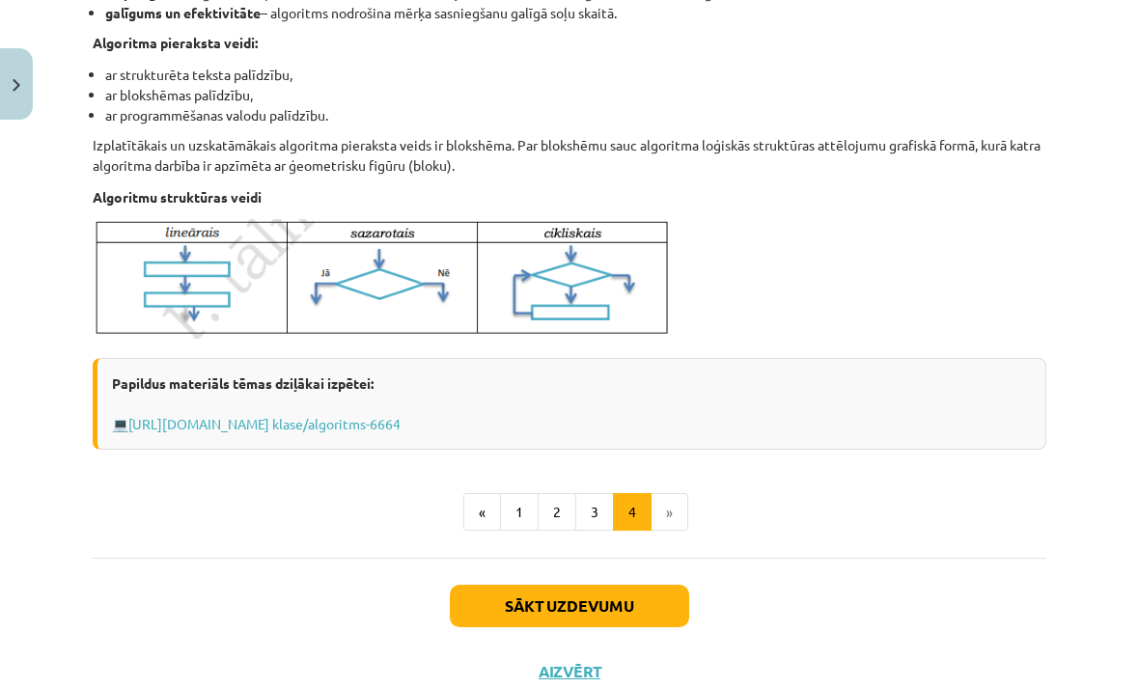
click at [597, 604] on button "Sākt uzdevumu" at bounding box center [569, 606] width 239 height 42
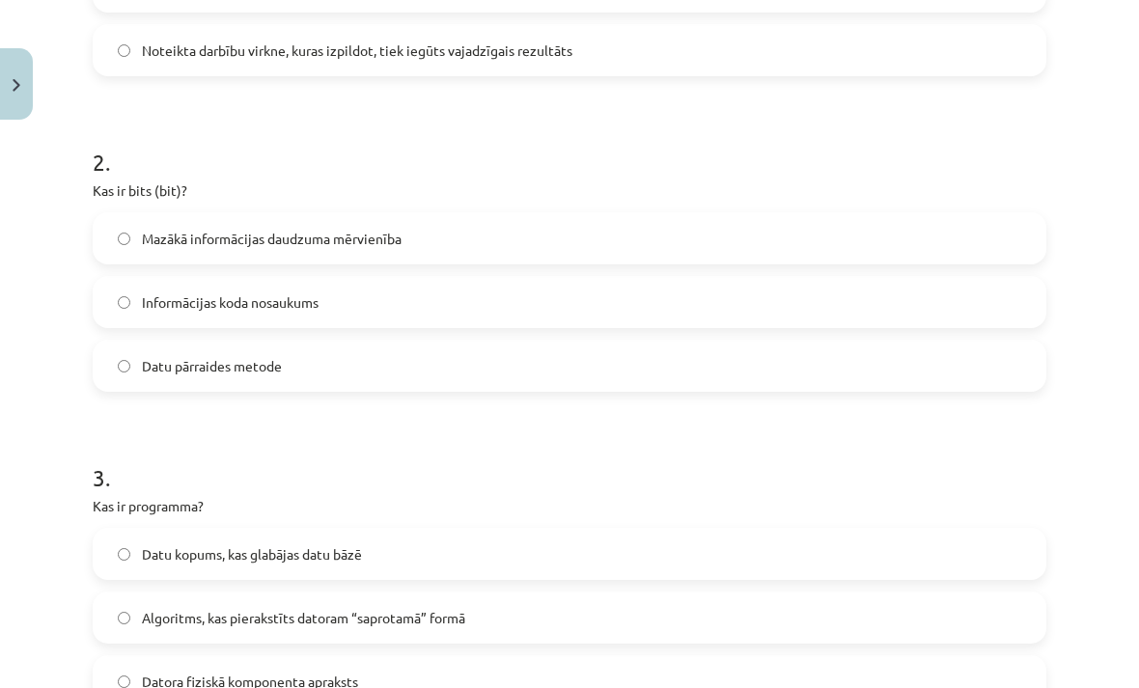
scroll to position [592, 0]
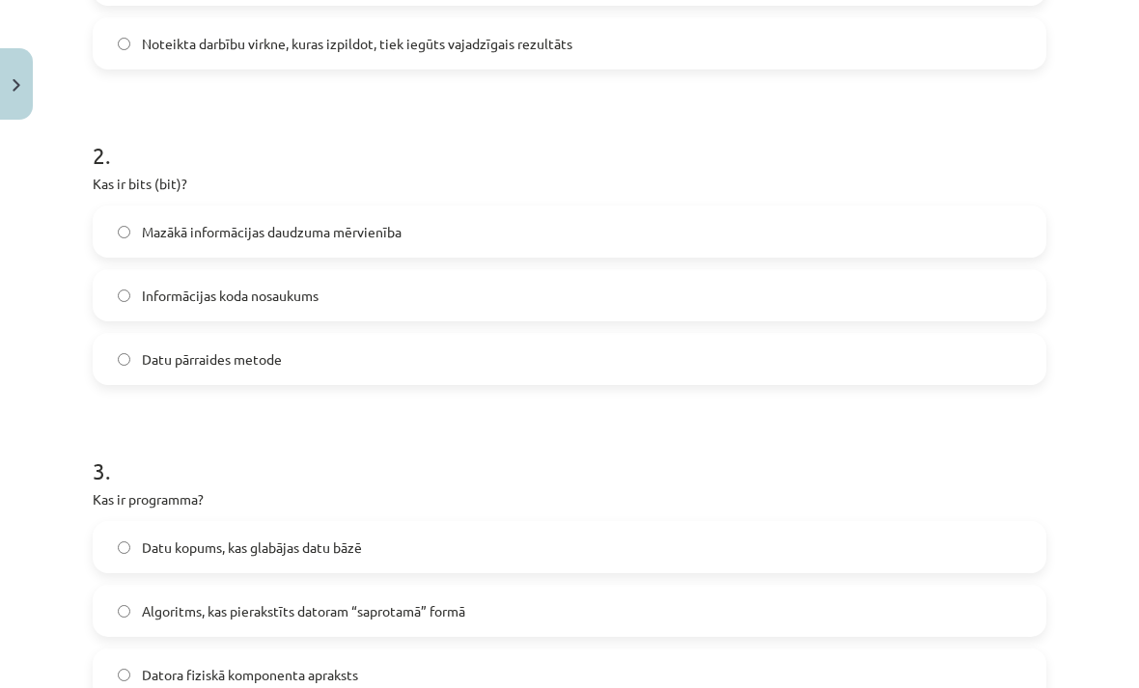
click at [155, 228] on span "Mazākā informācijas daudzuma mērvienība" at bounding box center [272, 232] width 260 height 20
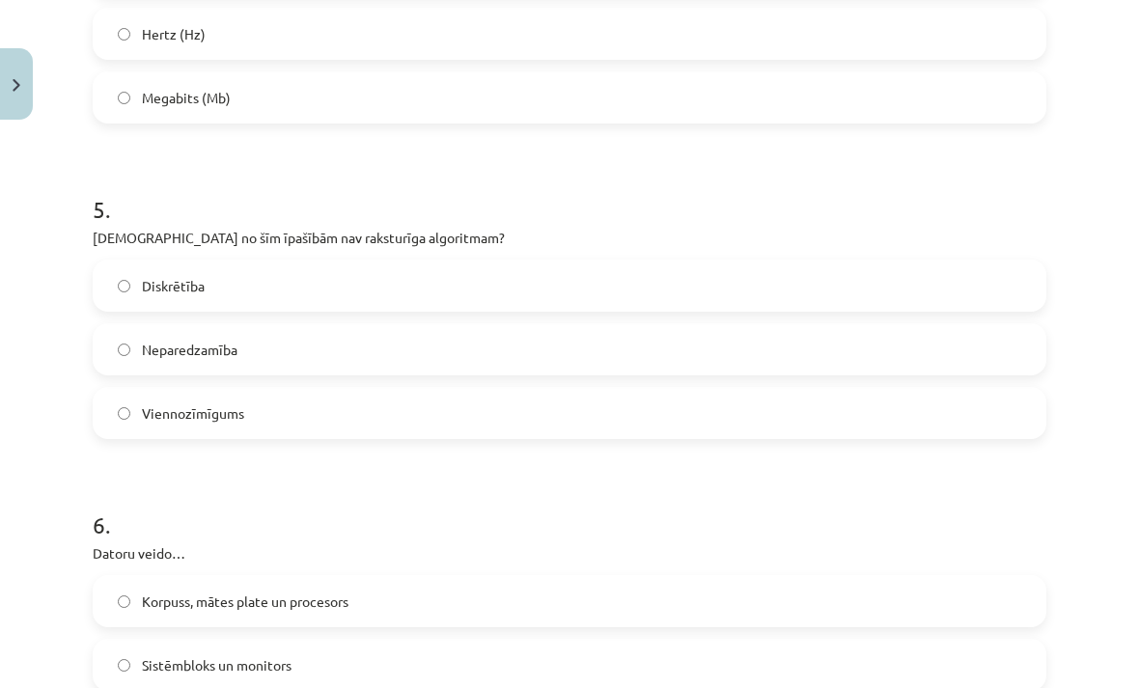
scroll to position [1549, 0]
click at [111, 351] on label "Neparedzamība" at bounding box center [570, 349] width 950 height 48
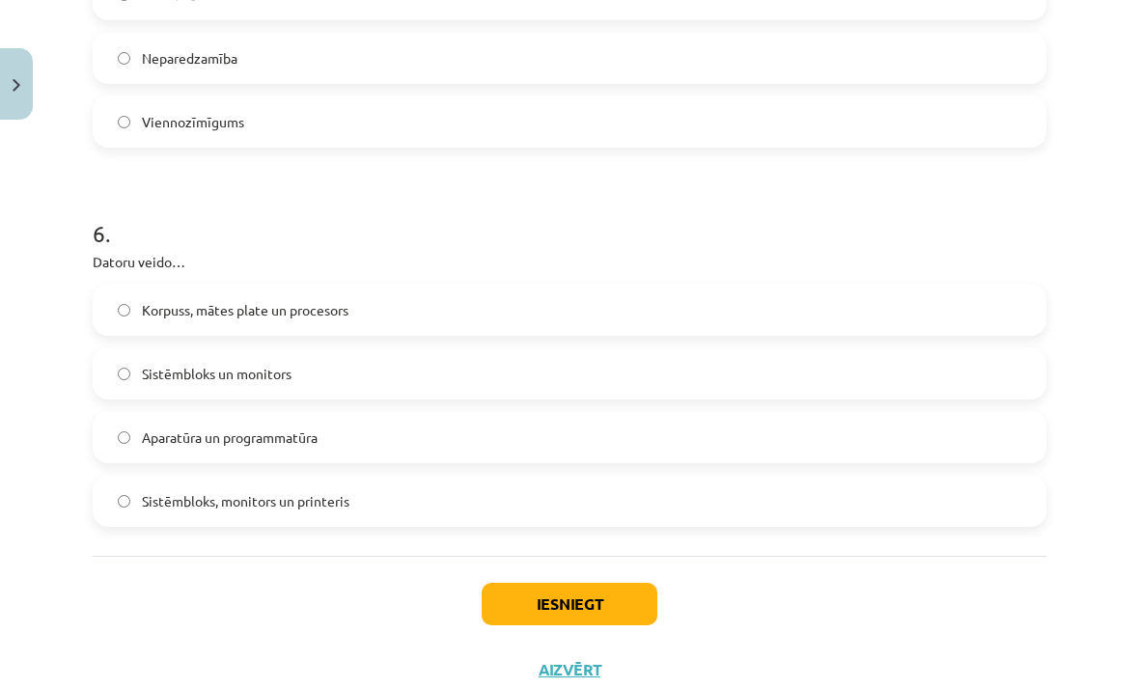
scroll to position [1840, 0]
click at [560, 604] on button "Iesniegt" at bounding box center [570, 605] width 176 height 42
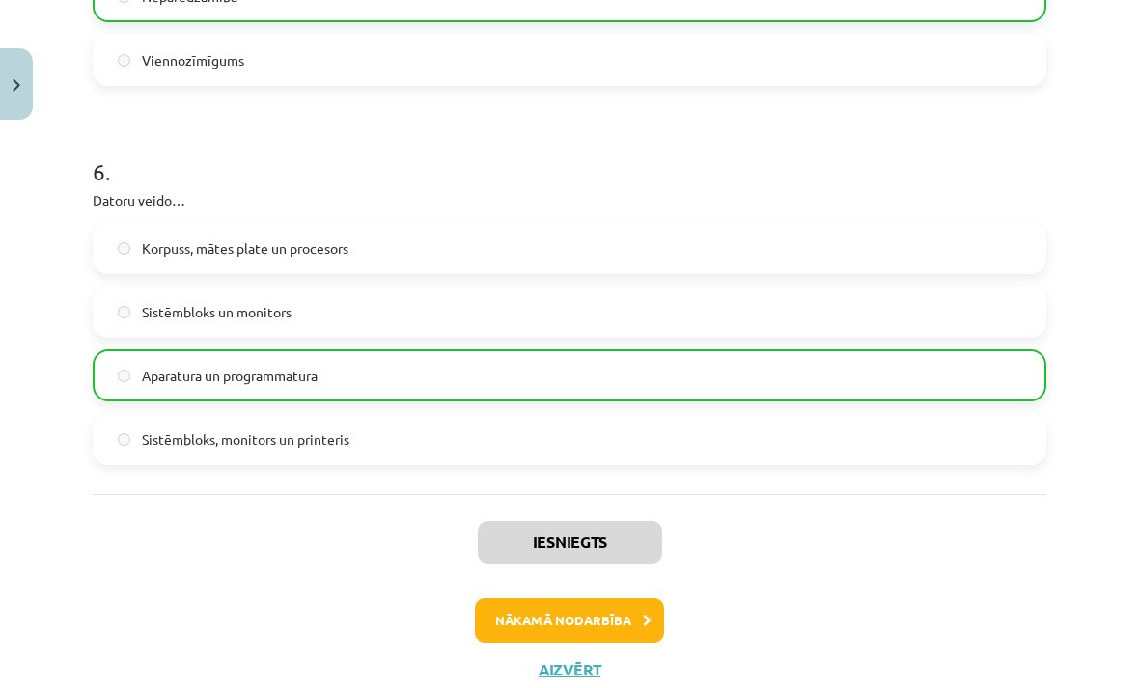
scroll to position [1900, 0]
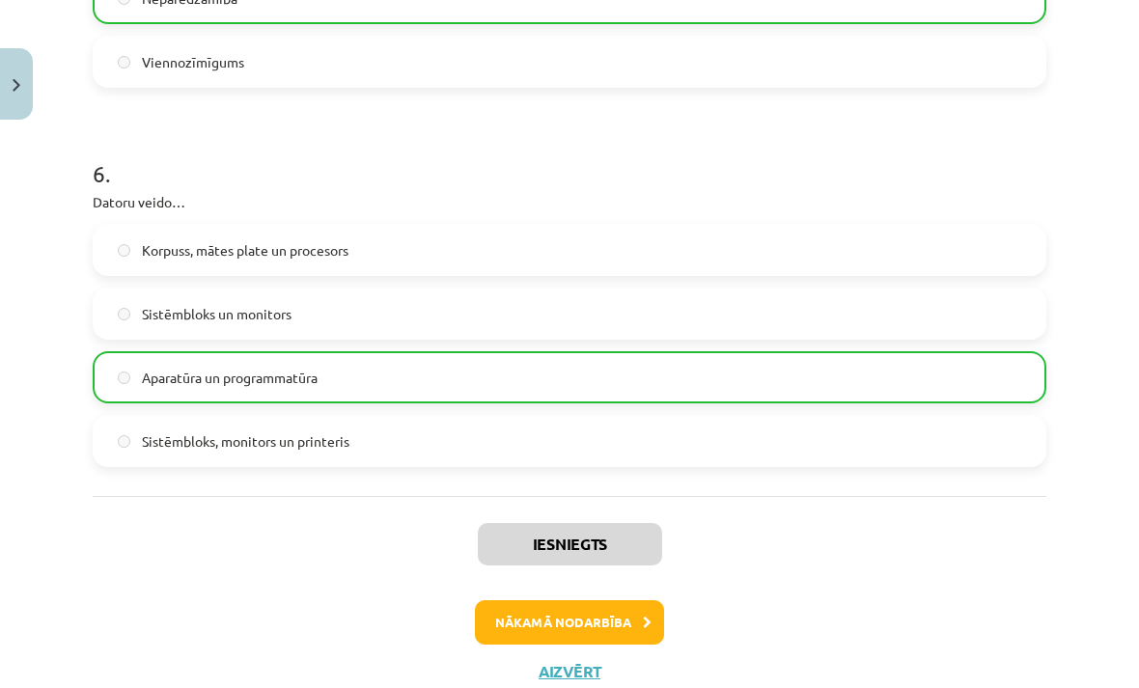
click at [528, 612] on button "Nākamā nodarbība" at bounding box center [569, 623] width 189 height 44
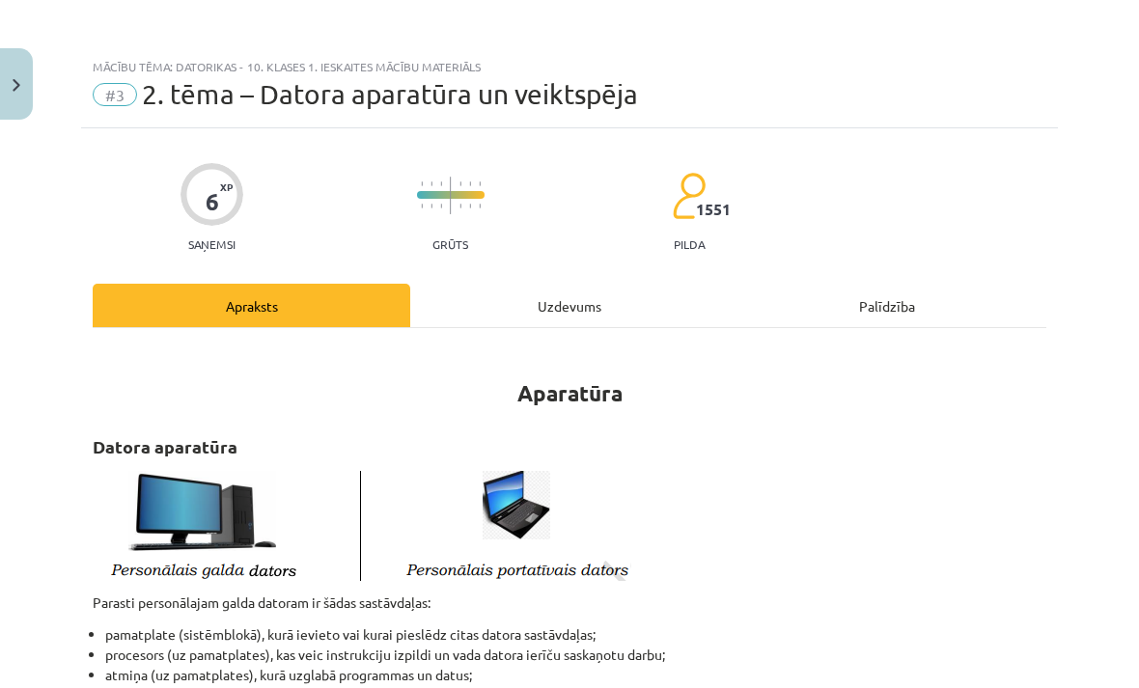
scroll to position [0, 0]
click at [14, 95] on button "Close" at bounding box center [16, 83] width 33 height 71
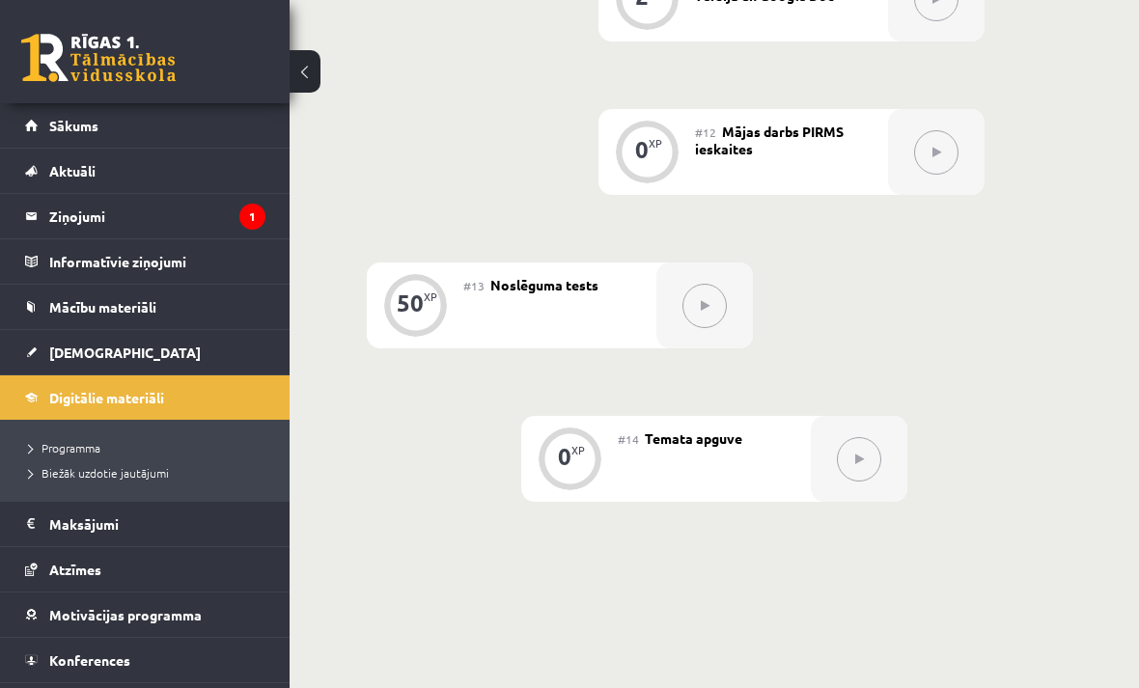
scroll to position [2384, 0]
click at [86, 364] on link "[DEMOGRAPHIC_DATA]" at bounding box center [145, 352] width 240 height 44
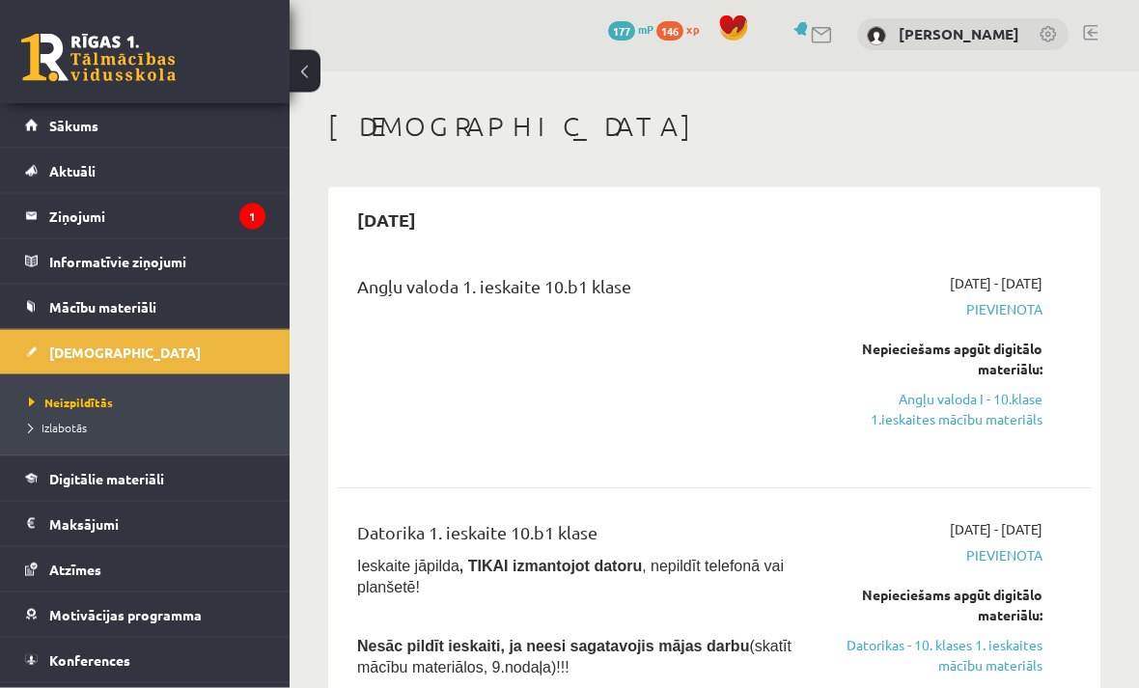
scroll to position [3, 0]
click at [974, 406] on link "Angļu valoda I - 10.klase 1.ieskaites mācību materiāls" at bounding box center [938, 409] width 210 height 41
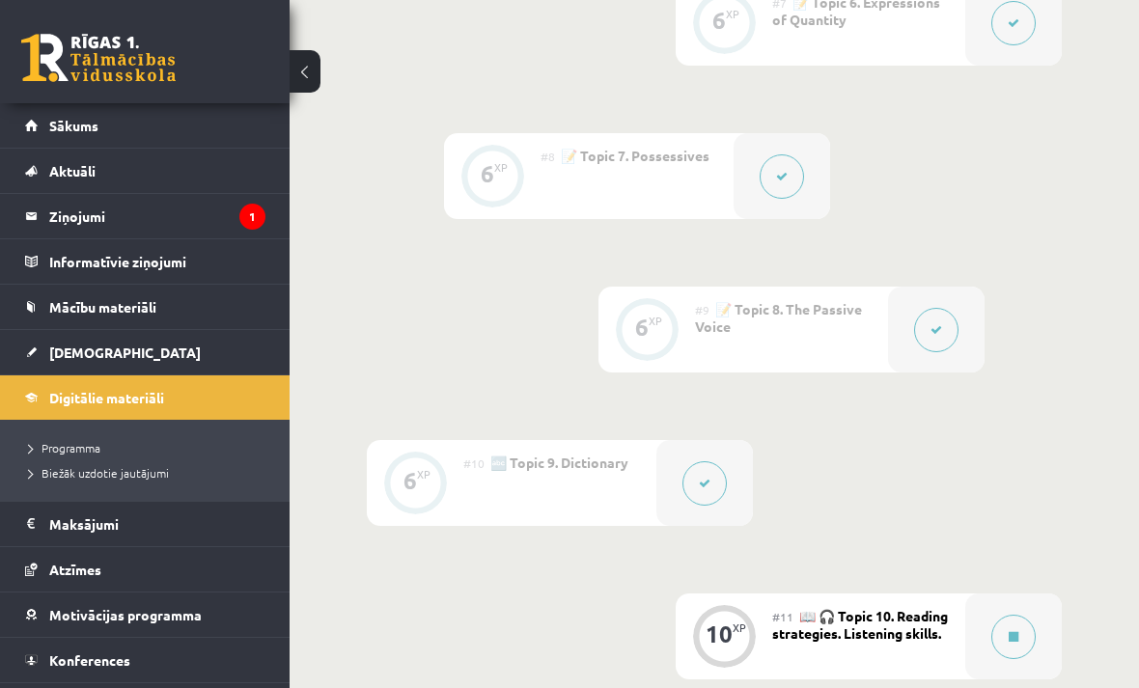
scroll to position [1607, 0]
